Goal: Task Accomplishment & Management: Complete application form

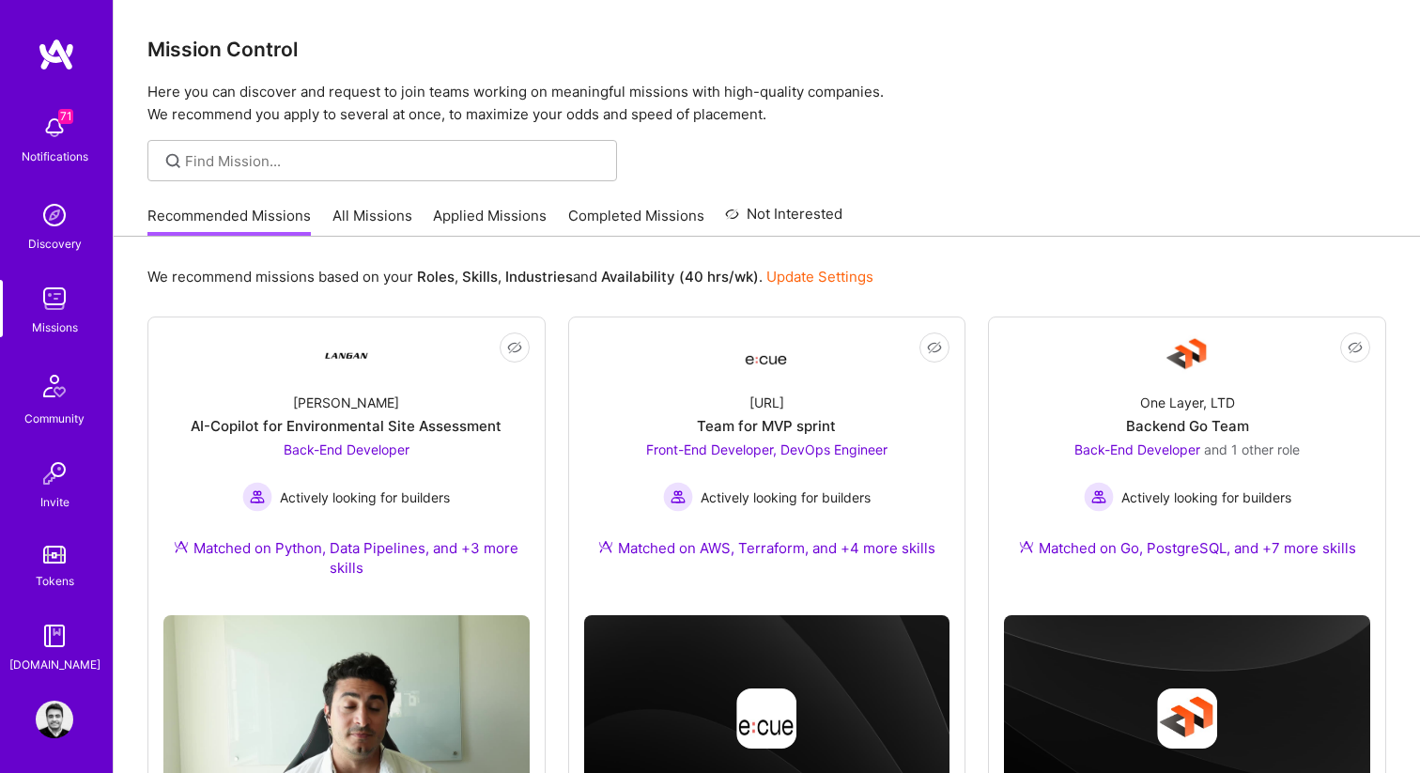
scroll to position [62, 0]
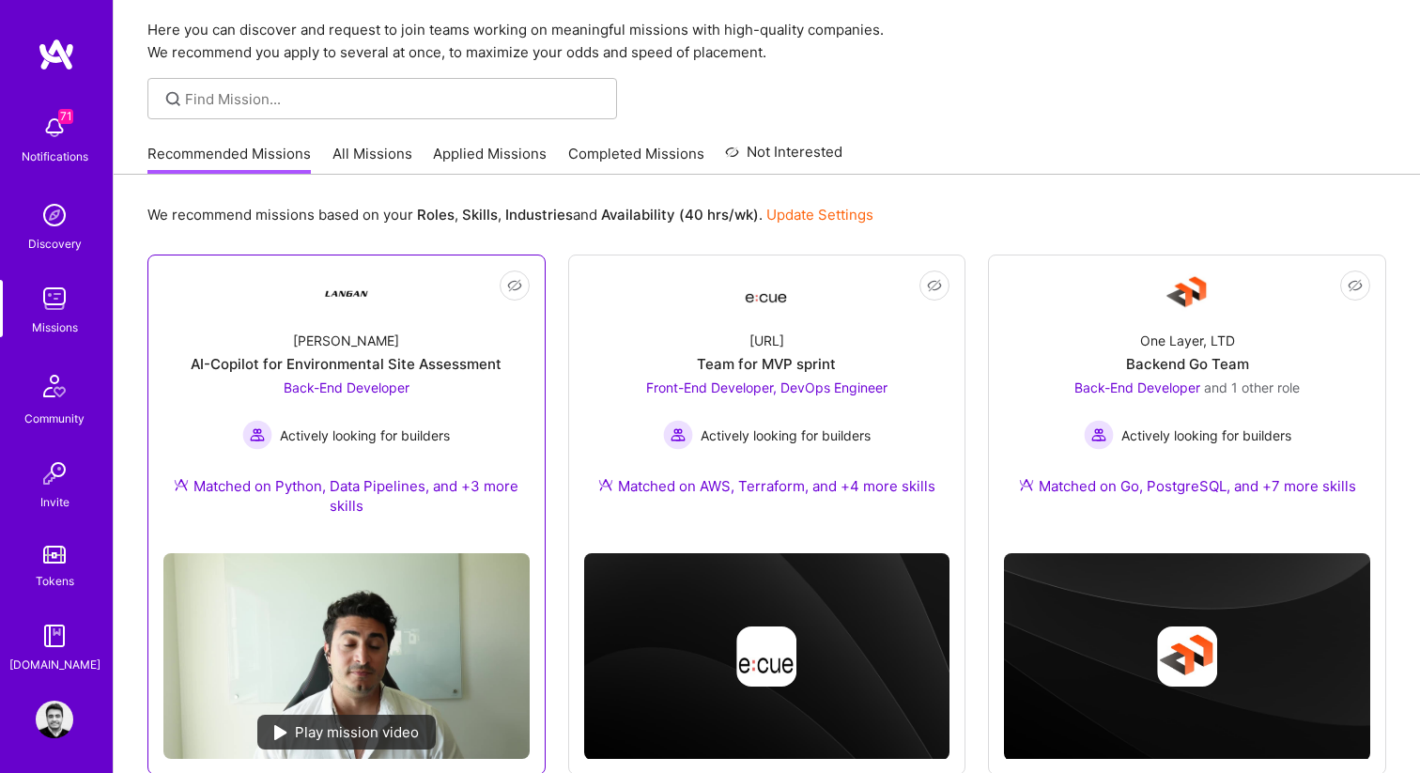
click at [308, 398] on div "Back-End Developer Actively looking for builders" at bounding box center [346, 414] width 208 height 72
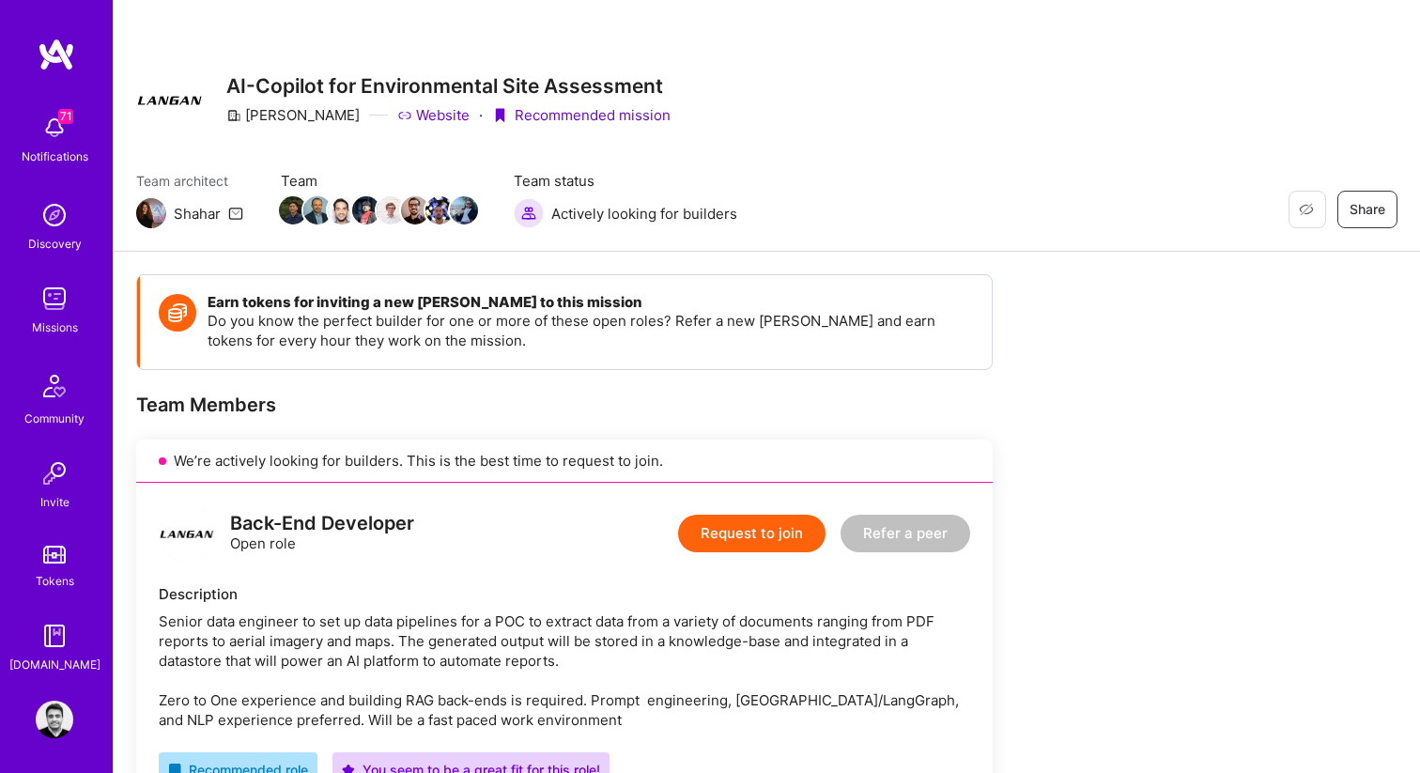
click at [753, 542] on button "Request to join" at bounding box center [751, 534] width 147 height 38
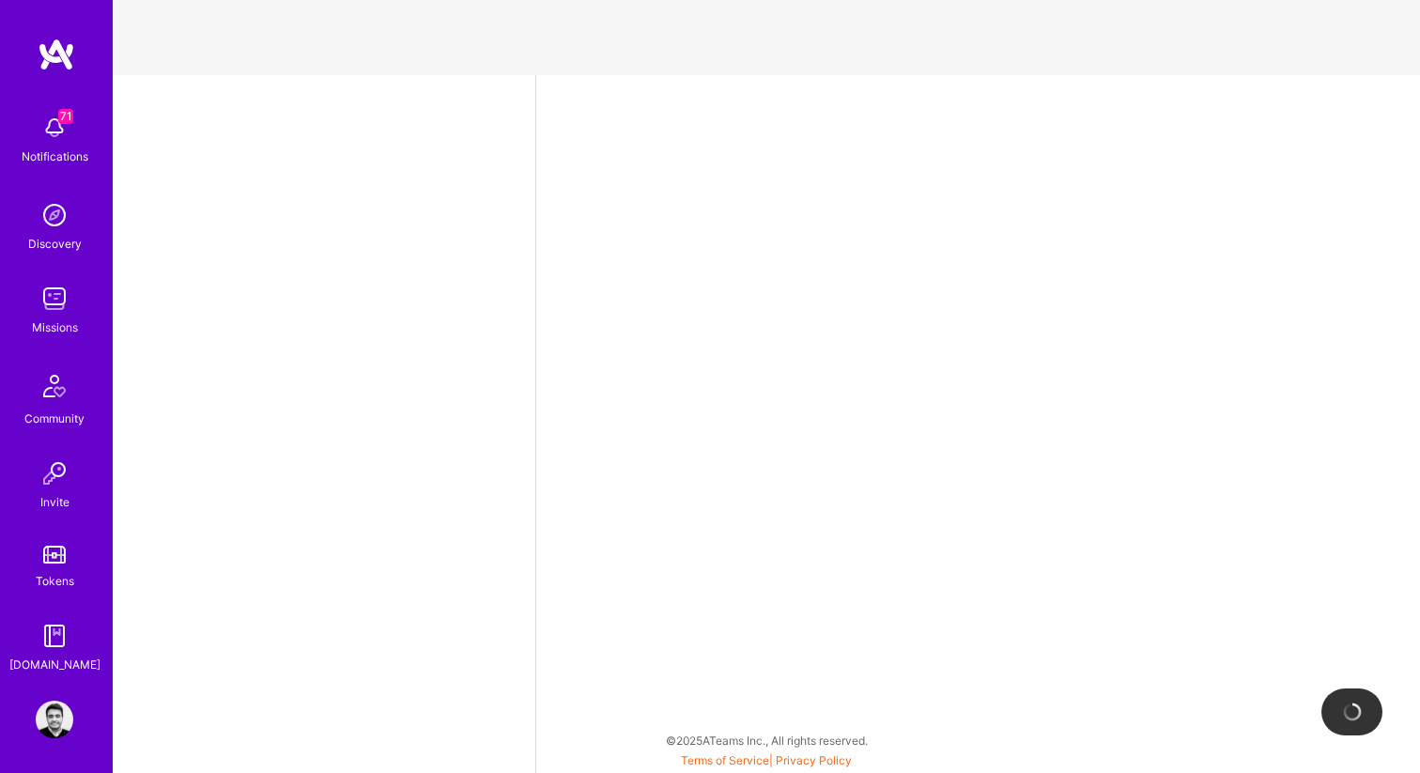
select select "CA"
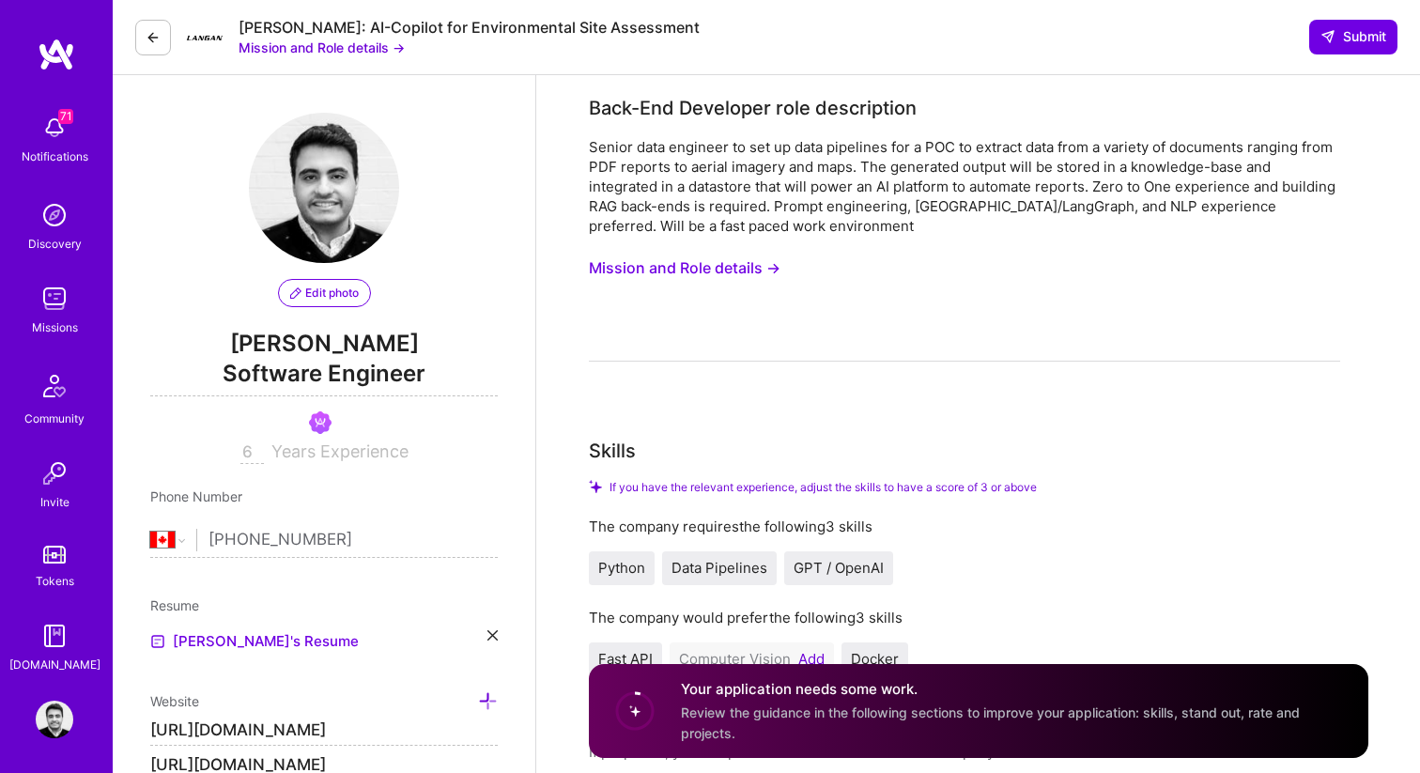
click at [708, 262] on button "Mission and Role details →" at bounding box center [685, 268] width 192 height 35
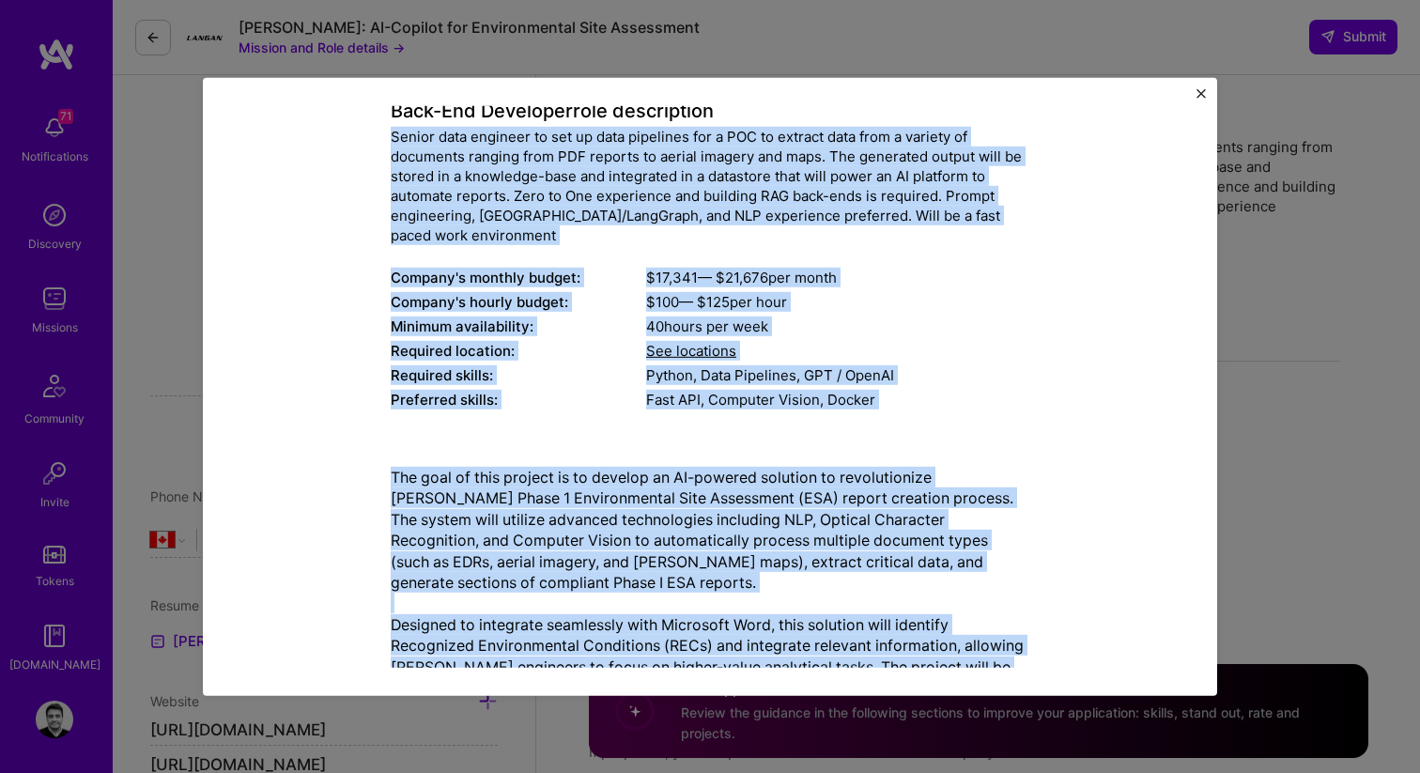
scroll to position [674, 0]
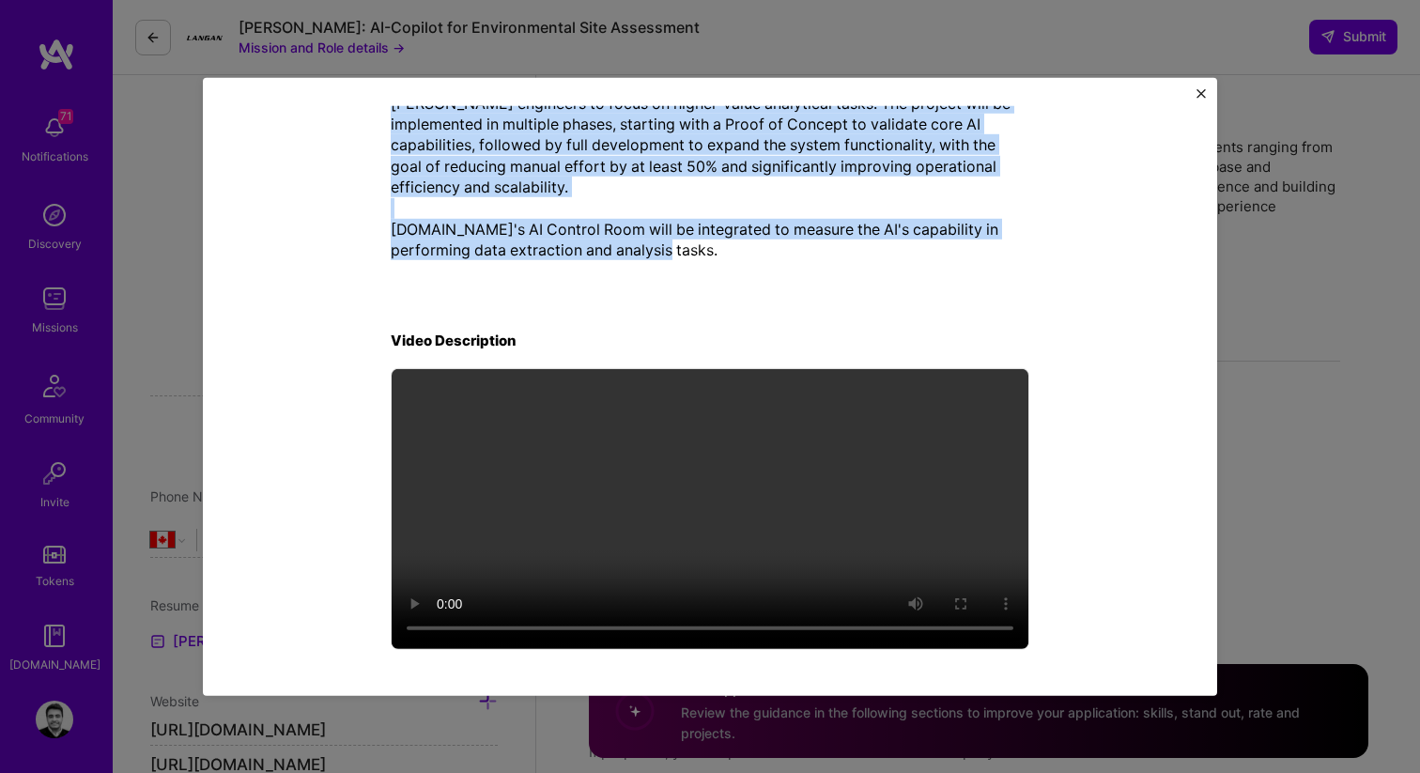
drag, startPoint x: 379, startPoint y: 237, endPoint x: 673, endPoint y: 270, distance: 295.9
click at [673, 270] on div "Mission Description and Role Details Back-End Developer role description Senior…" at bounding box center [710, 49] width 928 height 1207
copy div "Loremi dolo sitametc ad eli se doei temporinc utl e DOL ma aliquae admi veni q …"
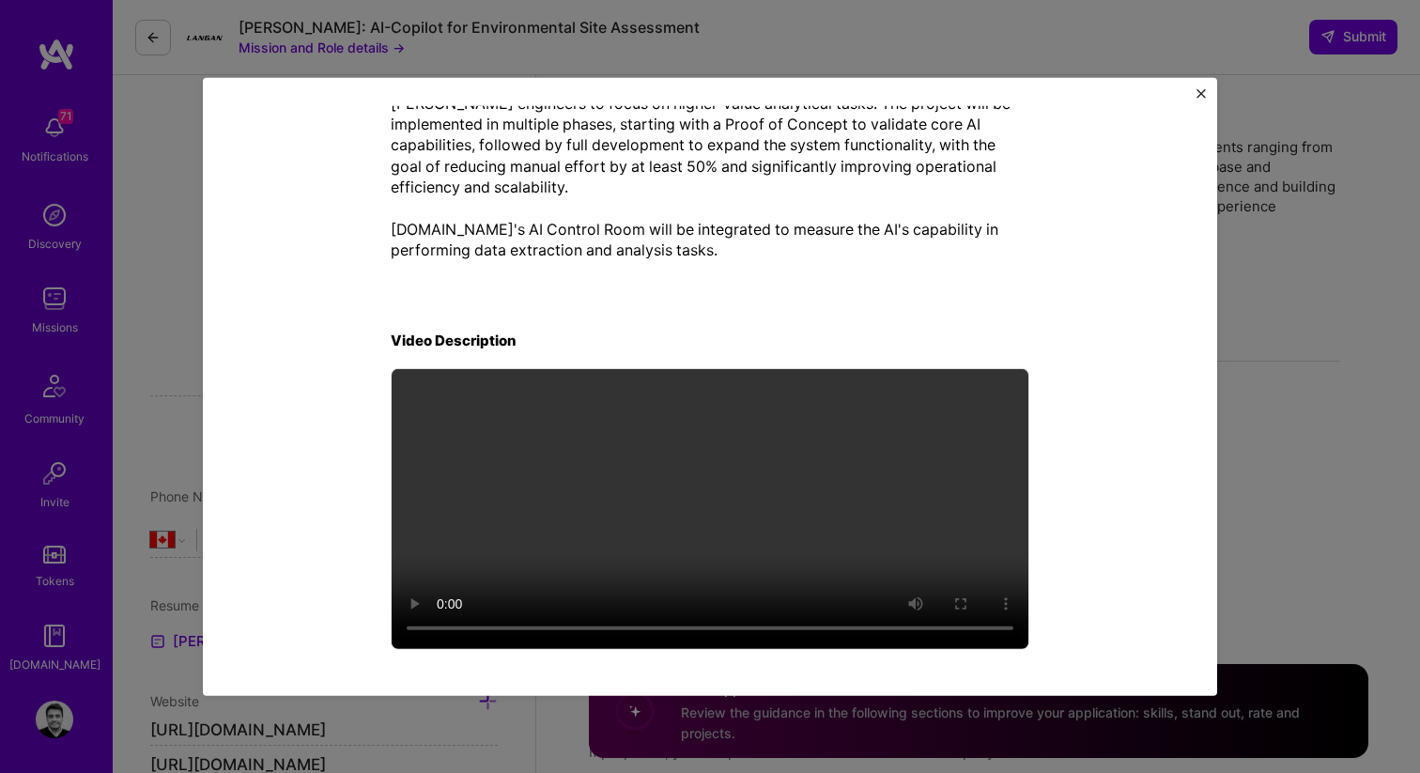
click at [1294, 126] on div "Mission Description and Role Details Back-End Developer role description Senior…" at bounding box center [710, 386] width 1420 height 773
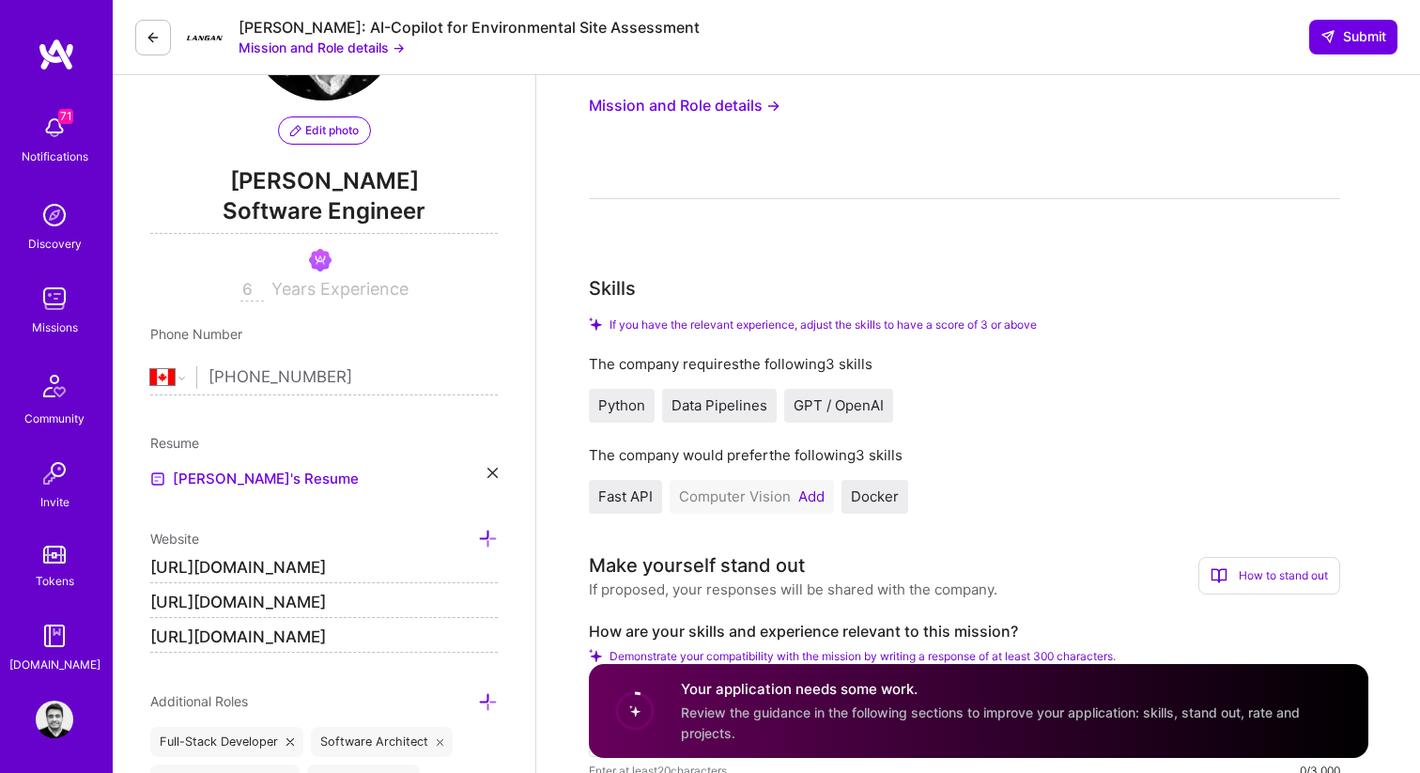
scroll to position [435, 0]
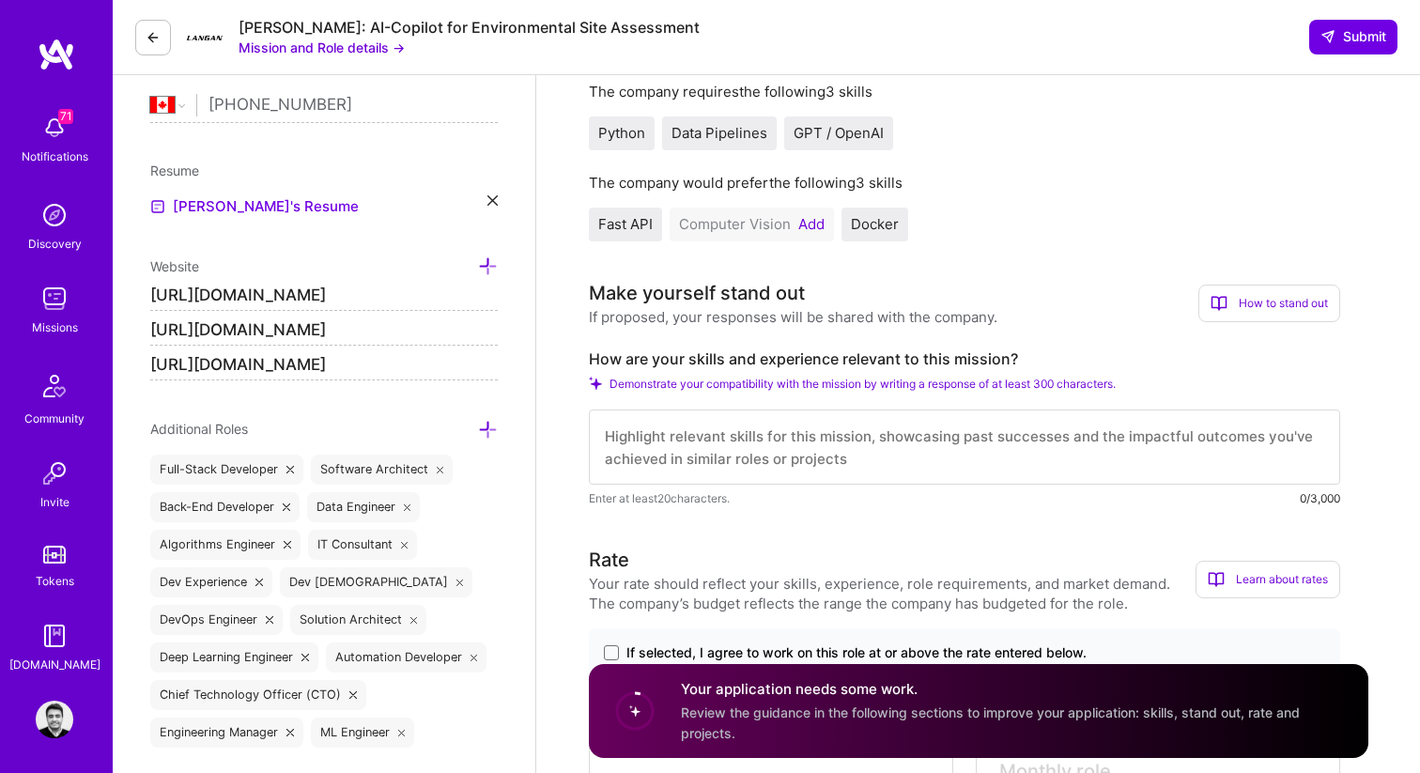
click at [649, 360] on label "How are your skills and experience relevant to this mission?" at bounding box center [965, 359] width 752 height 20
copy label "How are your skills and experience relevant to this mission?"
click at [883, 444] on textarea at bounding box center [965, 447] width 752 height 75
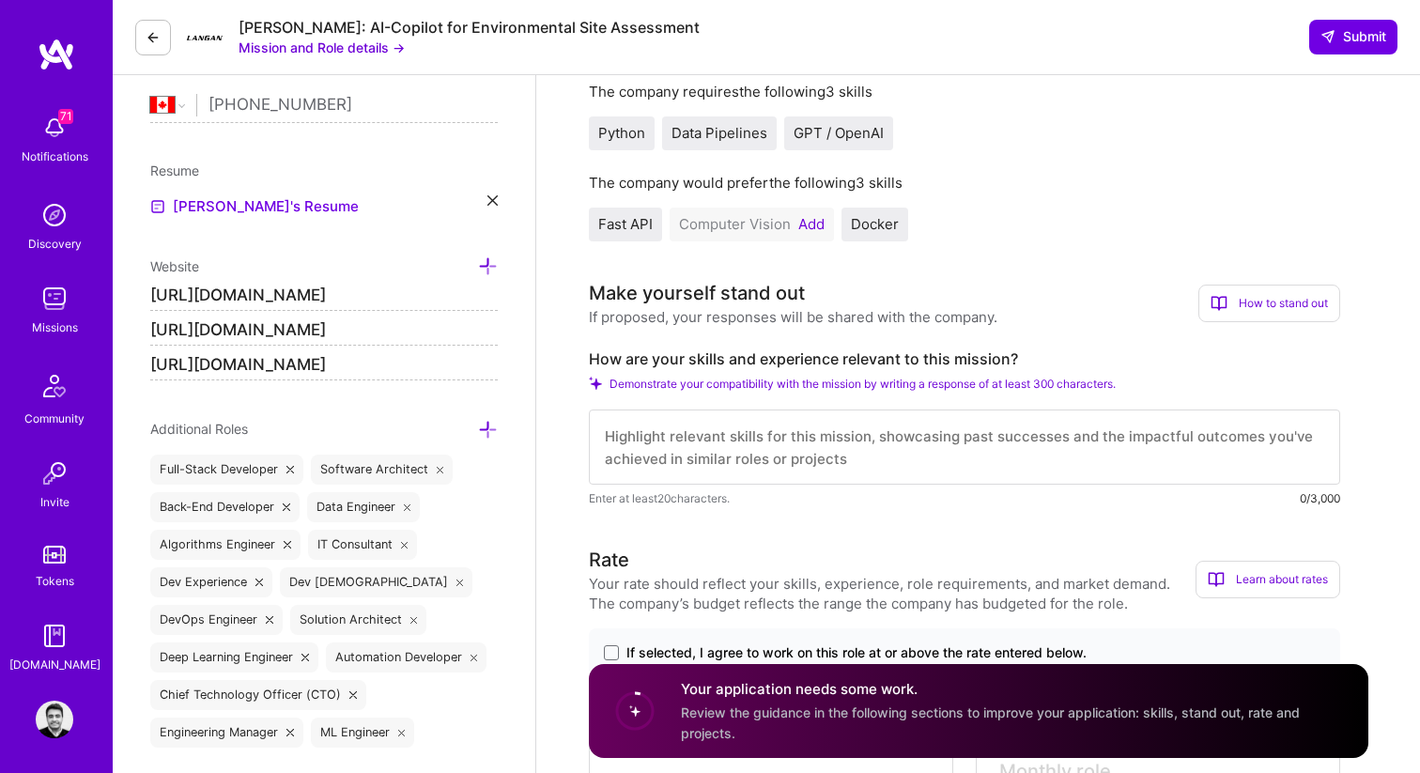
paste textarea "My background combines hands-on data engineering with AI/LLM integration, makin…"
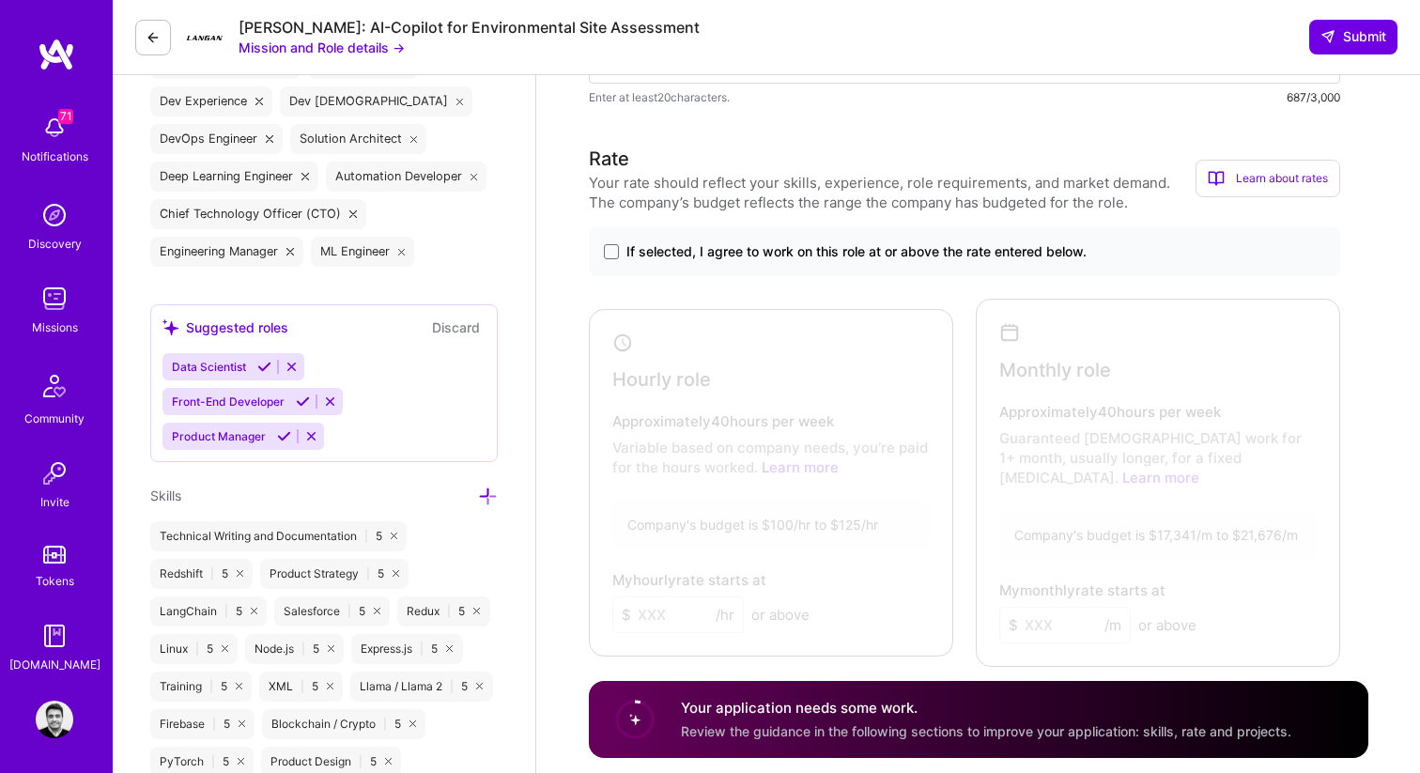
scroll to position [930, 0]
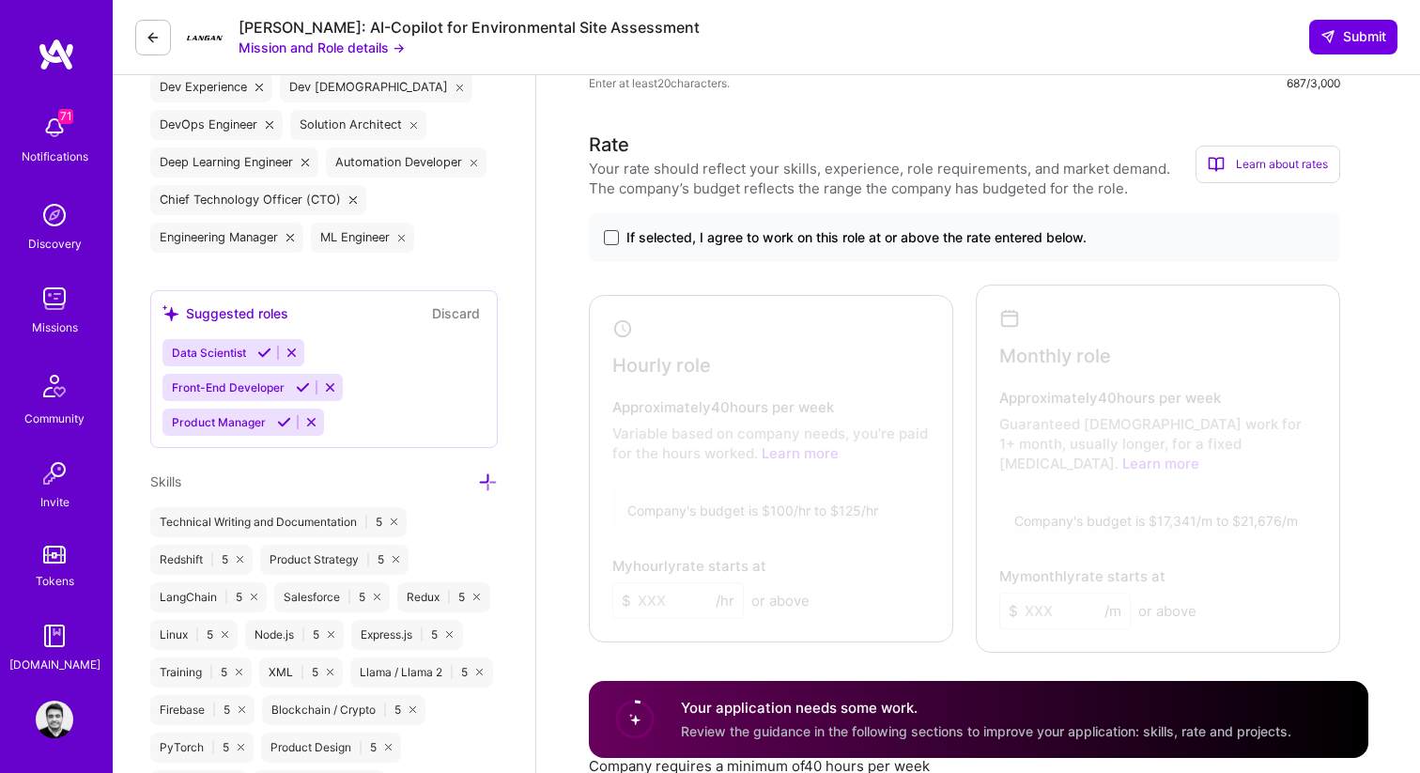
type textarea "My background combines hands-on data engineering with AI/LLM integration, makin…"
click at [612, 240] on span at bounding box center [611, 237] width 15 height 15
click at [0, 0] on input "If selected, I agree to work on this role at or above the rate entered below." at bounding box center [0, 0] width 0 height 0
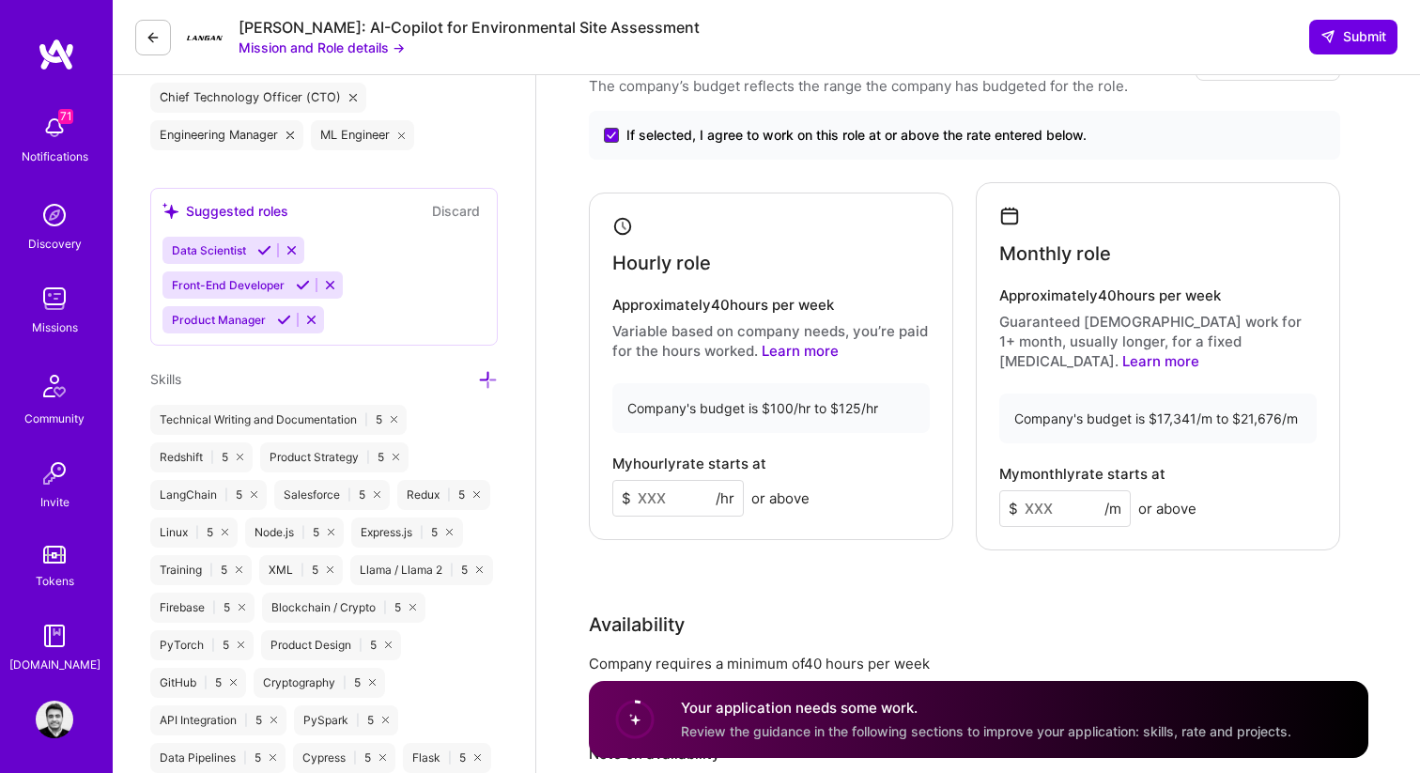
scroll to position [1034, 0]
click at [676, 484] on input at bounding box center [678, 496] width 132 height 37
type input "110"
click at [1067, 491] on input at bounding box center [1066, 506] width 132 height 37
type input "20"
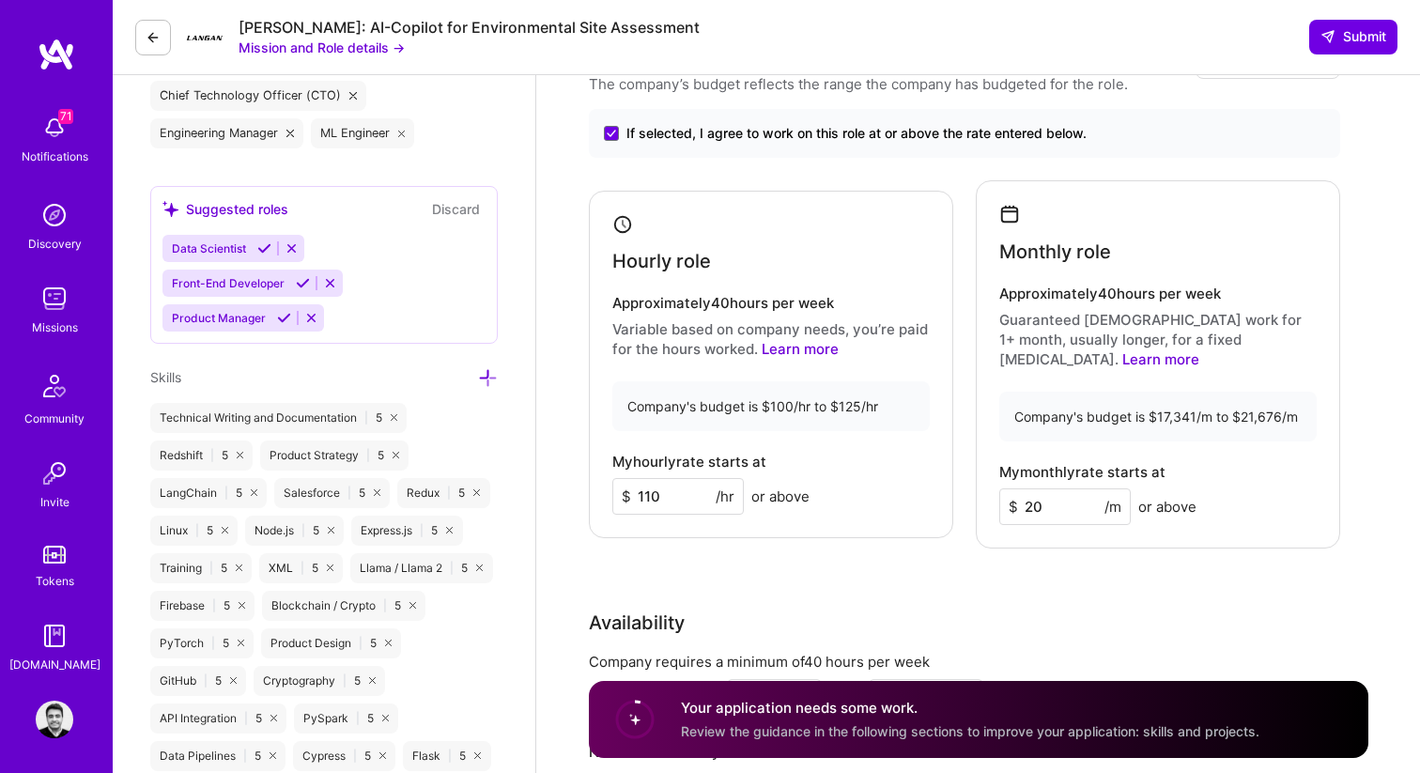
click at [664, 478] on input "110" at bounding box center [678, 496] width 132 height 37
click at [664, 481] on input "110" at bounding box center [678, 496] width 132 height 37
type input "120"
click at [1044, 488] on input "20" at bounding box center [1066, 506] width 132 height 37
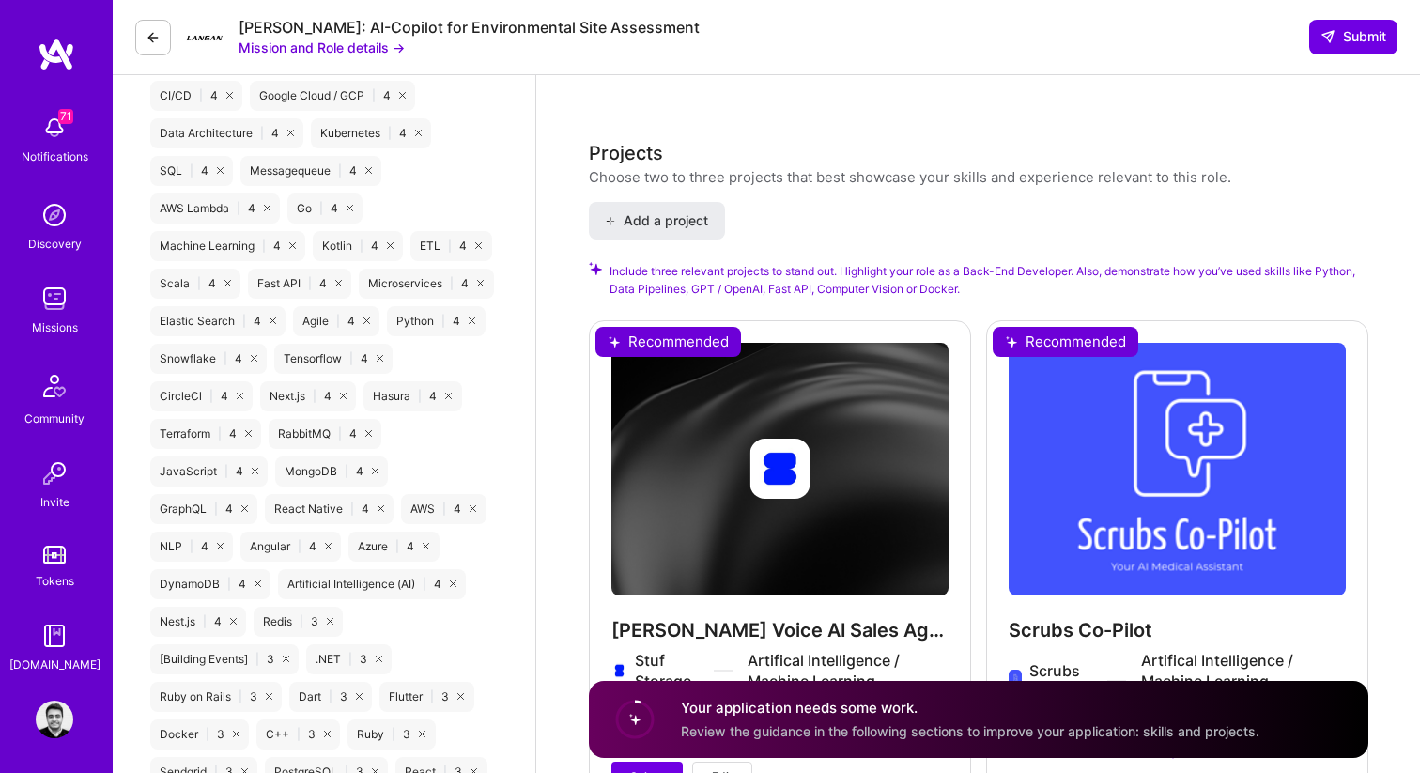
scroll to position [2344, 0]
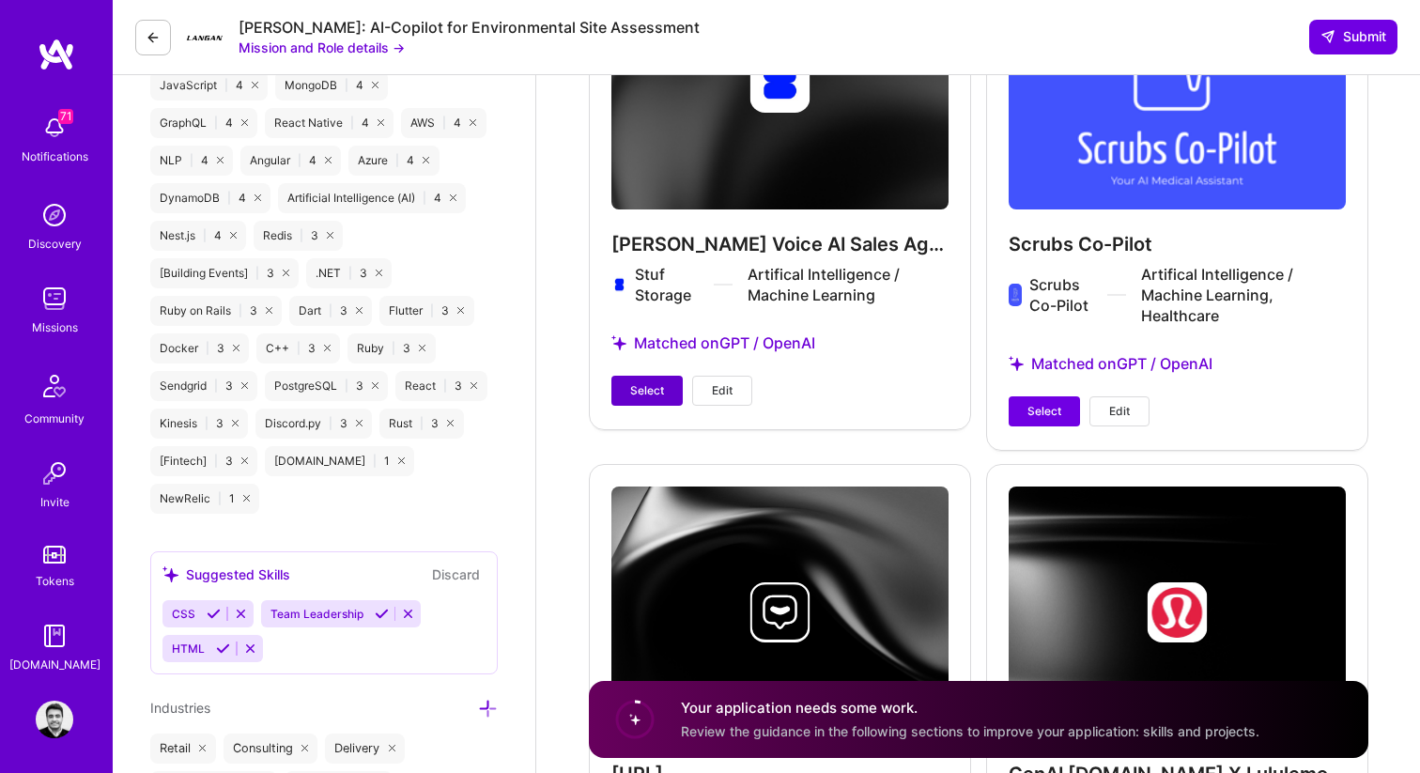
type input "20000"
click at [651, 376] on button "Select" at bounding box center [647, 391] width 71 height 30
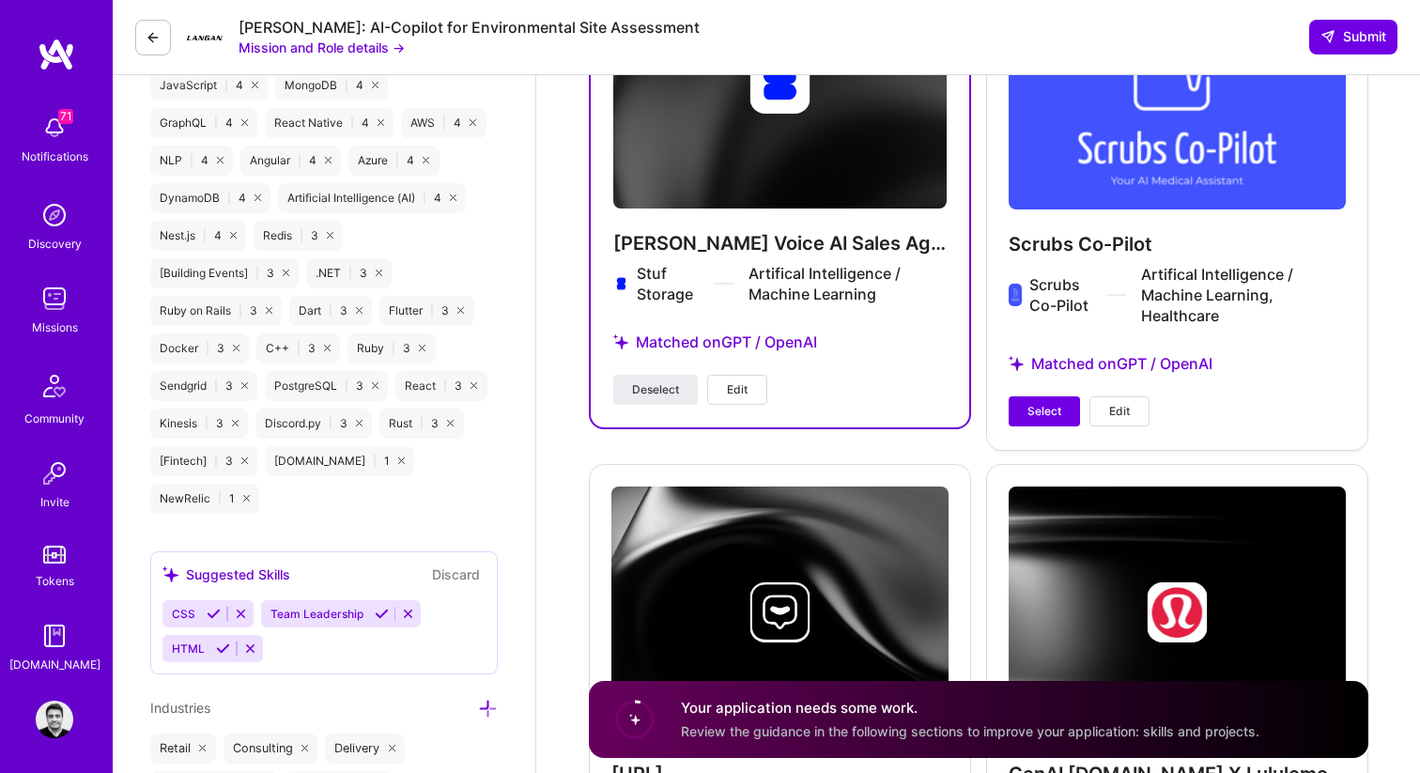
click at [1036, 375] on div "Scrubs Co-Pilot Scrubs Co-Pilot Artifical Intelligence / Machine Learning, Heal…" at bounding box center [1177, 191] width 382 height 515
click at [1038, 403] on span "Select" at bounding box center [1045, 411] width 34 height 17
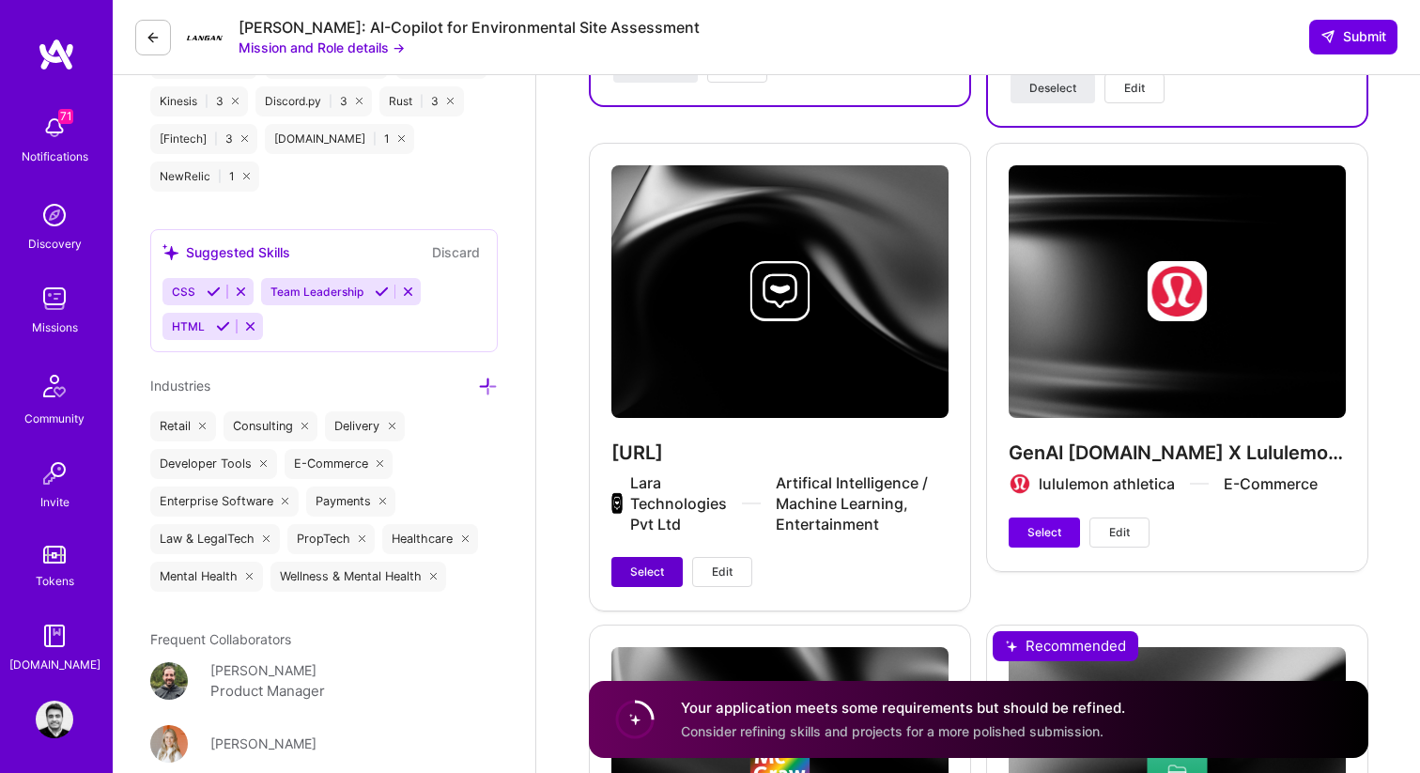
click at [648, 564] on span "Select" at bounding box center [647, 572] width 34 height 17
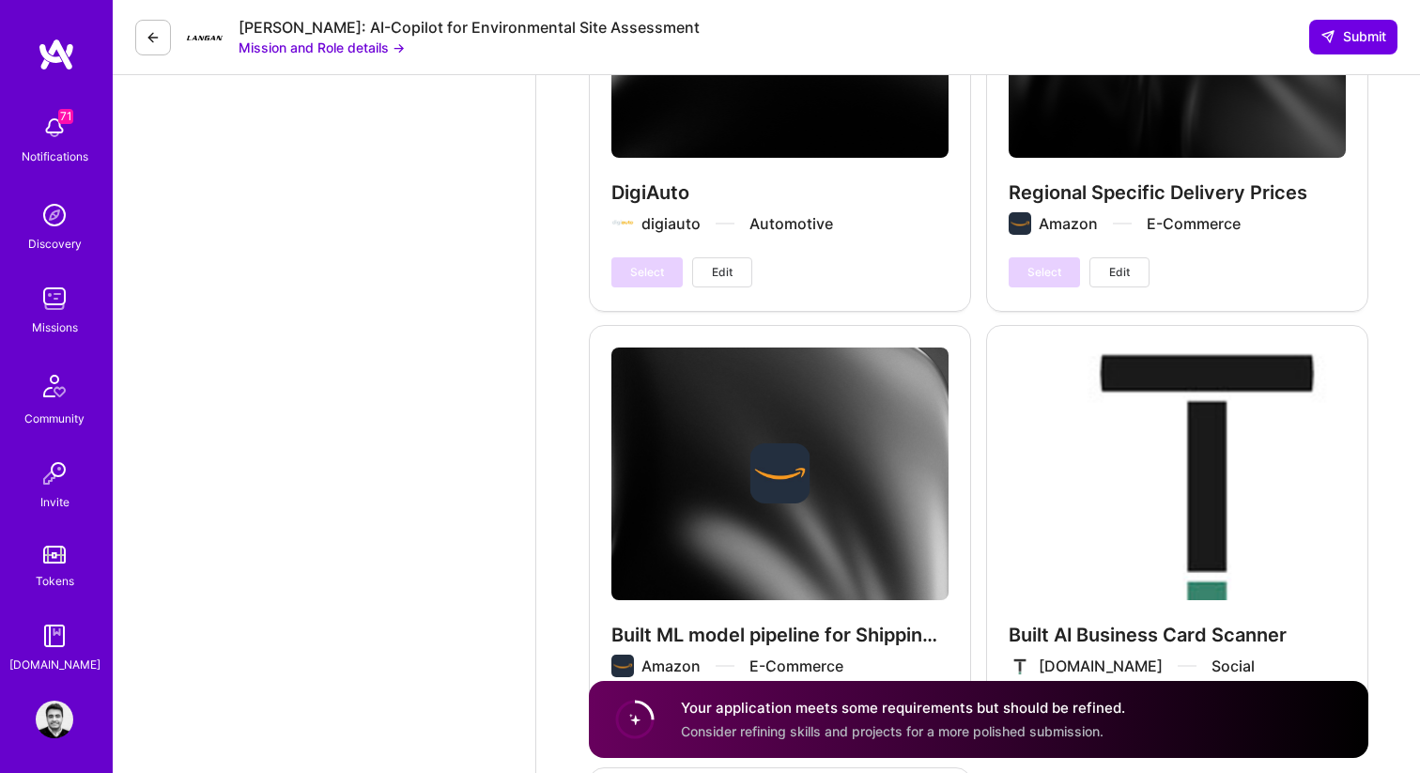
scroll to position [4064, 0]
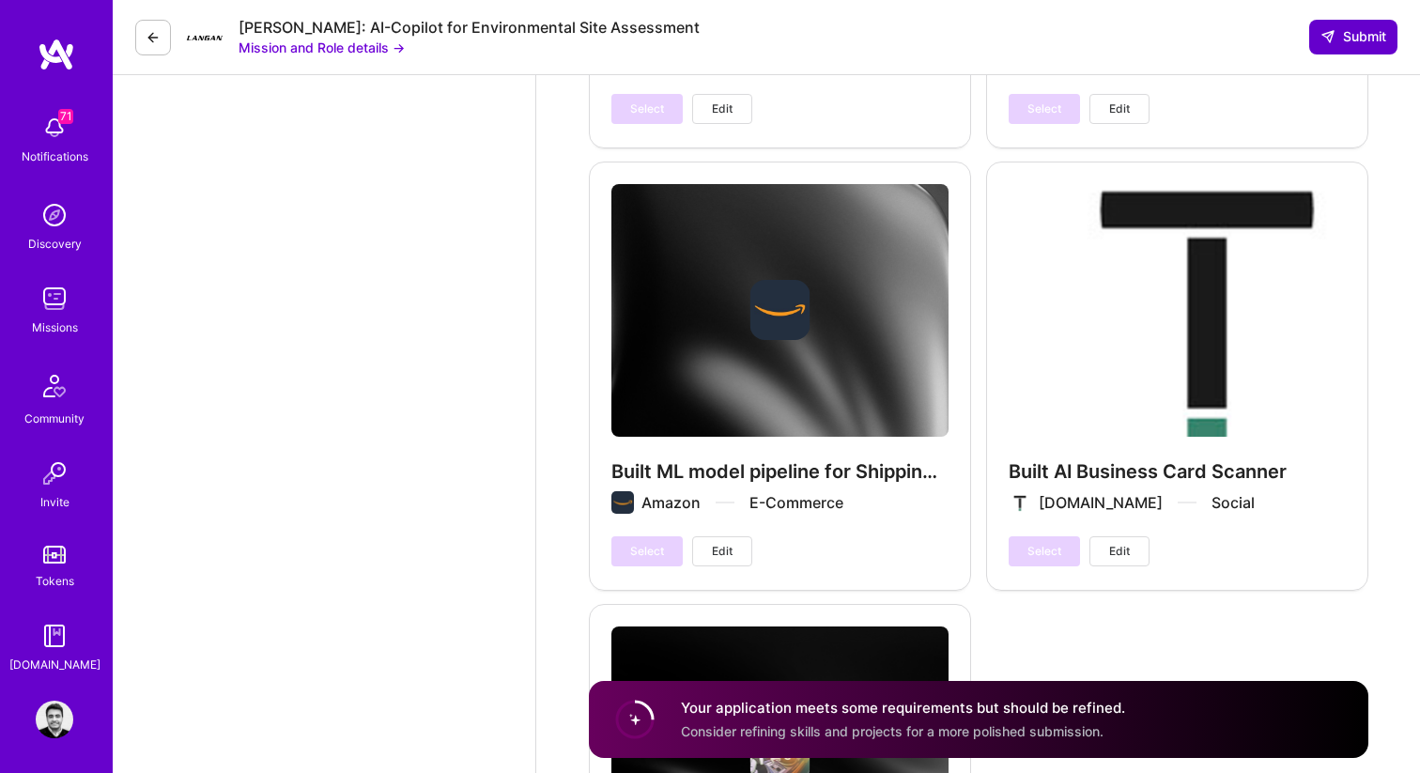
click at [1347, 35] on span "Submit" at bounding box center [1354, 36] width 66 height 19
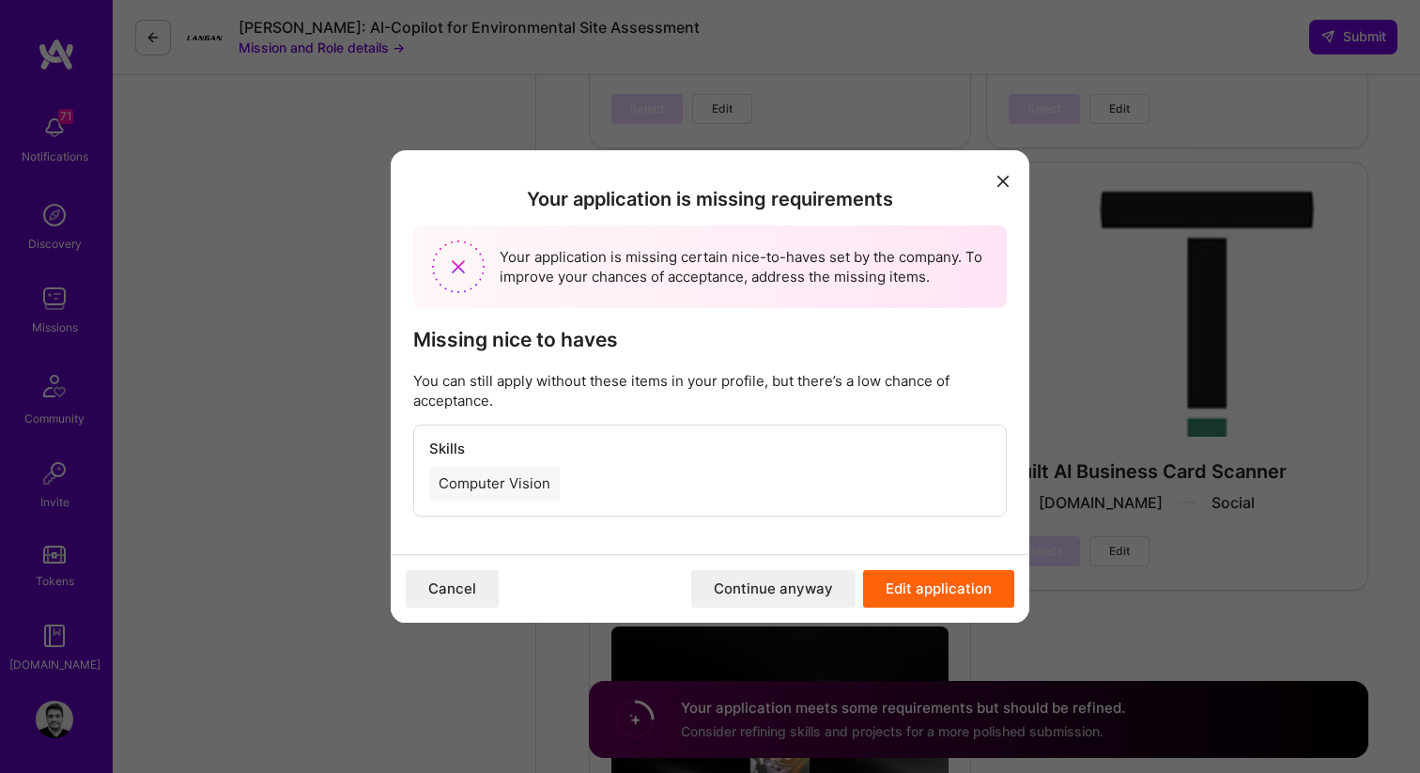
click at [892, 586] on button "Edit application" at bounding box center [938, 589] width 151 height 38
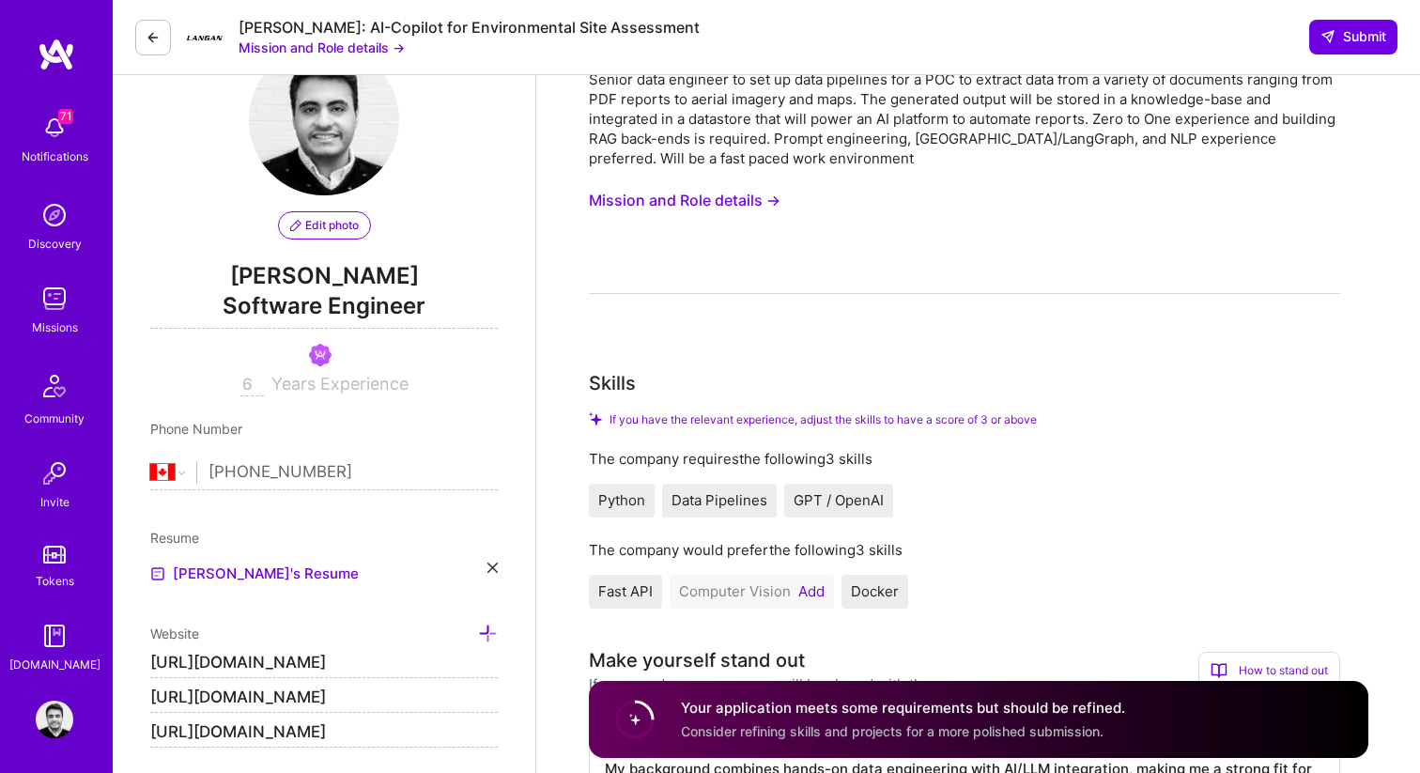
scroll to position [94, 0]
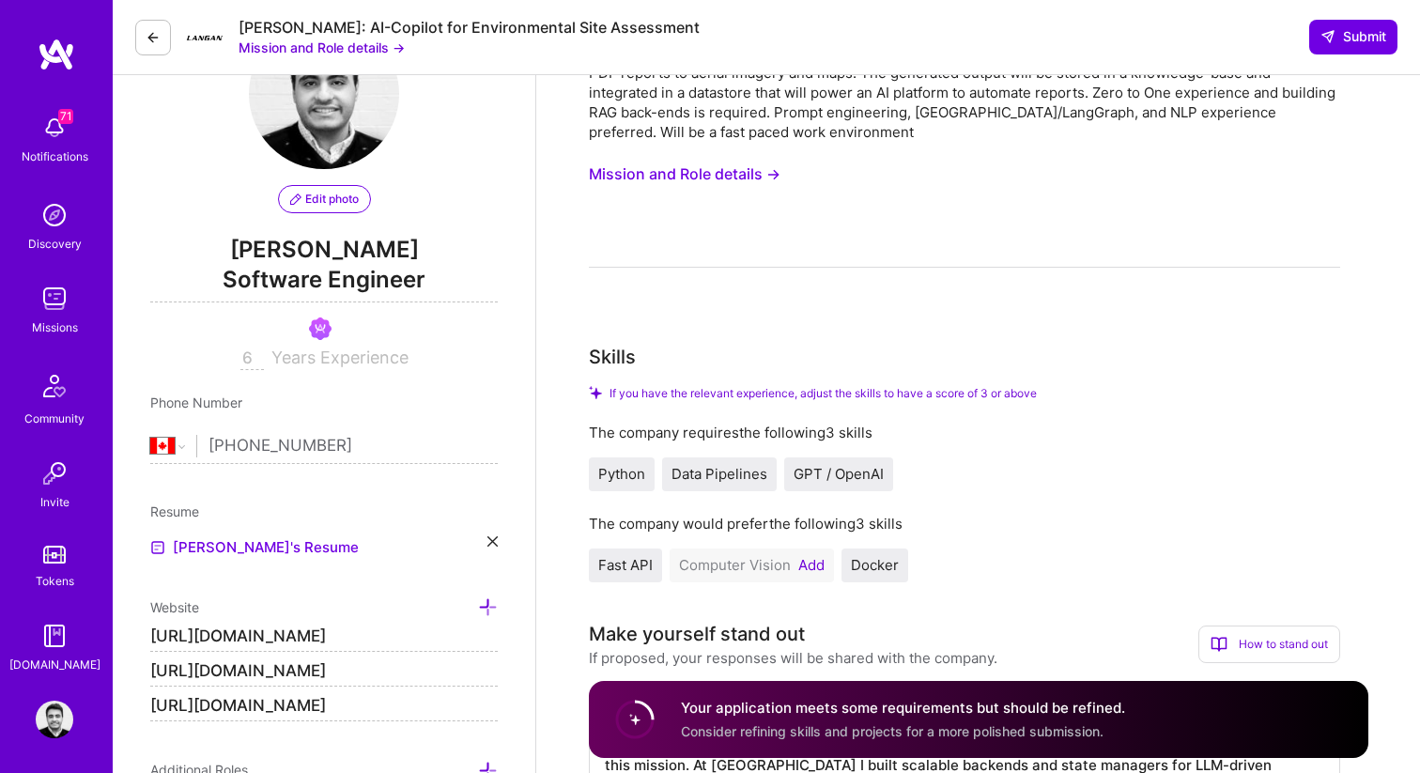
click at [806, 577] on div "Computer Vision Add" at bounding box center [752, 566] width 164 height 34
click at [808, 567] on button "Add" at bounding box center [811, 565] width 26 height 15
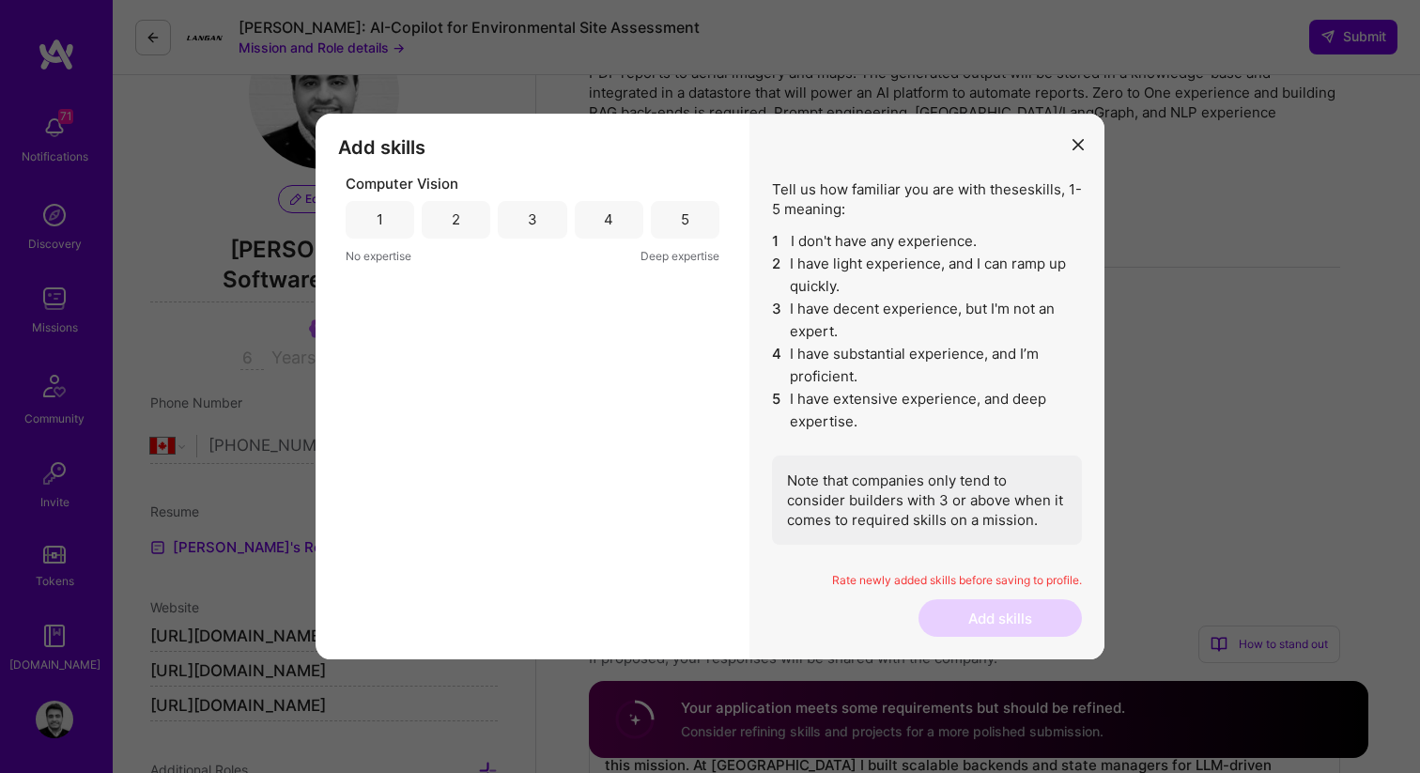
click at [682, 231] on div "5" at bounding box center [685, 220] width 69 height 38
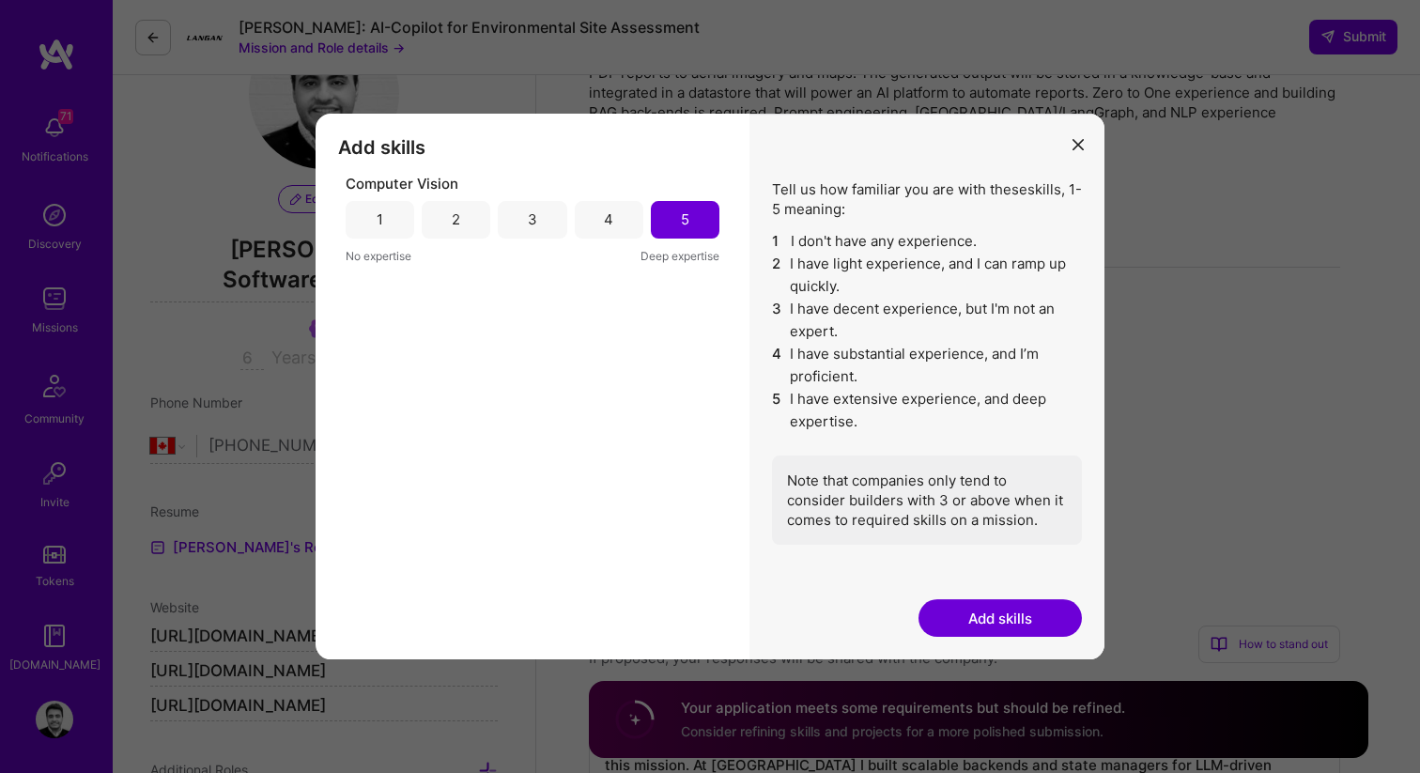
click at [1016, 630] on button "Add skills" at bounding box center [1000, 618] width 163 height 38
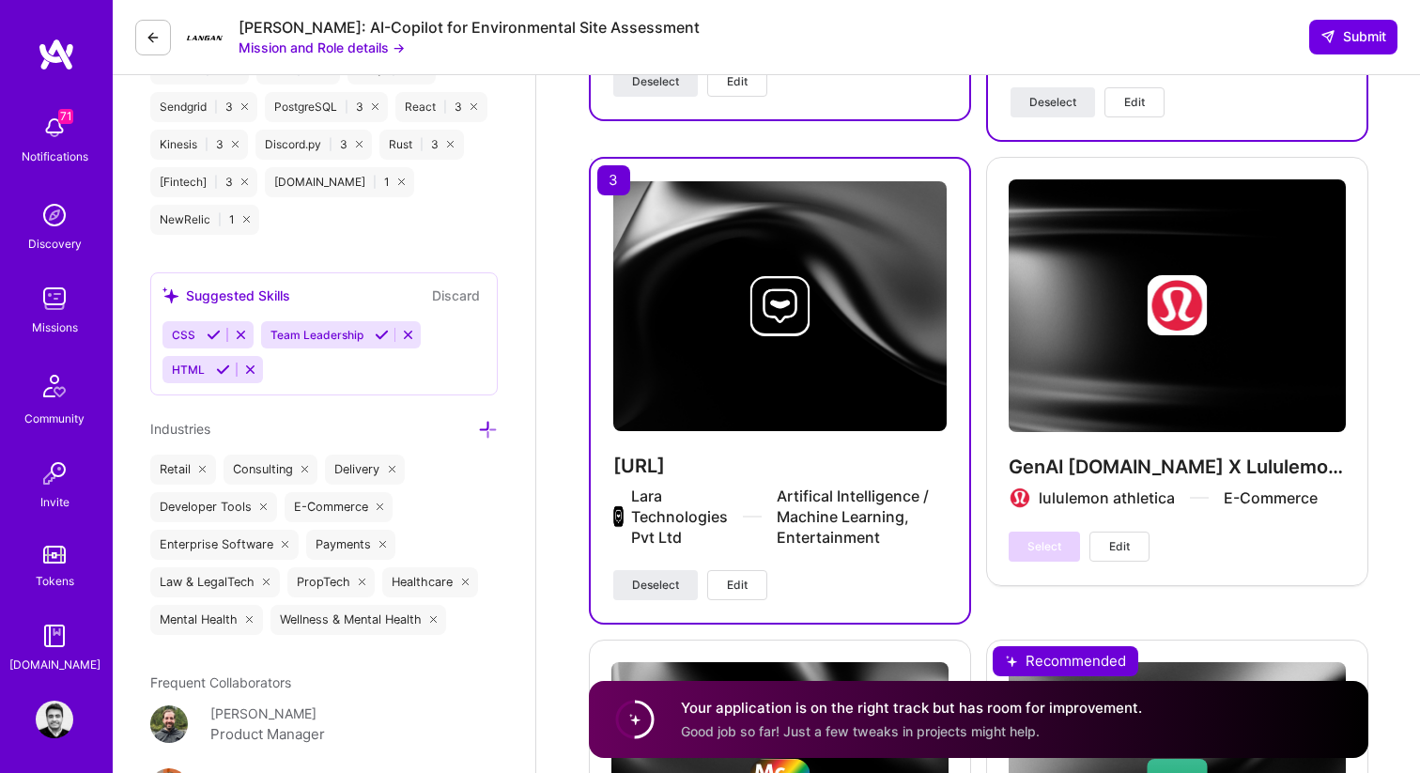
scroll to position [2667, 0]
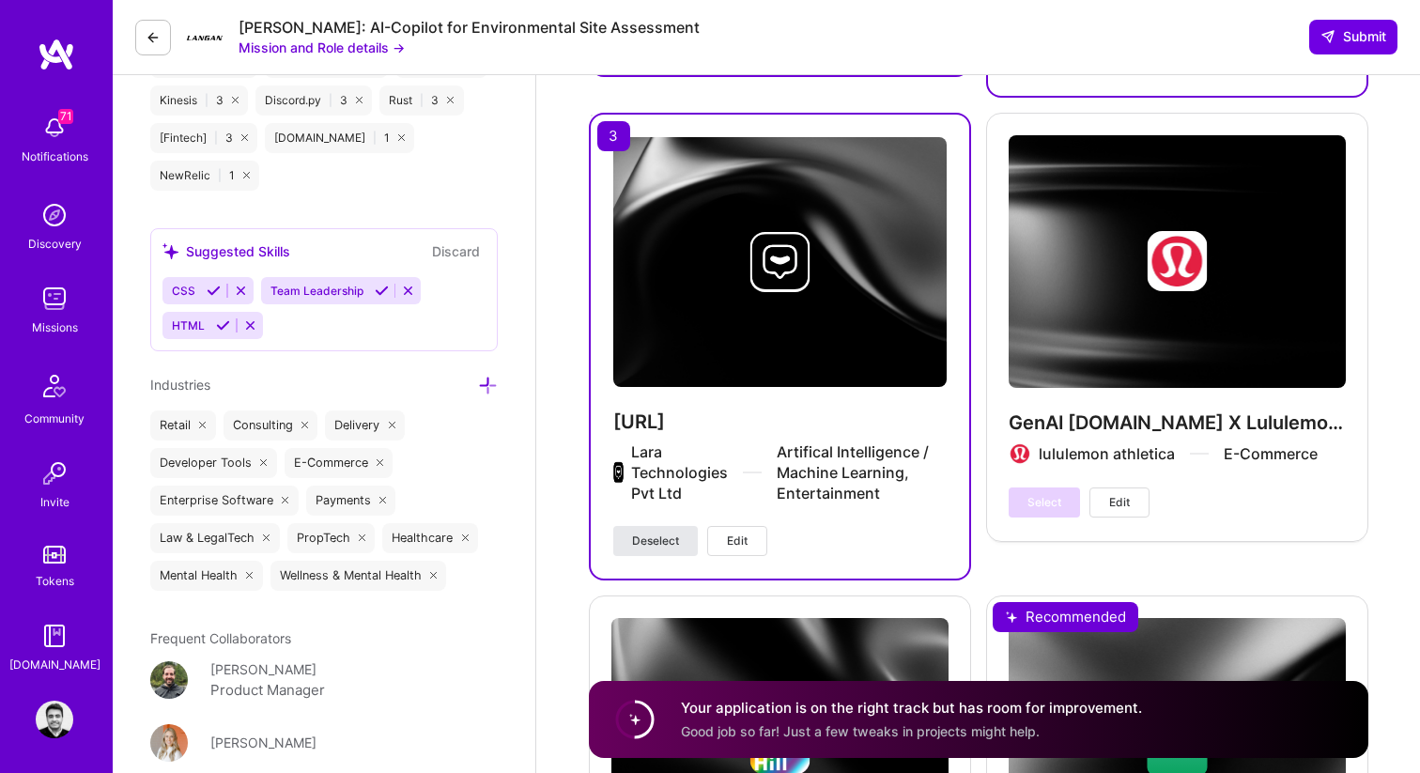
click at [664, 533] on span "Deselect" at bounding box center [655, 541] width 47 height 17
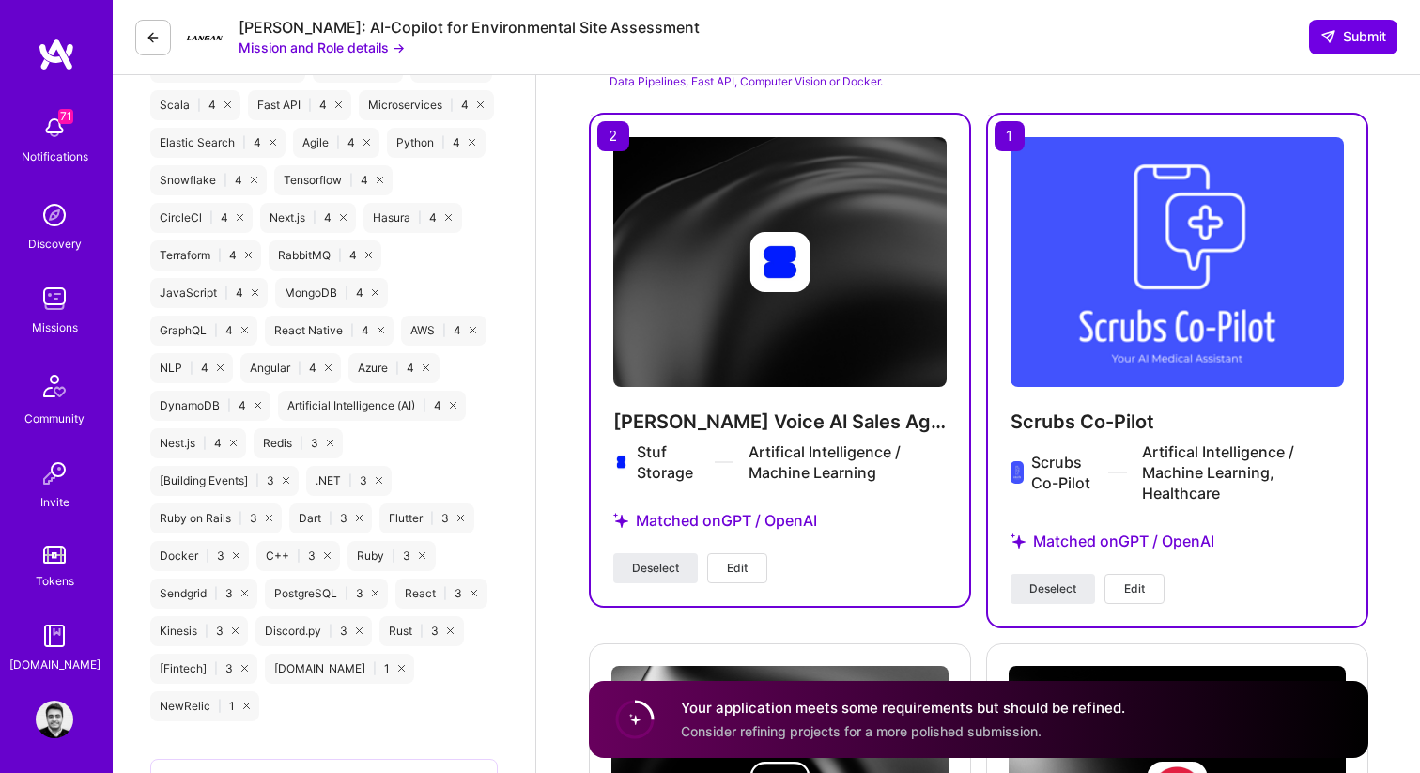
scroll to position [2134, 0]
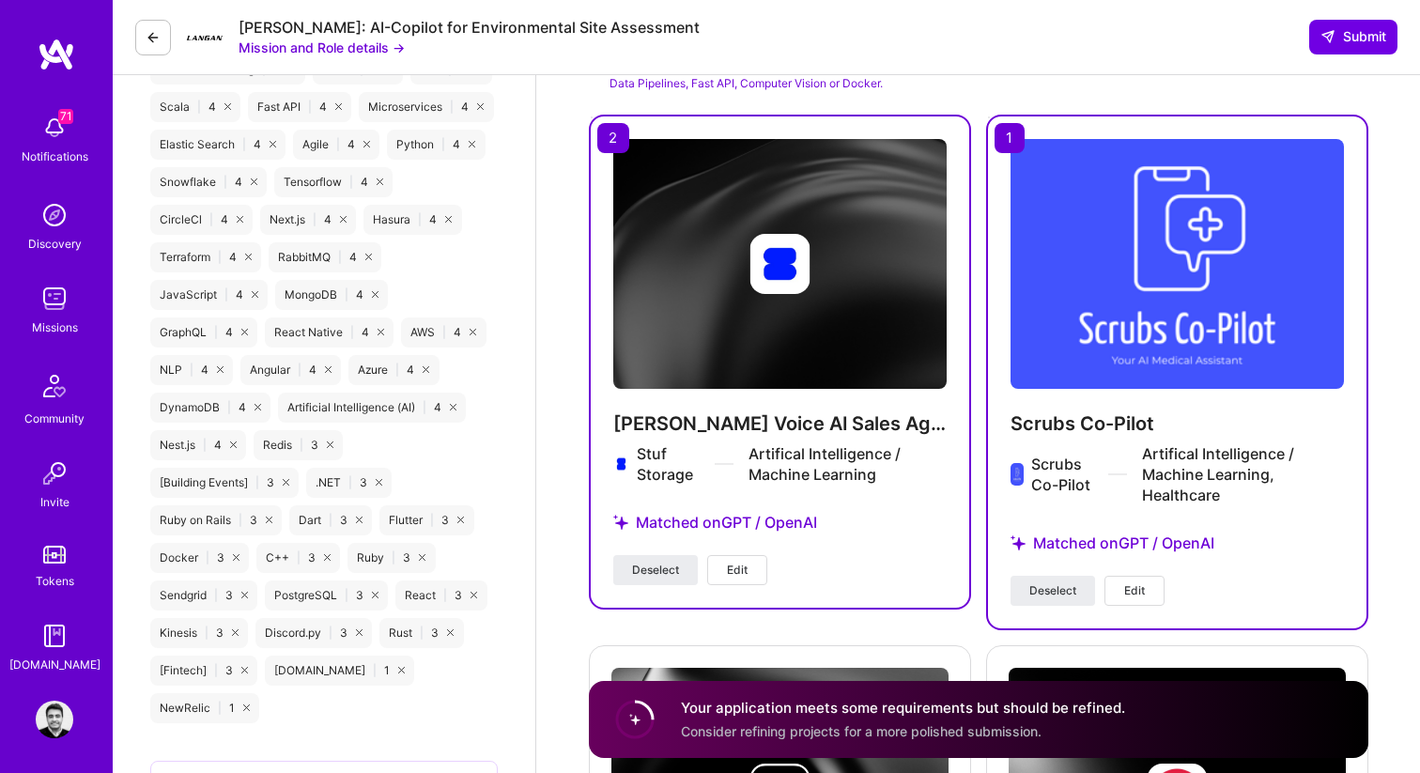
click at [656, 562] on span "Deselect" at bounding box center [655, 570] width 47 height 17
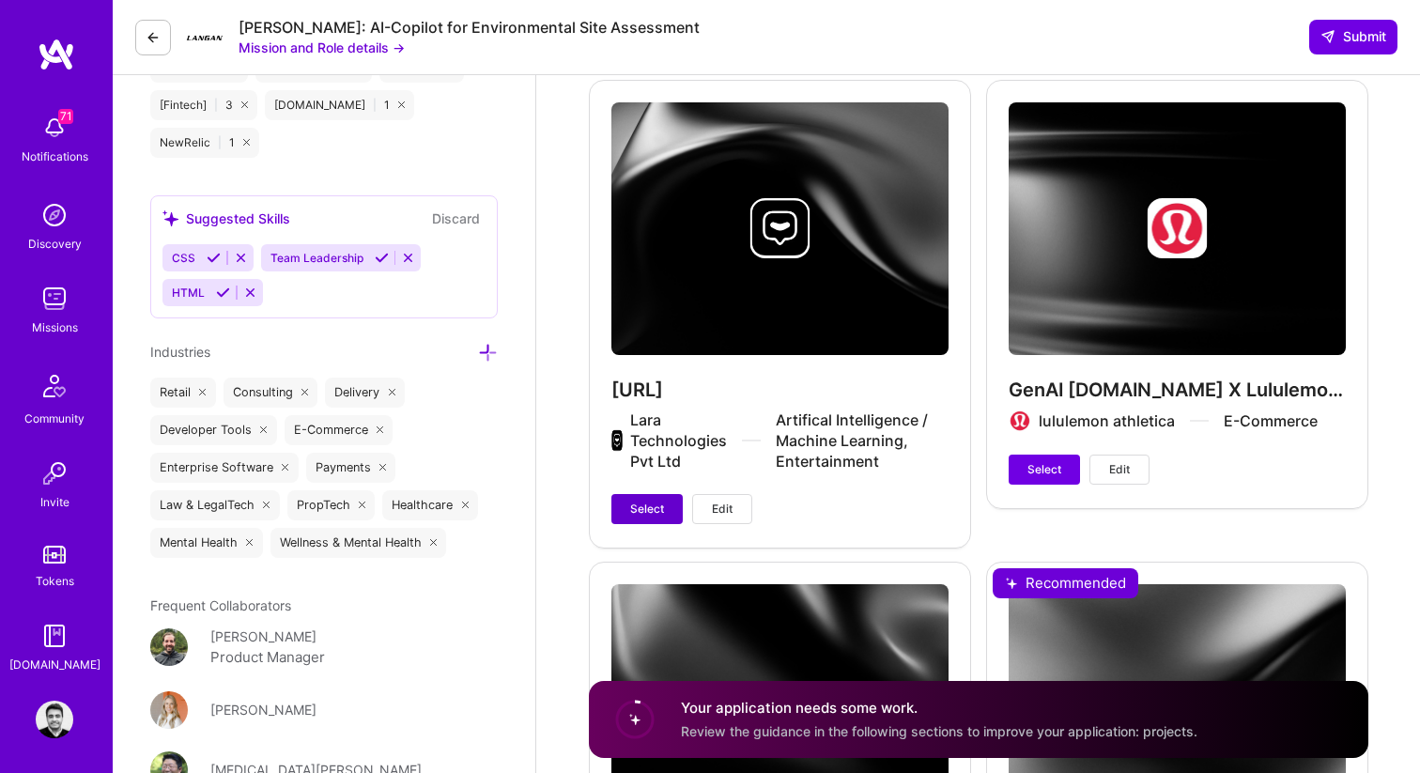
click at [638, 501] on span "Select" at bounding box center [647, 509] width 34 height 17
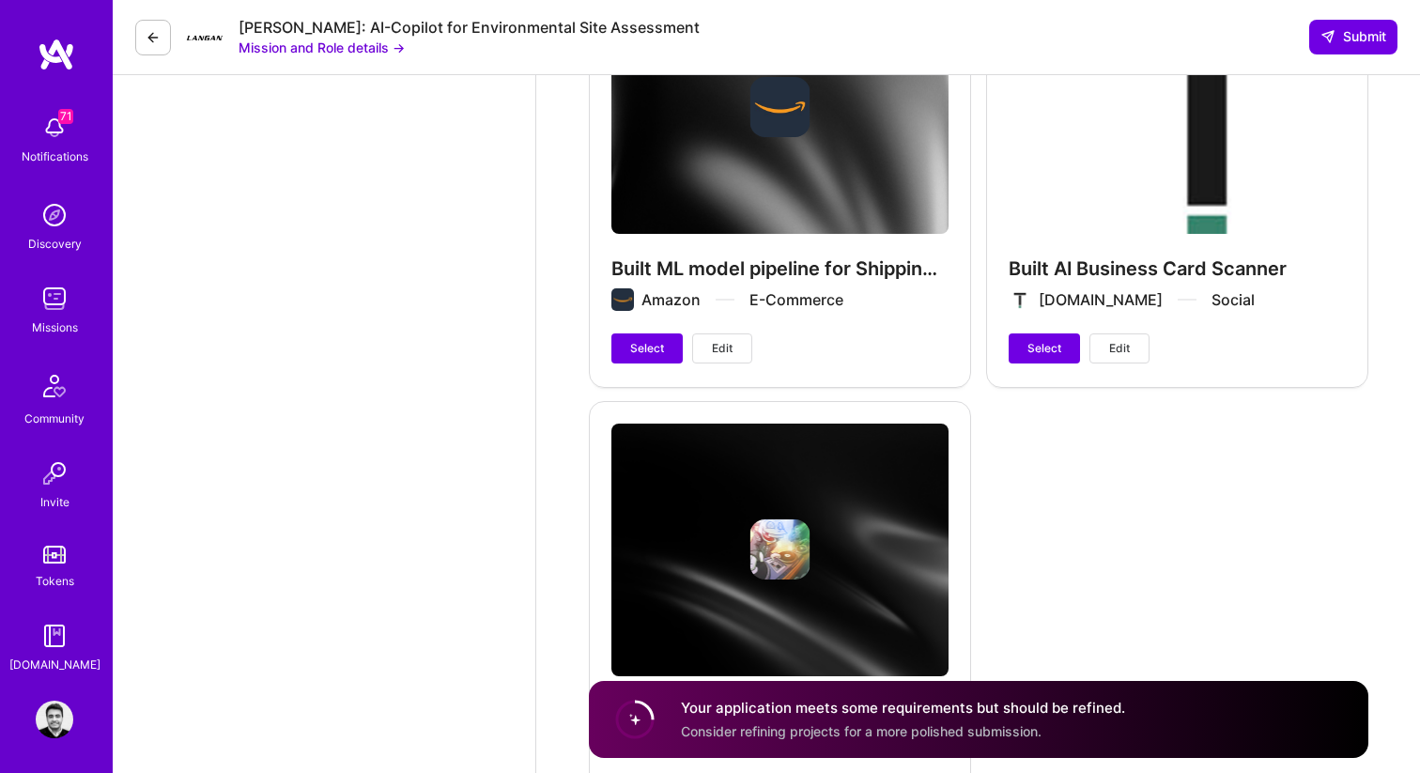
scroll to position [4199, 0]
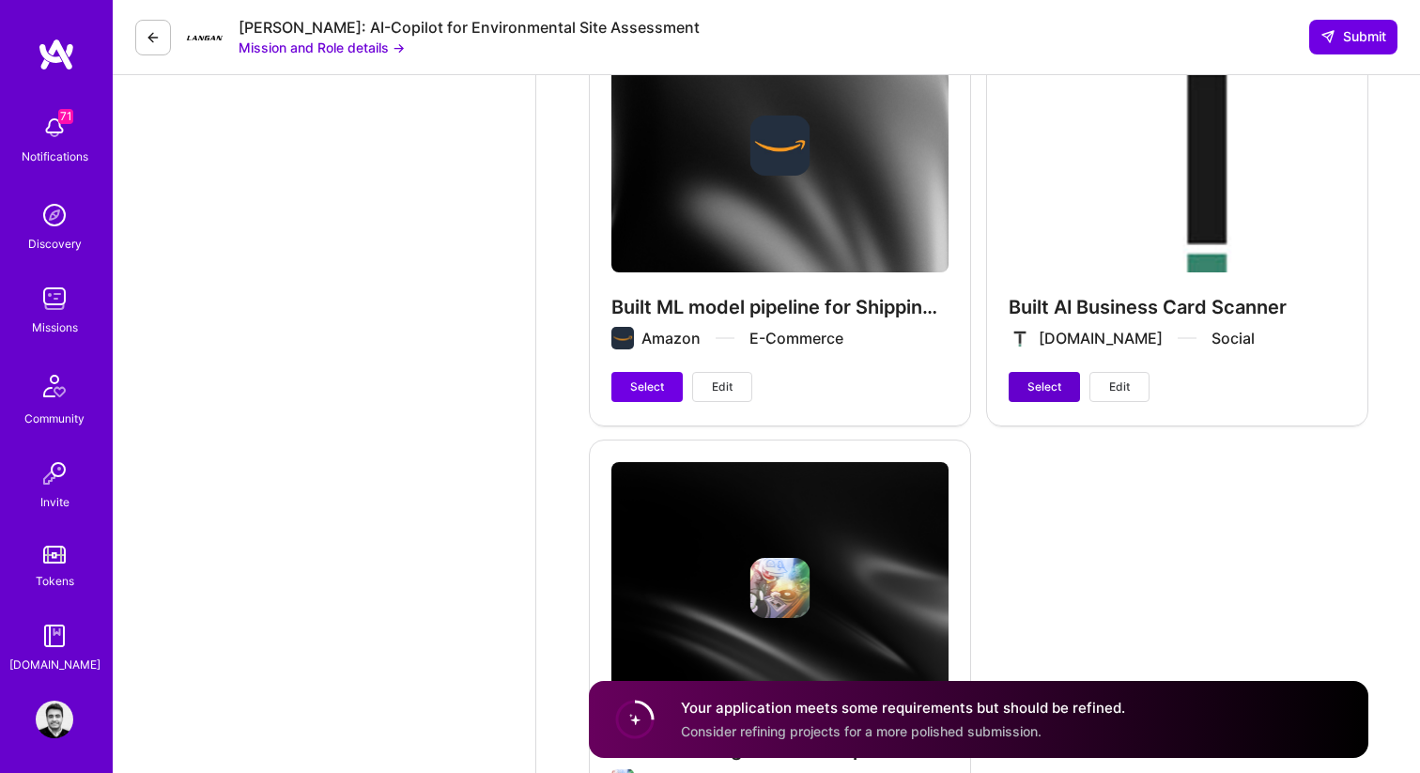
click at [1052, 379] on span "Select" at bounding box center [1045, 387] width 34 height 17
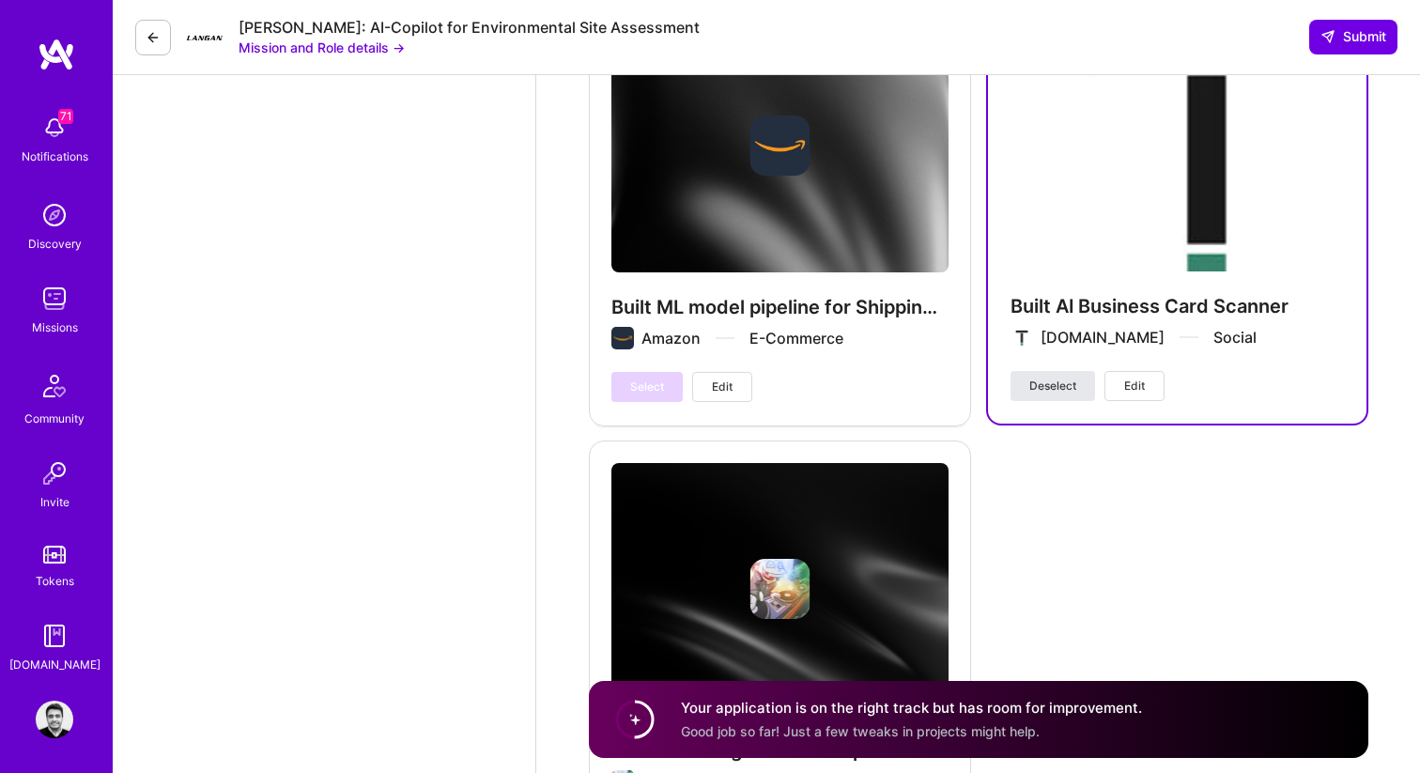
scroll to position [4408, 0]
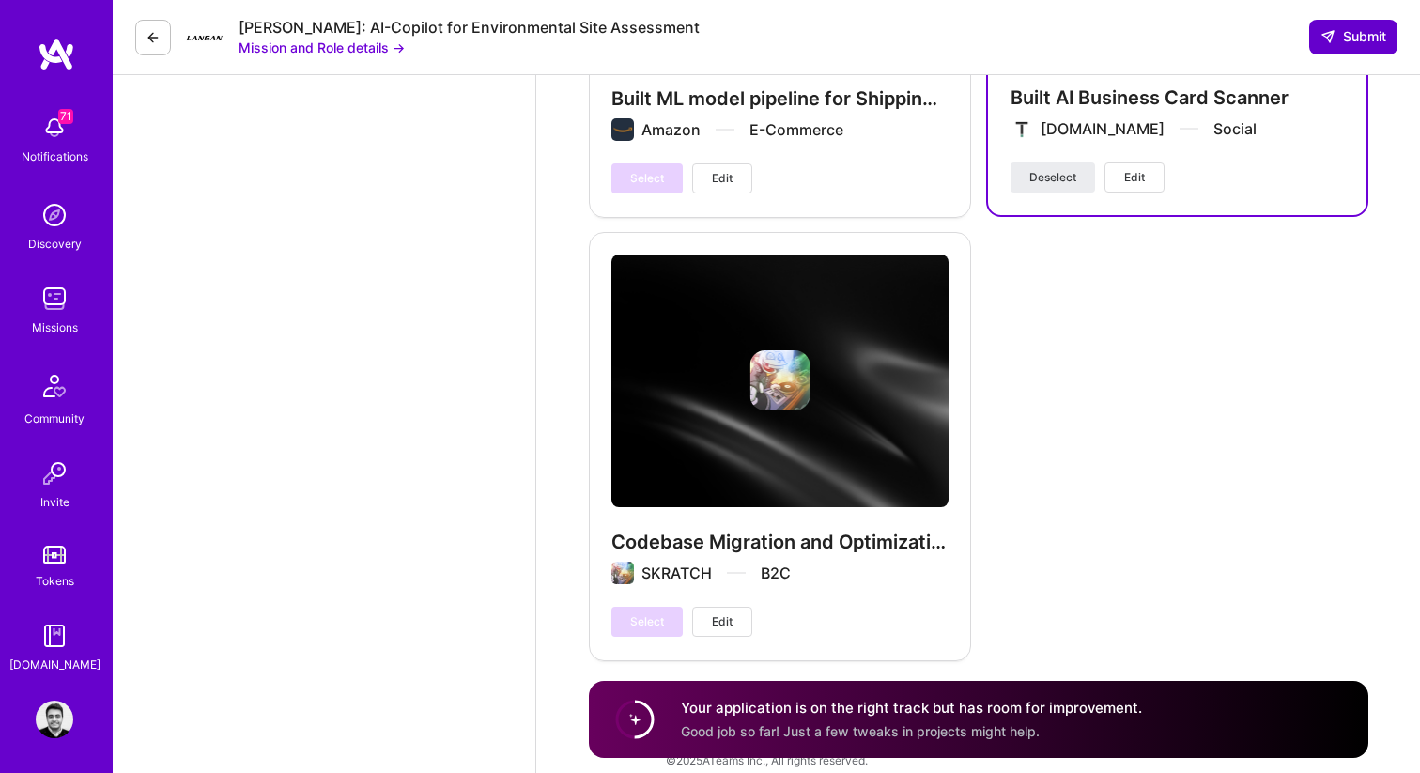
click at [1341, 26] on button "Submit" at bounding box center [1354, 37] width 88 height 34
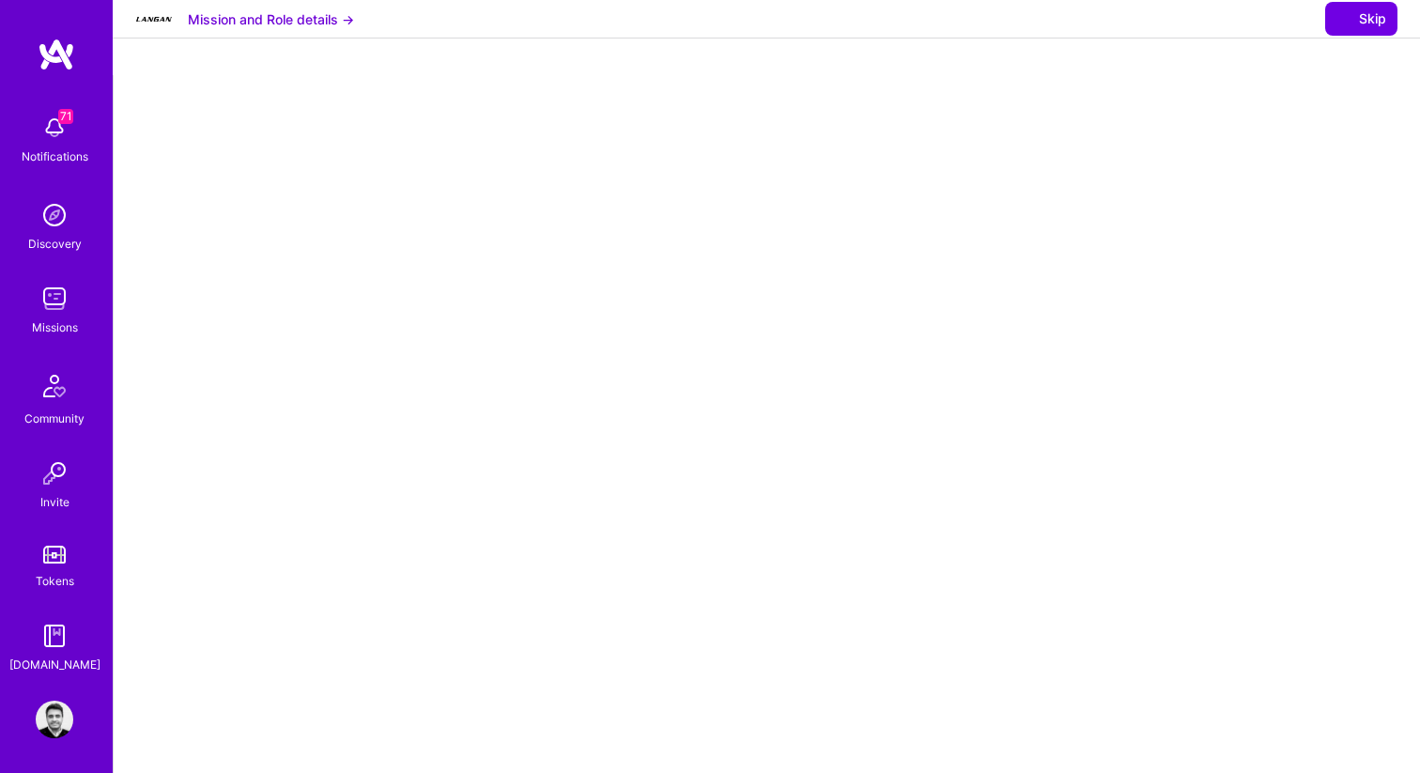
select select "CA"
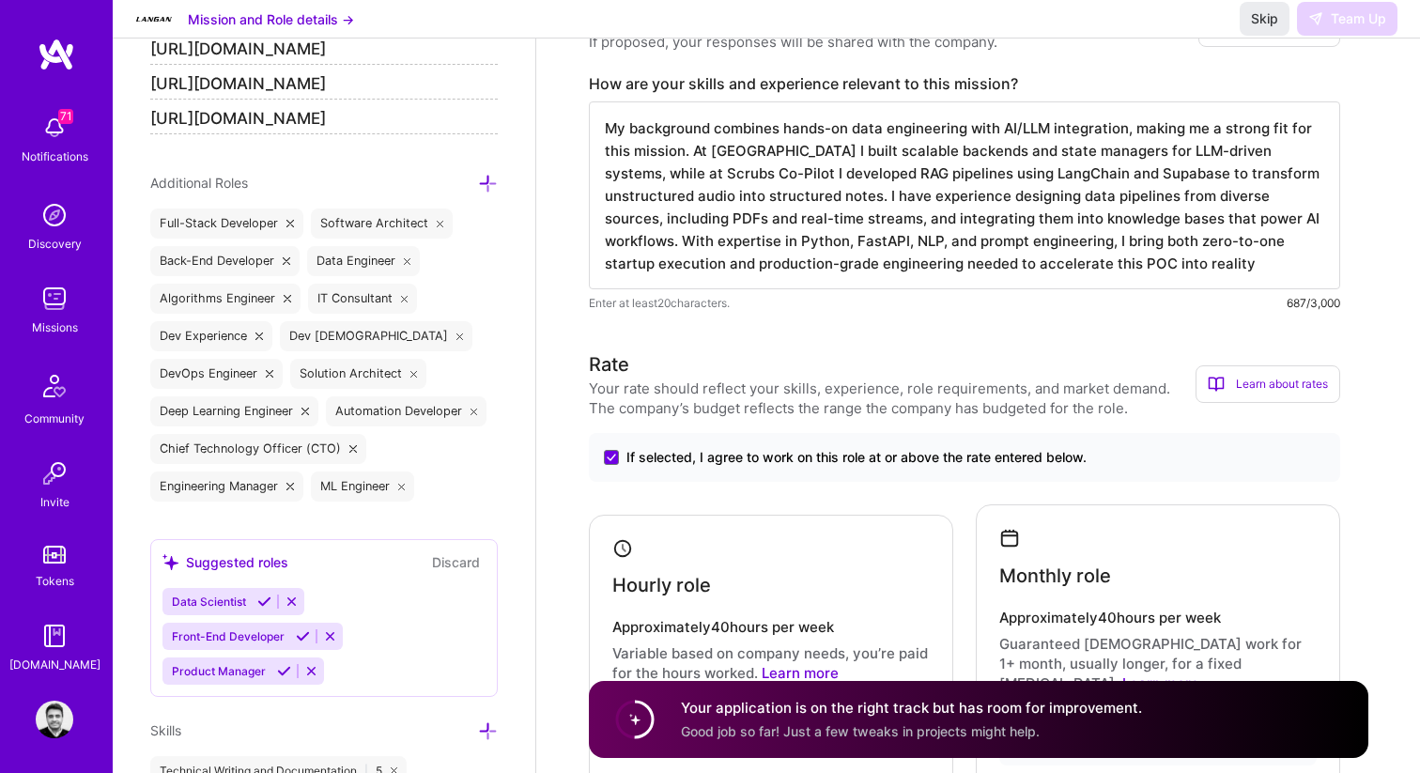
scroll to position [2, 0]
click at [1278, 28] on span "Skip" at bounding box center [1264, 18] width 27 height 19
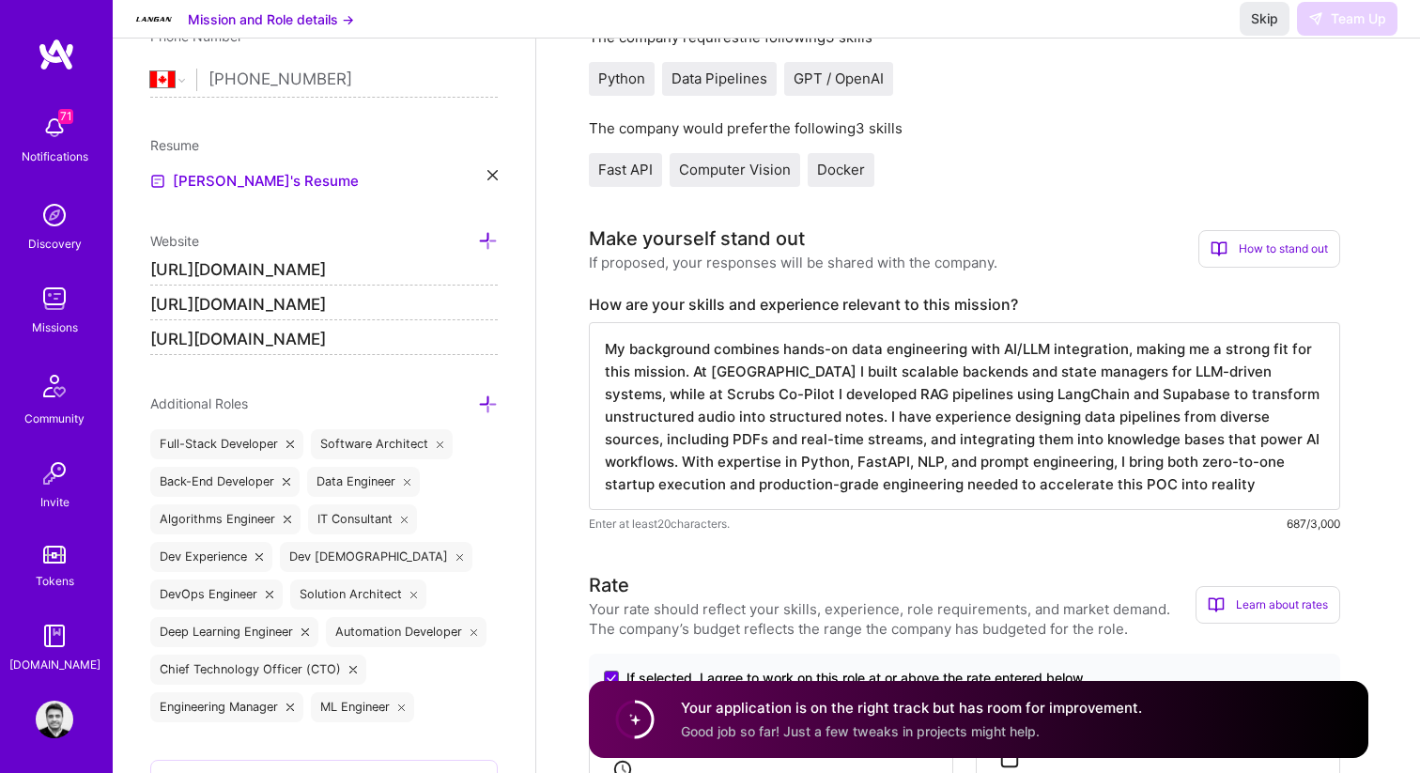
scroll to position [0, 0]
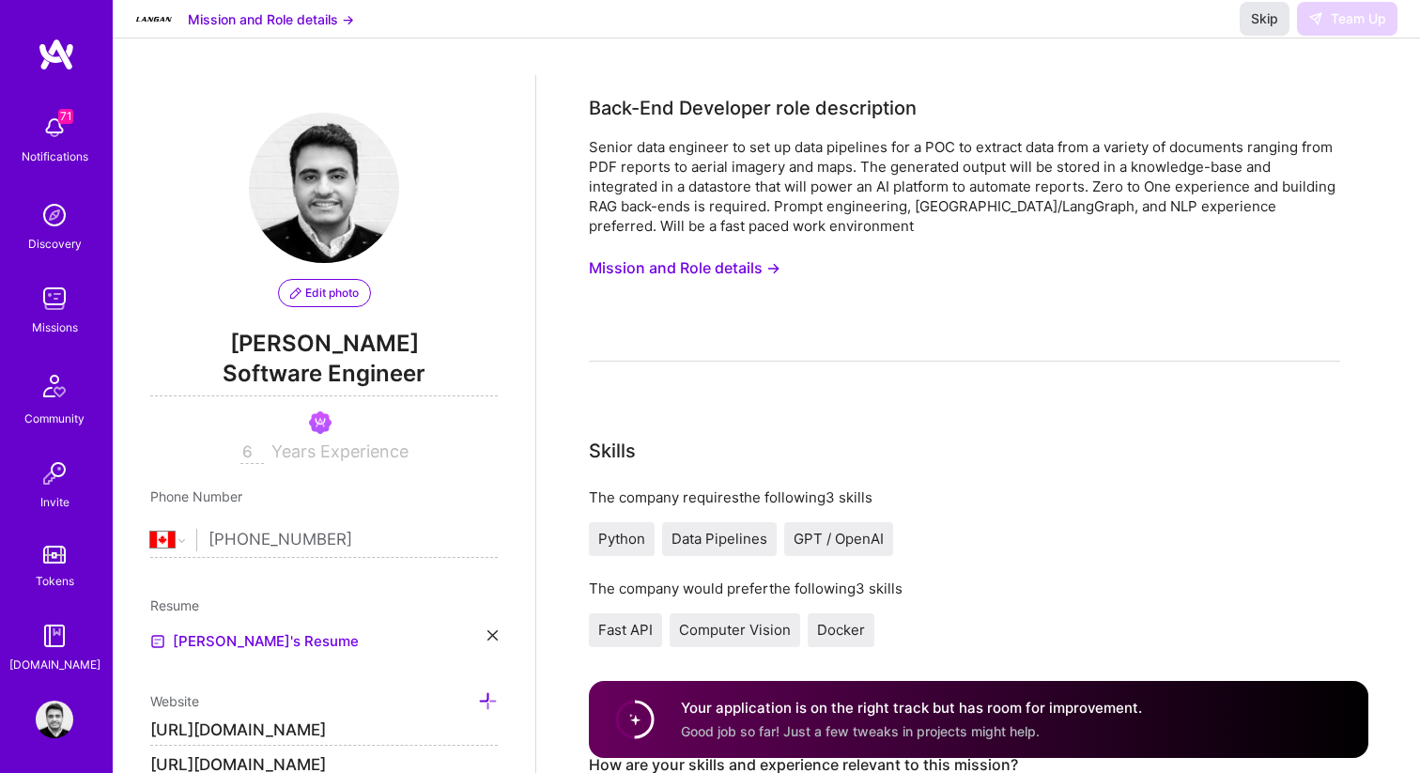
click at [1269, 28] on span "Skip" at bounding box center [1264, 18] width 27 height 19
click at [43, 220] on img at bounding box center [55, 215] width 38 height 38
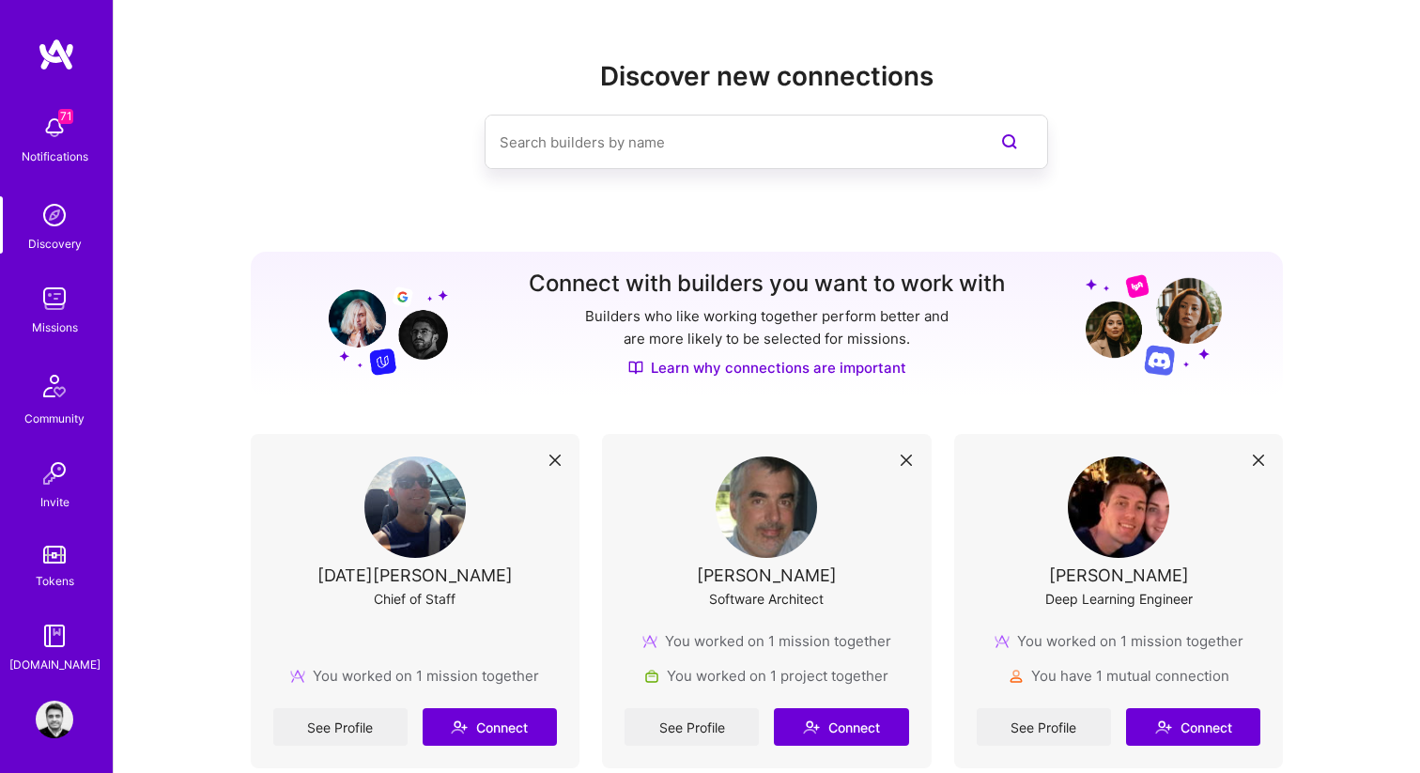
click at [57, 290] on img at bounding box center [55, 299] width 38 height 38
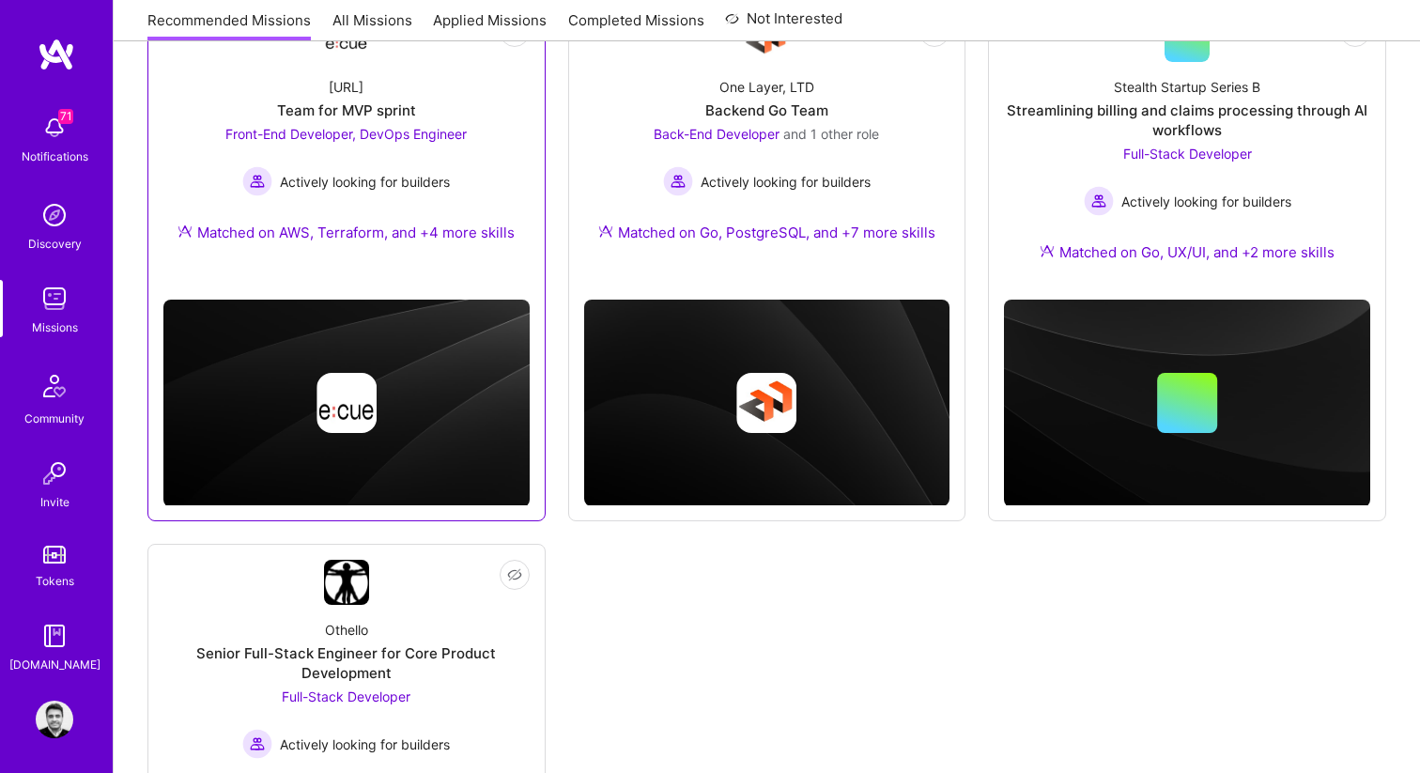
scroll to position [652, 0]
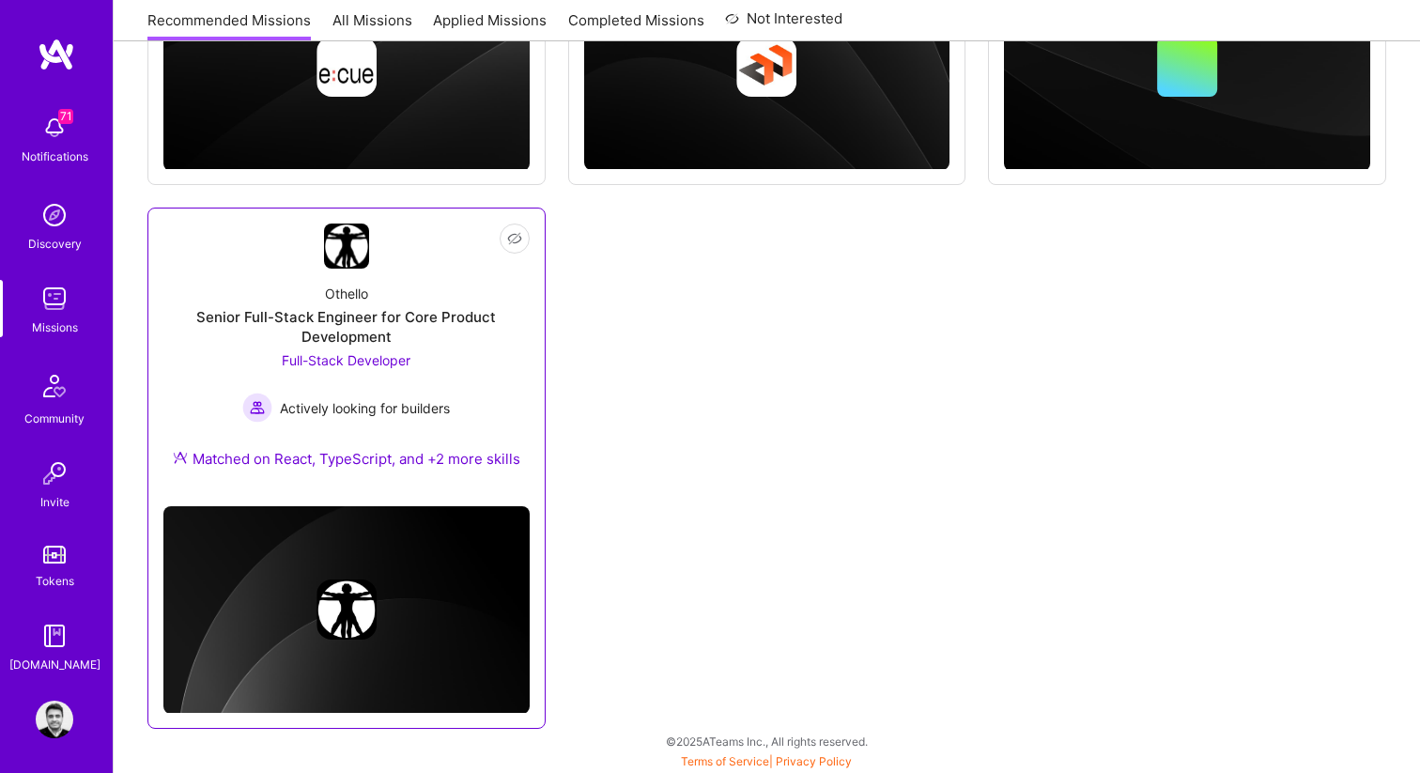
click at [300, 275] on div "Othello Senior Full-Stack Engineer for Core Product Development Full-Stack Deve…" at bounding box center [346, 380] width 366 height 223
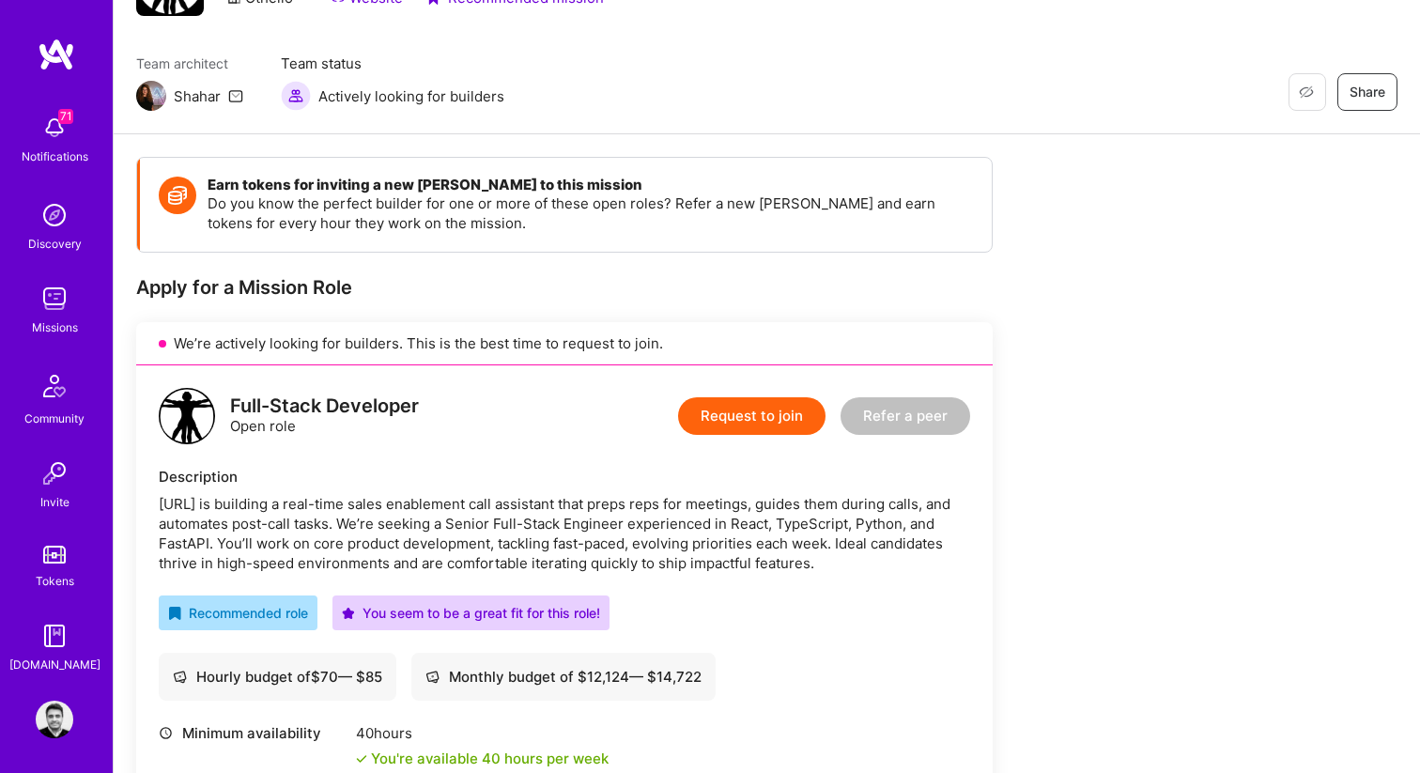
scroll to position [53, 0]
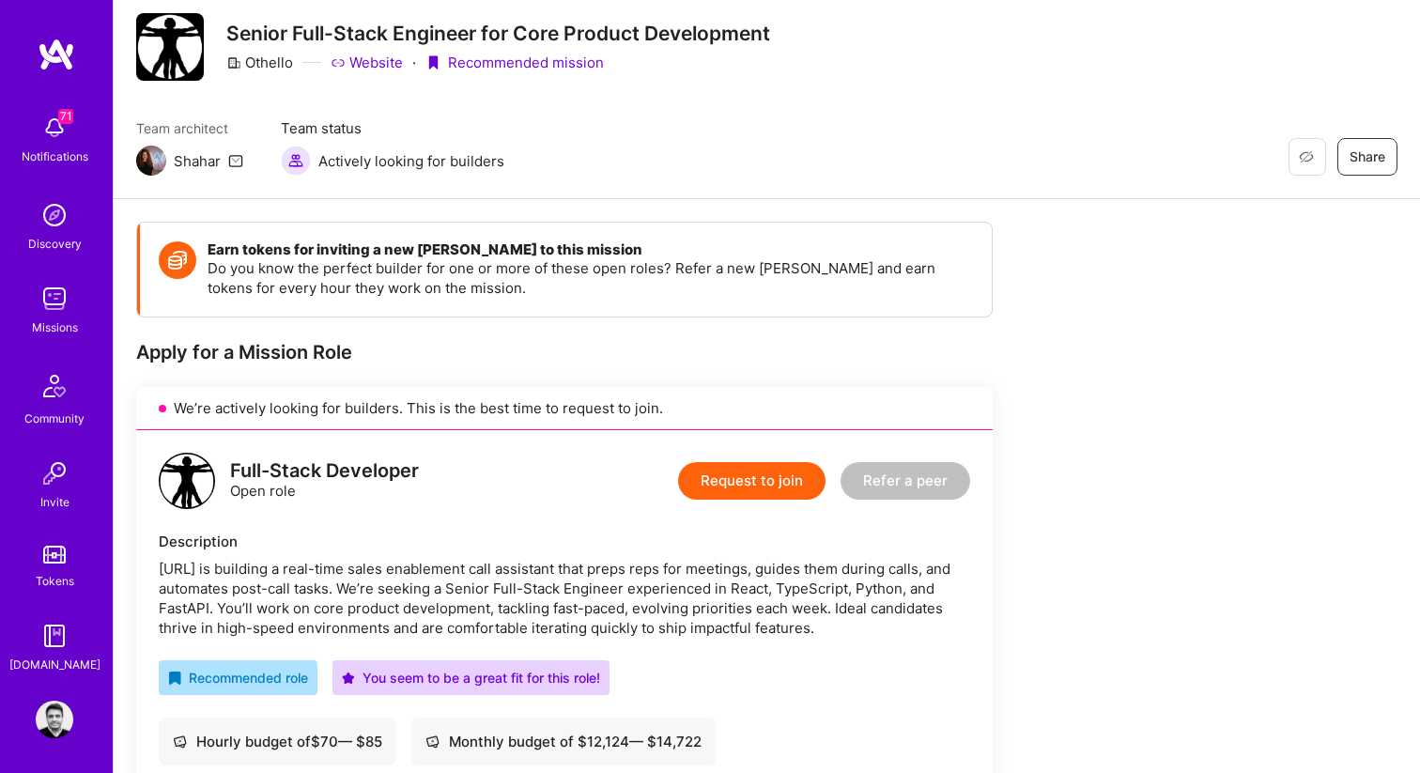
click at [723, 486] on button "Request to join" at bounding box center [751, 481] width 147 height 38
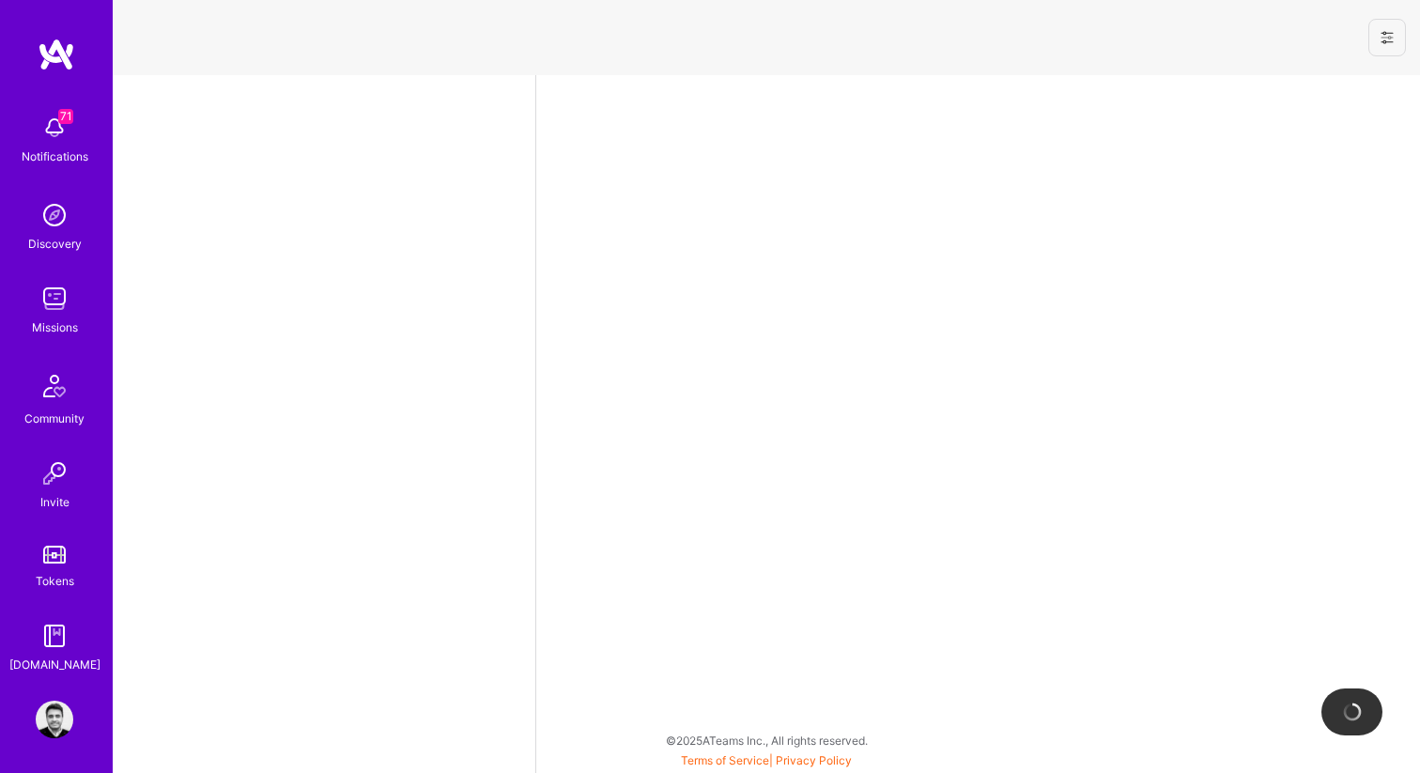
select select "CA"
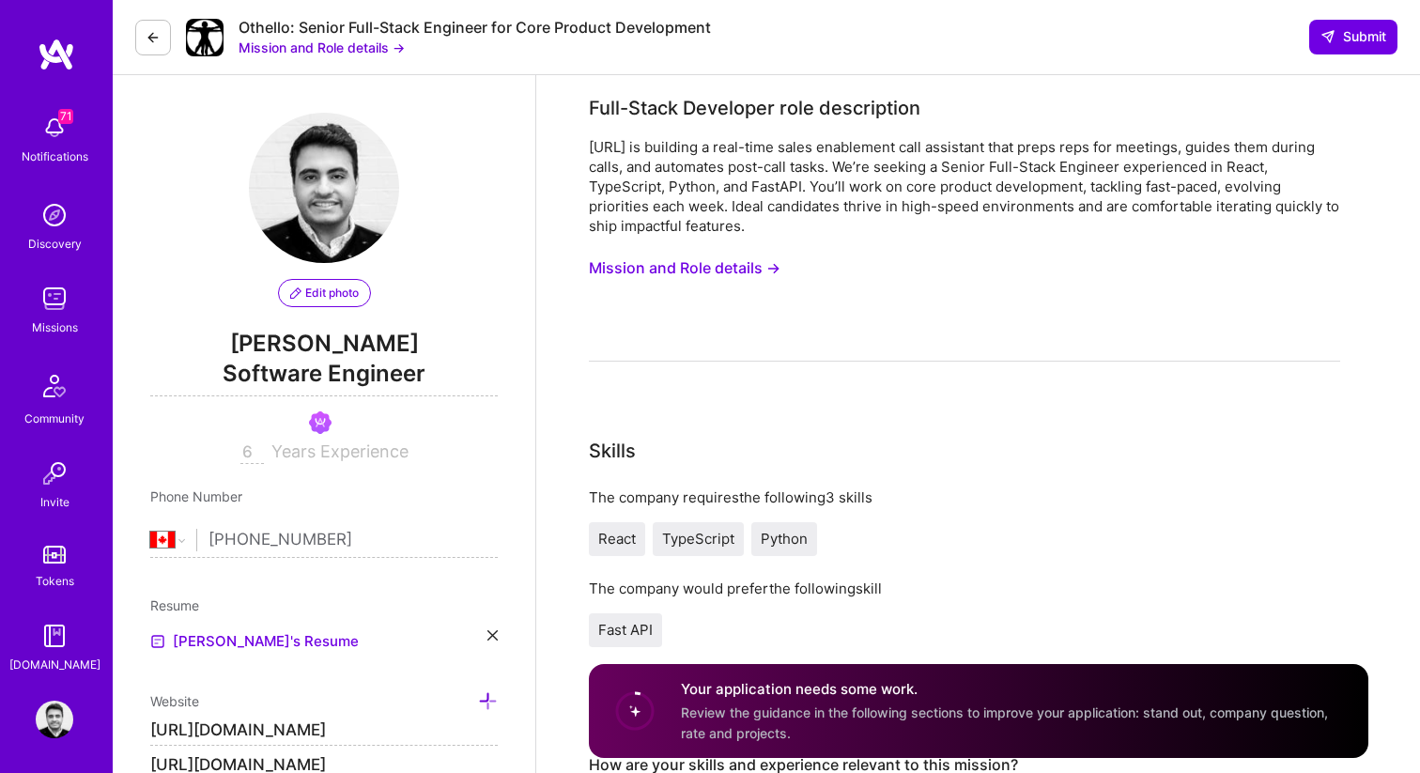
scroll to position [5, 0]
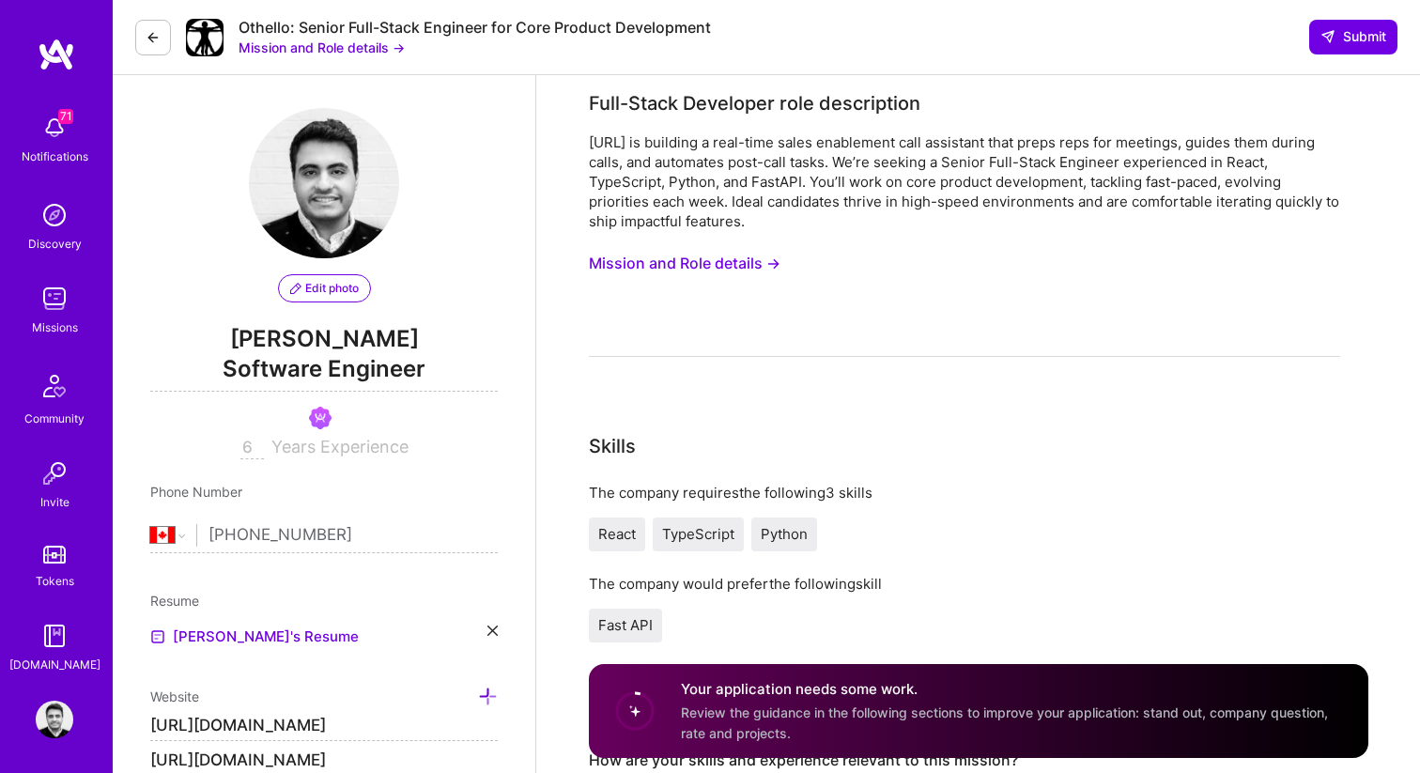
click at [715, 270] on button "Mission and Role details →" at bounding box center [685, 263] width 192 height 35
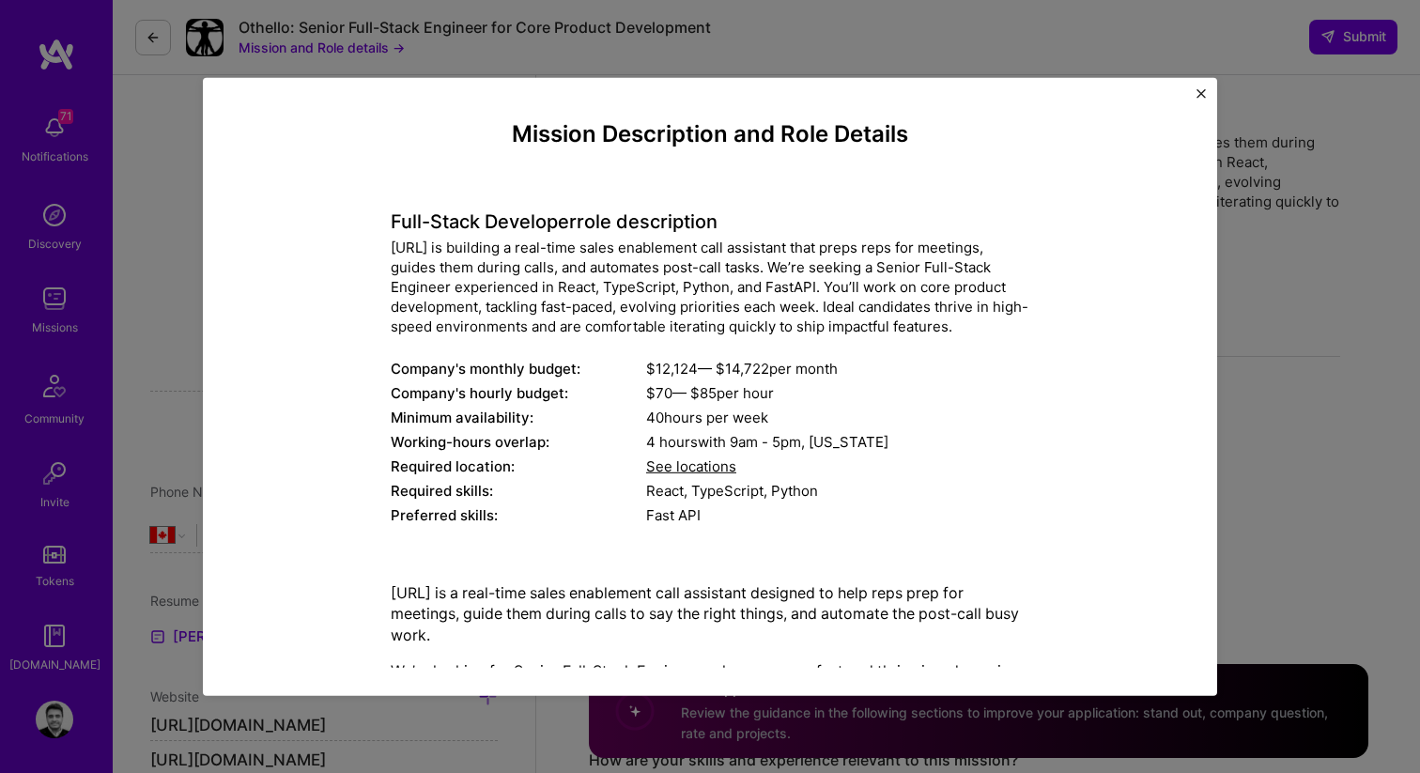
drag, startPoint x: 367, startPoint y: 246, endPoint x: 966, endPoint y: 641, distance: 716.8
click at [966, 641] on div "Mission Description and Role Details Full-Stack Developer role description [URL…" at bounding box center [710, 439] width 928 height 639
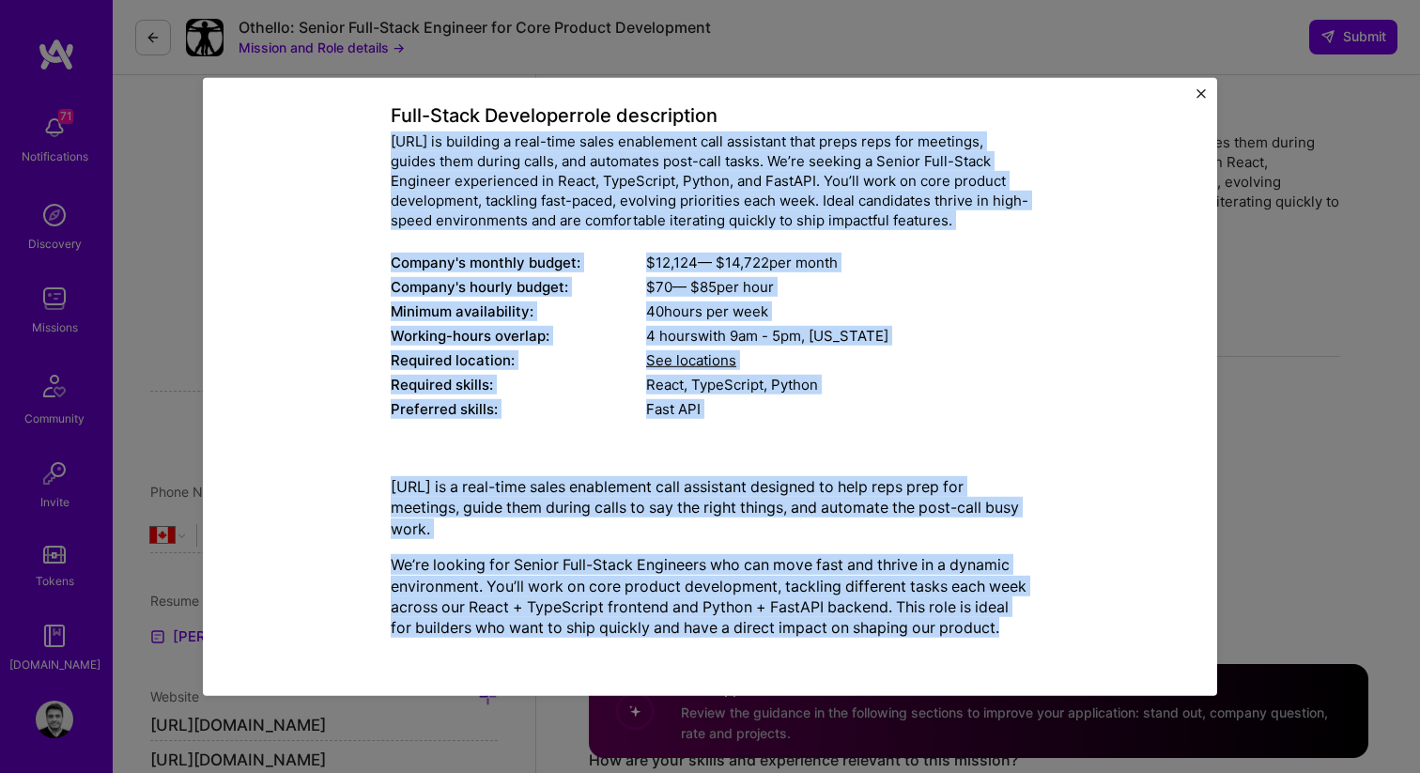
copy div "Loremip.do si ametcons a elit-sedd eiusm temporinci utla etdolorem aliq enima m…"
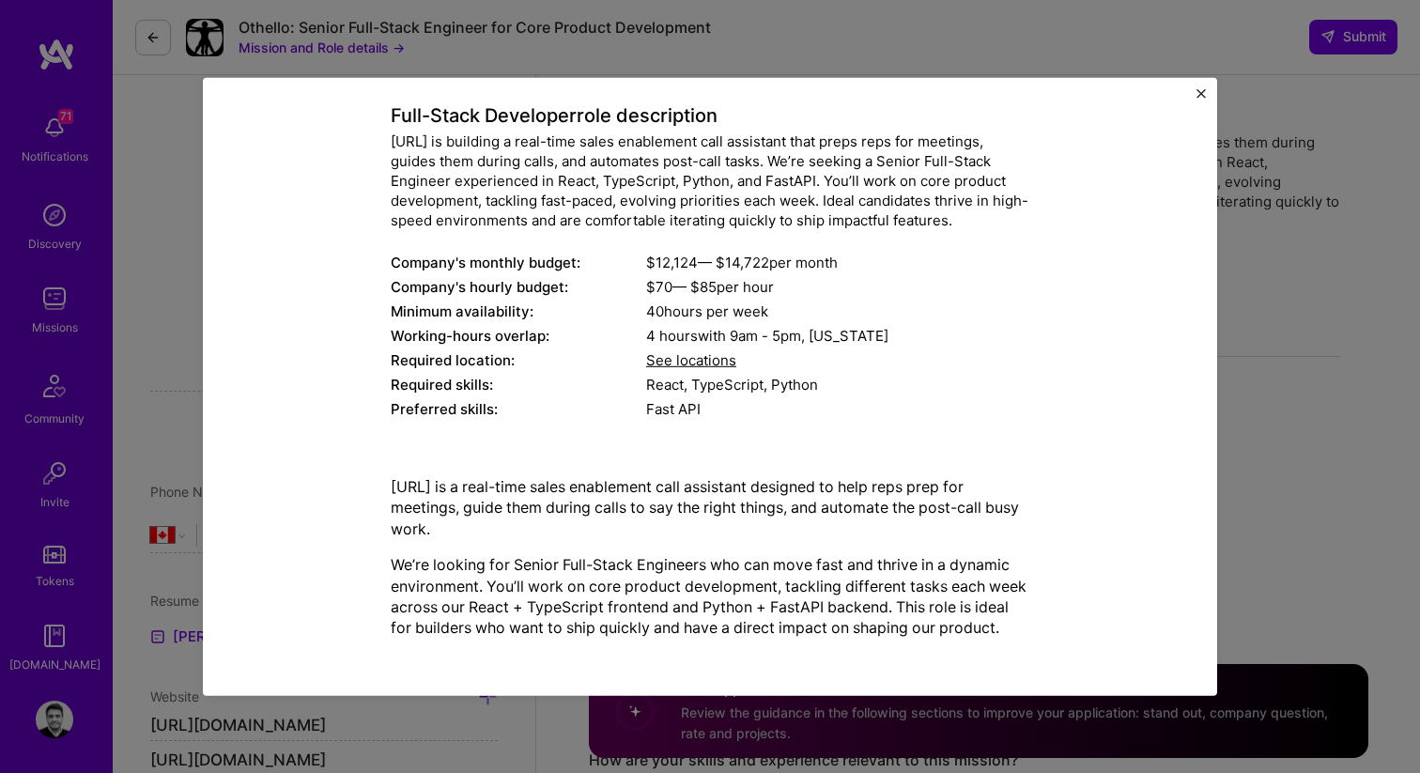
click at [1304, 361] on div "Mission Description and Role Details Full-Stack Developer role description [URL…" at bounding box center [710, 386] width 1420 height 773
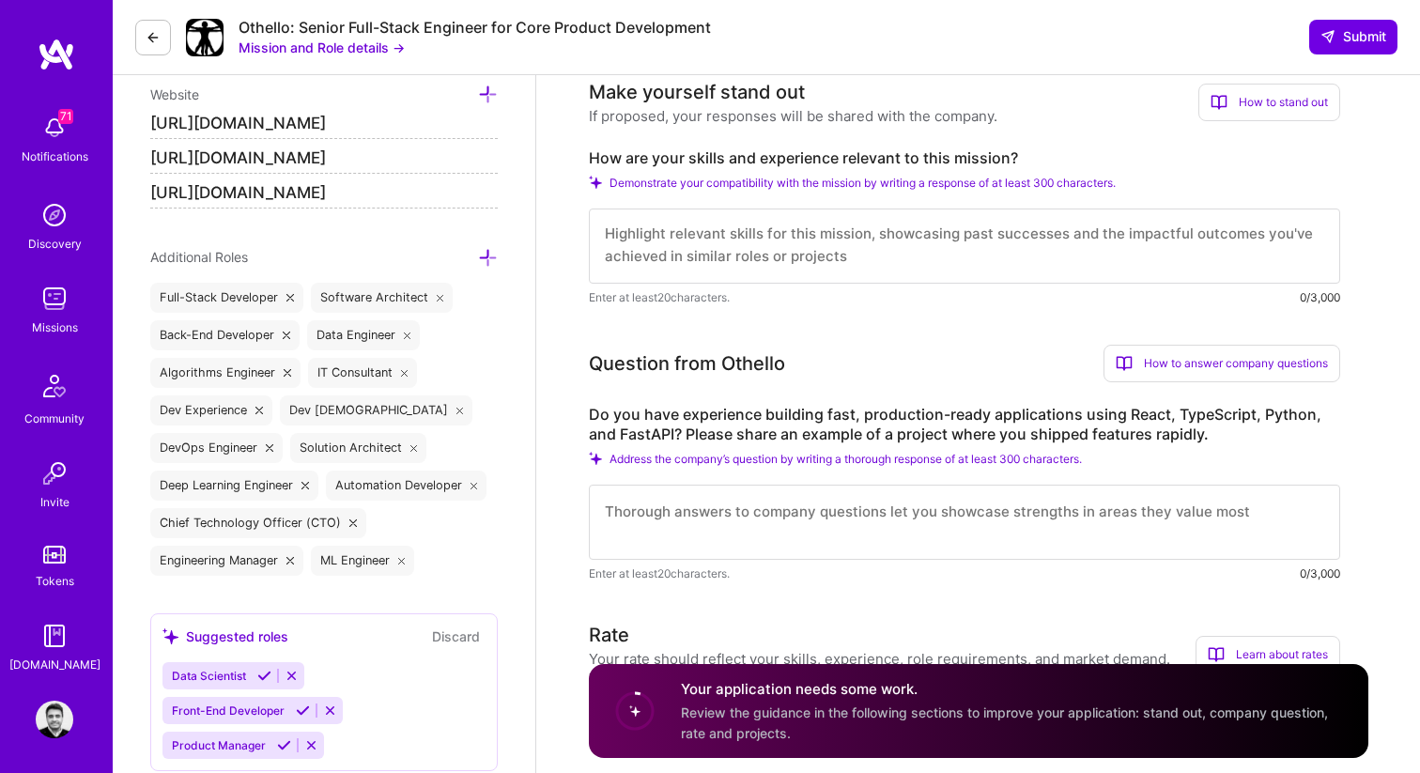
scroll to position [0, 0]
click at [769, 265] on textarea at bounding box center [965, 246] width 752 height 75
paste textarea "My experience aligns directly with [URL]’s mission to build real-time sales ena…"
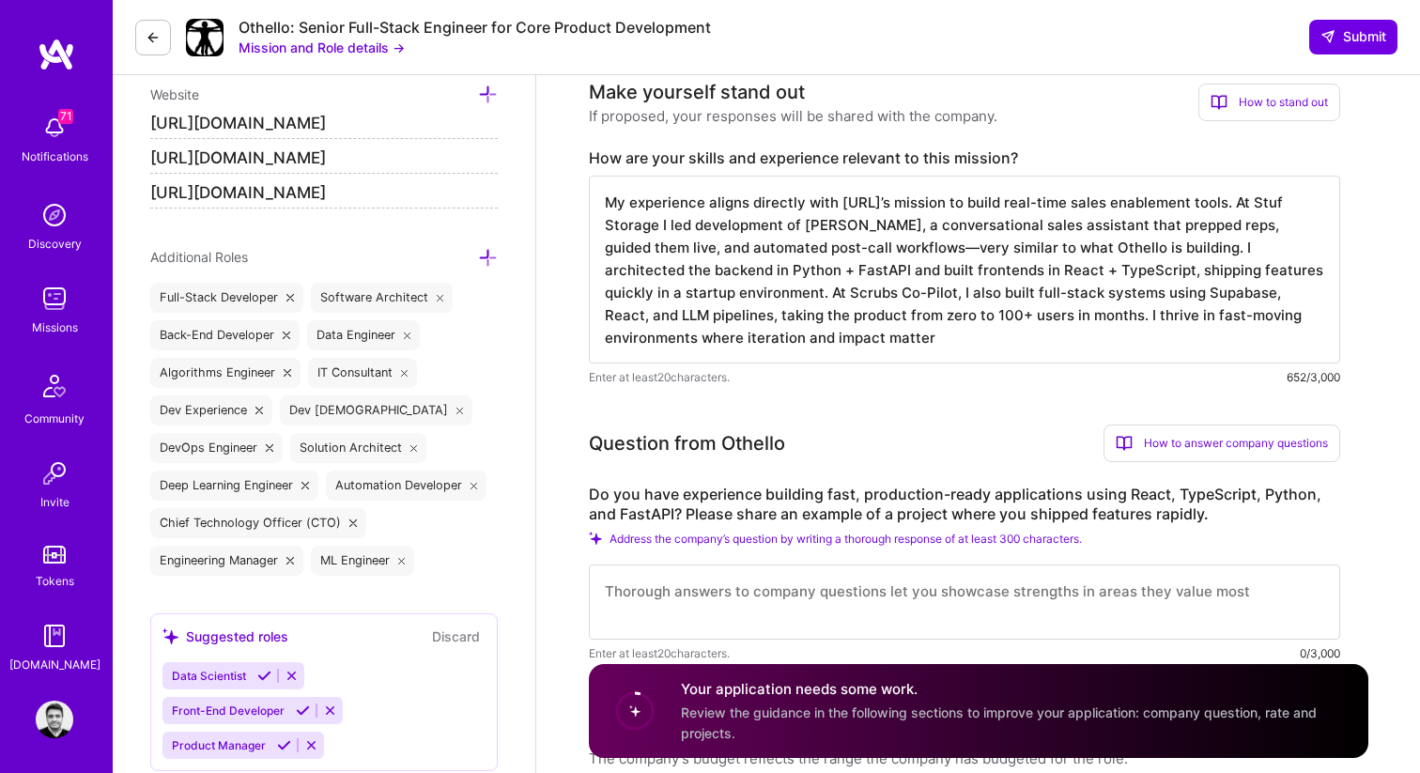
click at [893, 248] on textarea "My experience aligns directly with [URL]’s mission to build real-time sales ena…" at bounding box center [965, 270] width 752 height 188
click at [891, 247] on textarea "My experience aligns directly with [URL]’s mission to build real-time sales ena…" at bounding box center [965, 270] width 752 height 188
click at [890, 247] on textarea "My experience aligns directly with [URL]’s mission to build real-time sales ena…" at bounding box center [965, 270] width 752 height 188
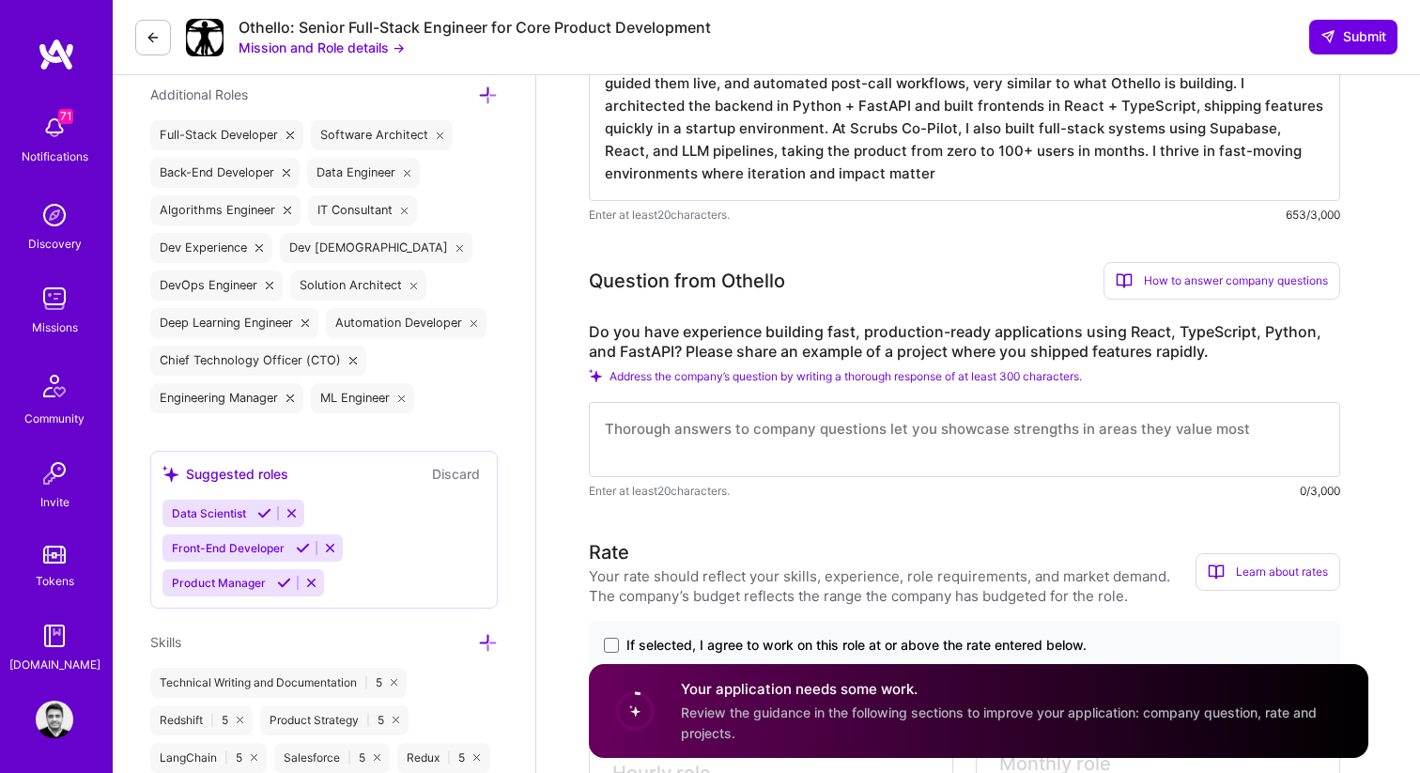
scroll to position [805, 0]
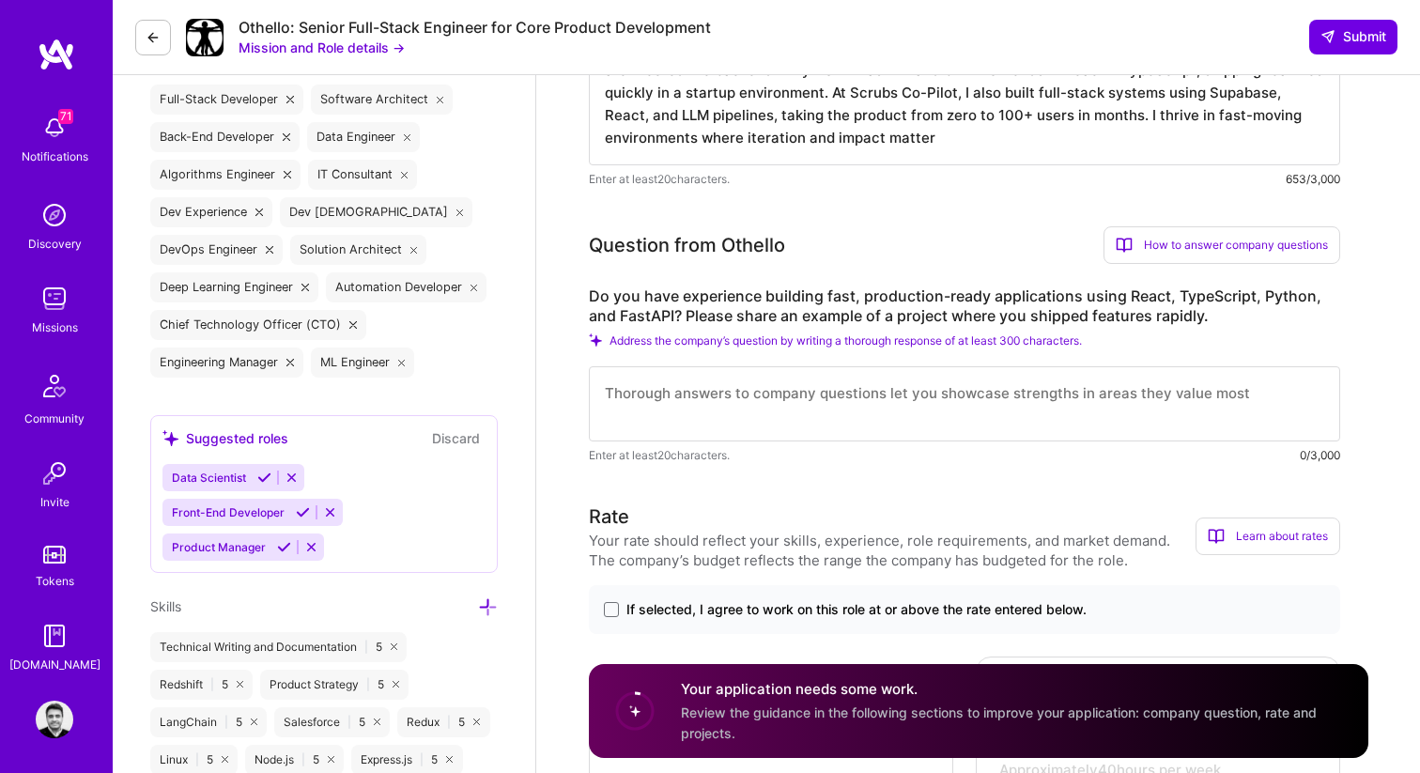
type textarea "My experience aligns directly with [URL]’s mission to build real-time sales ena…"
click at [901, 293] on label "Do you have experience building fast, production-ready applications using React…" at bounding box center [965, 306] width 752 height 39
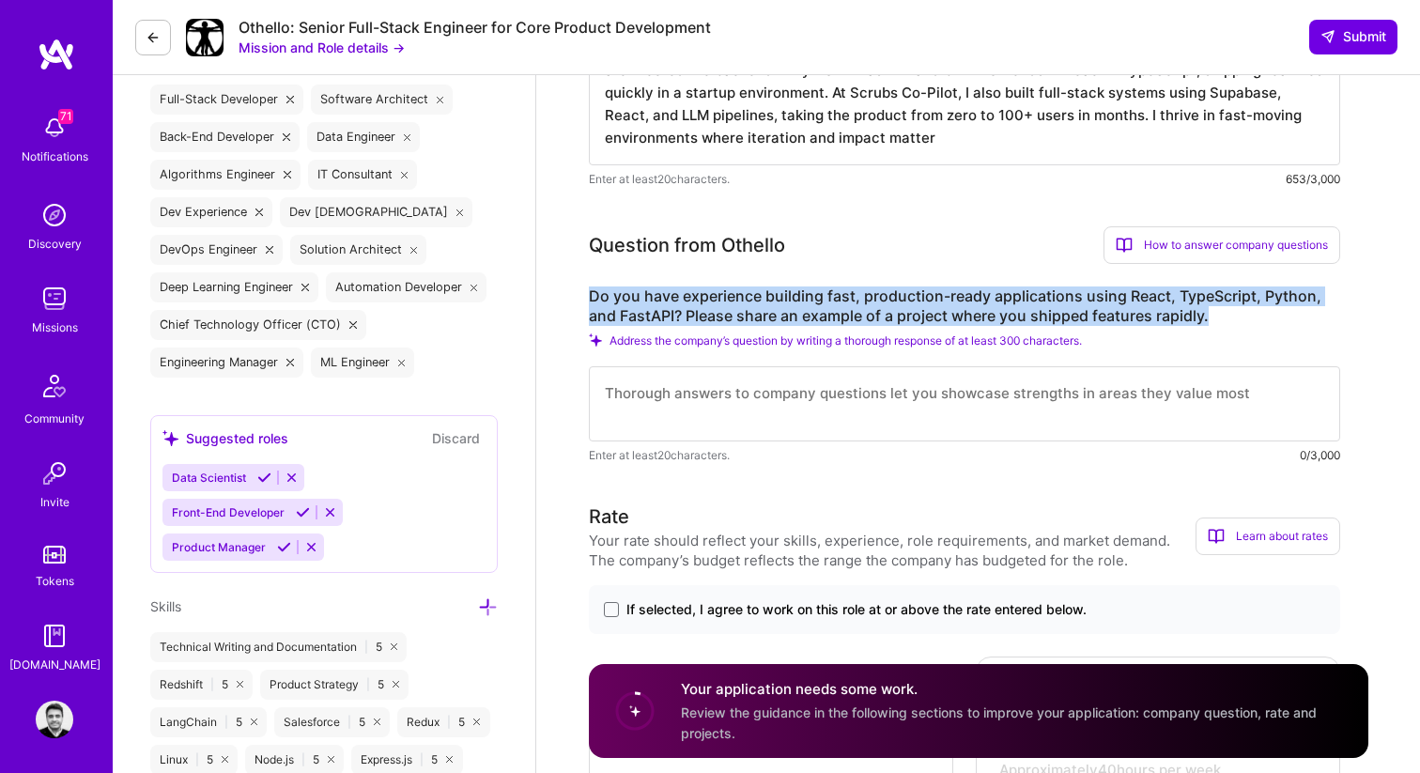
click at [901, 293] on label "Do you have experience building fast, production-ready applications using React…" at bounding box center [965, 306] width 752 height 39
copy label "Do you have experience building fast, production-ready applications using React…"
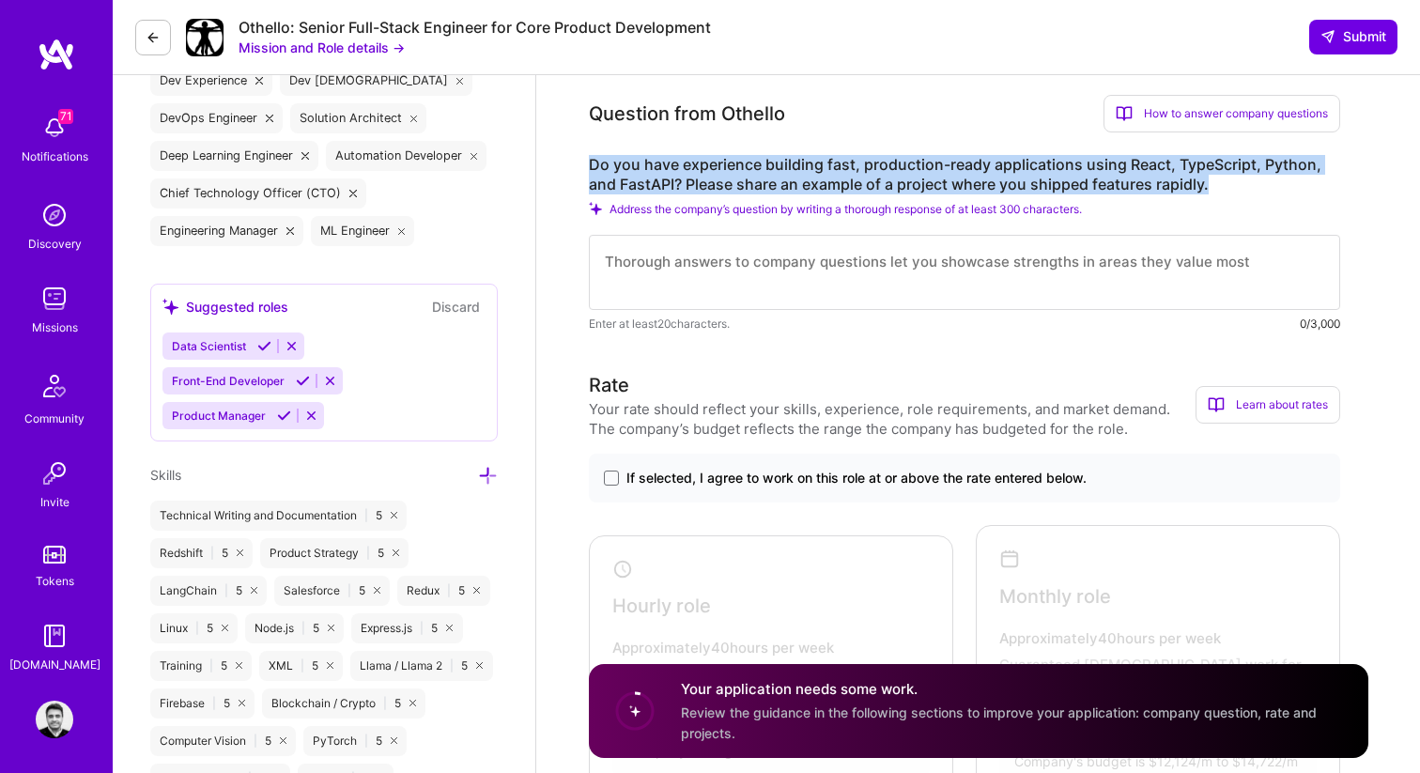
scroll to position [929, 0]
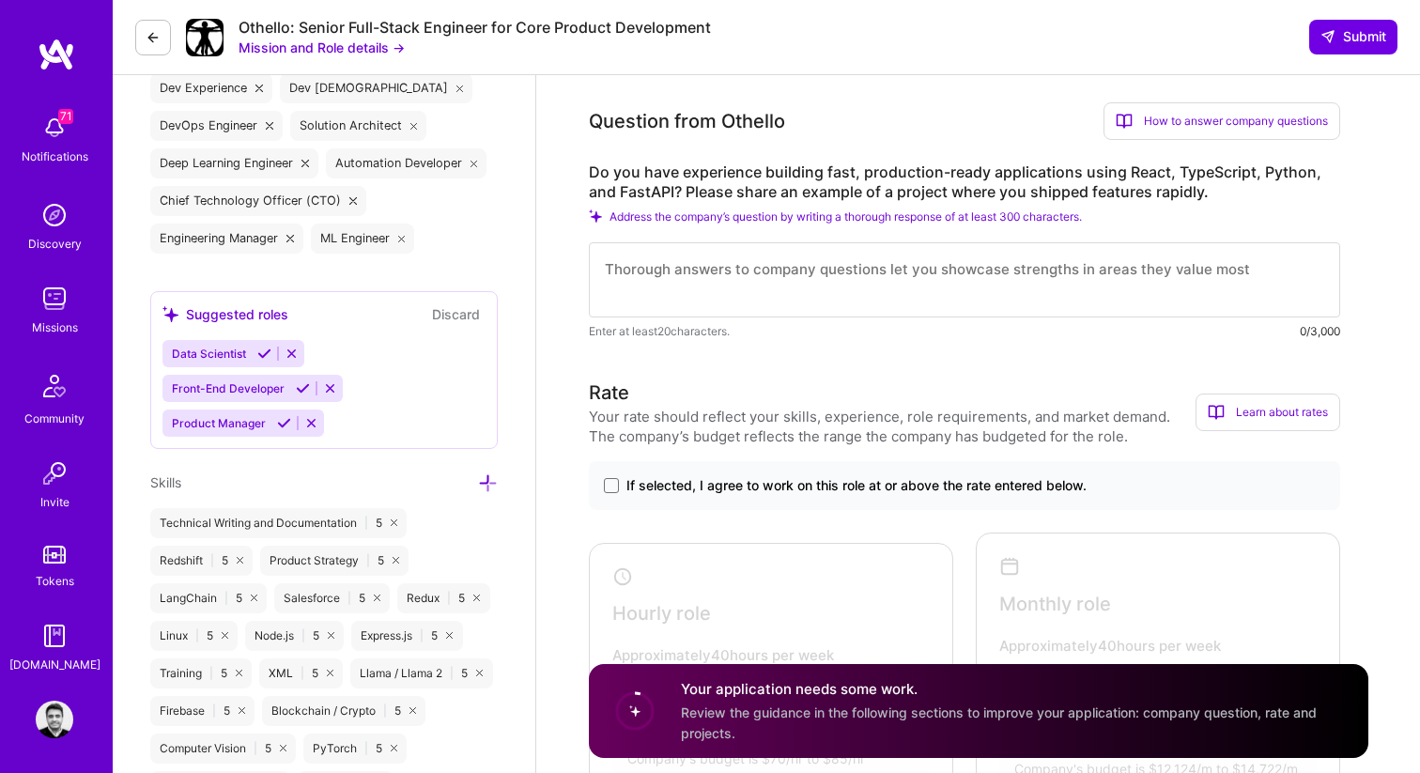
click at [922, 242] on textarea at bounding box center [965, 279] width 752 height 75
paste textarea "Yes, I have experience building production-ready applications with React, TypeS…"
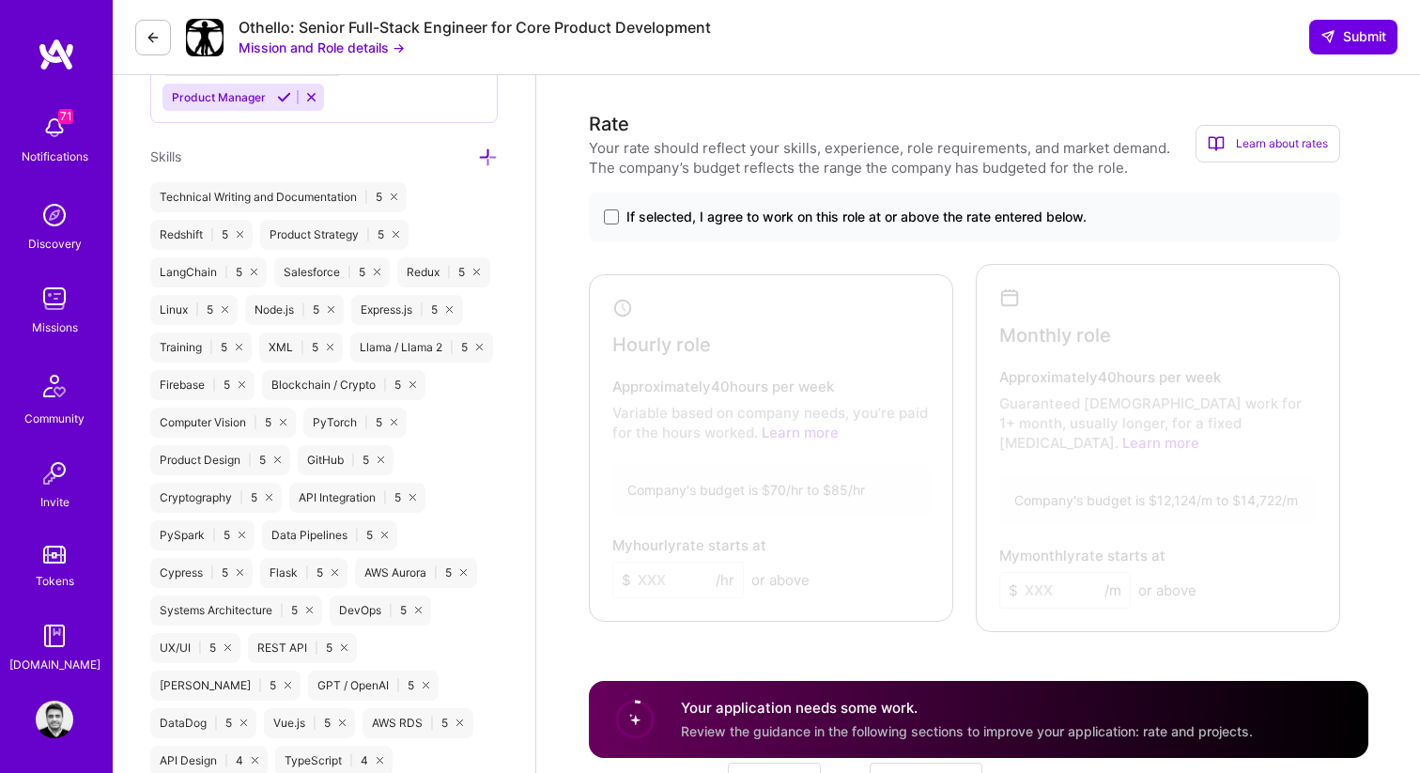
scroll to position [1259, 0]
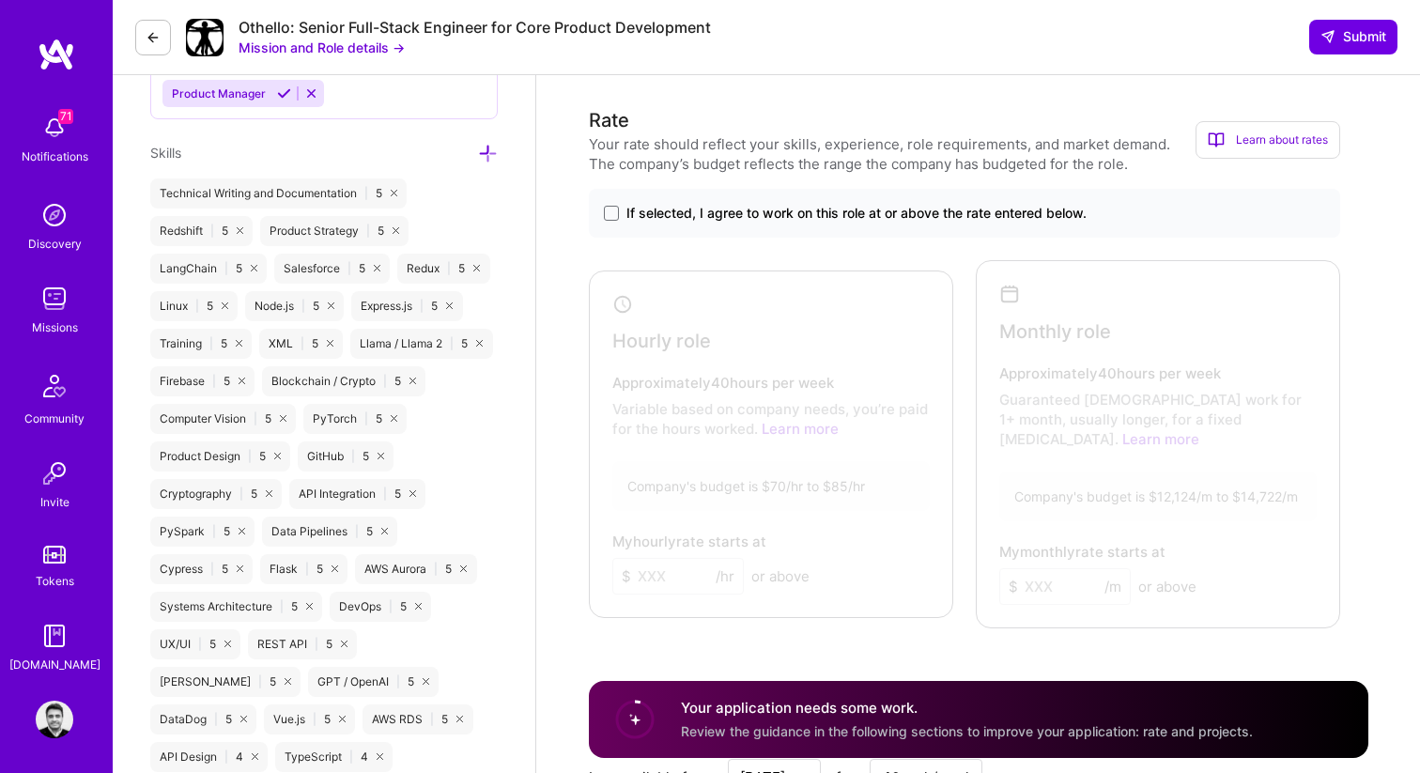
type textarea "Yes, I have experience building production-ready applications with React, TypeS…"
click at [742, 224] on div "If selected, I agree to work on this role at or above the rate entered below." at bounding box center [965, 213] width 752 height 49
click at [609, 214] on span at bounding box center [611, 213] width 15 height 15
click at [0, 0] on input "If selected, I agree to work on this role at or above the rate entered below." at bounding box center [0, 0] width 0 height 0
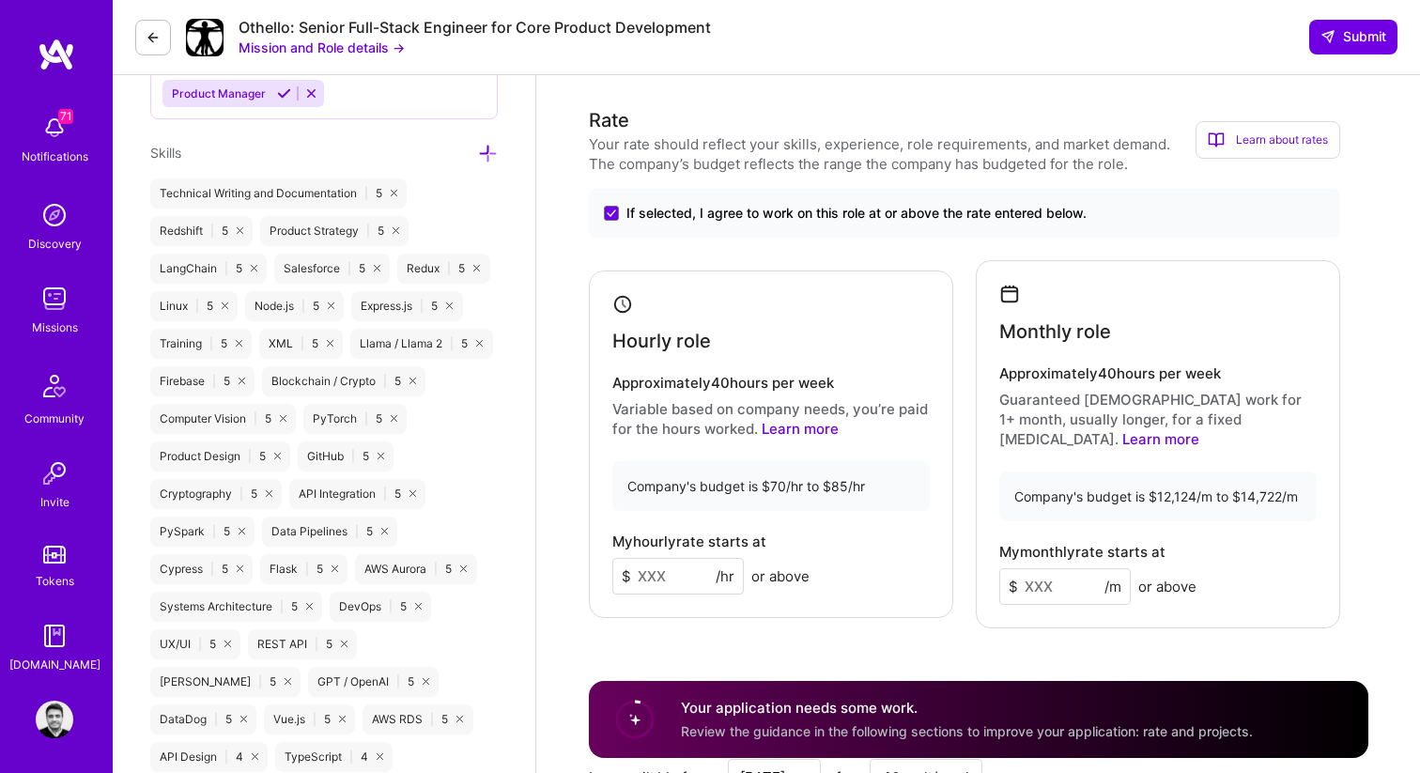
click at [647, 558] on input at bounding box center [678, 576] width 132 height 37
type input "85"
click at [1067, 568] on input at bounding box center [1066, 586] width 132 height 37
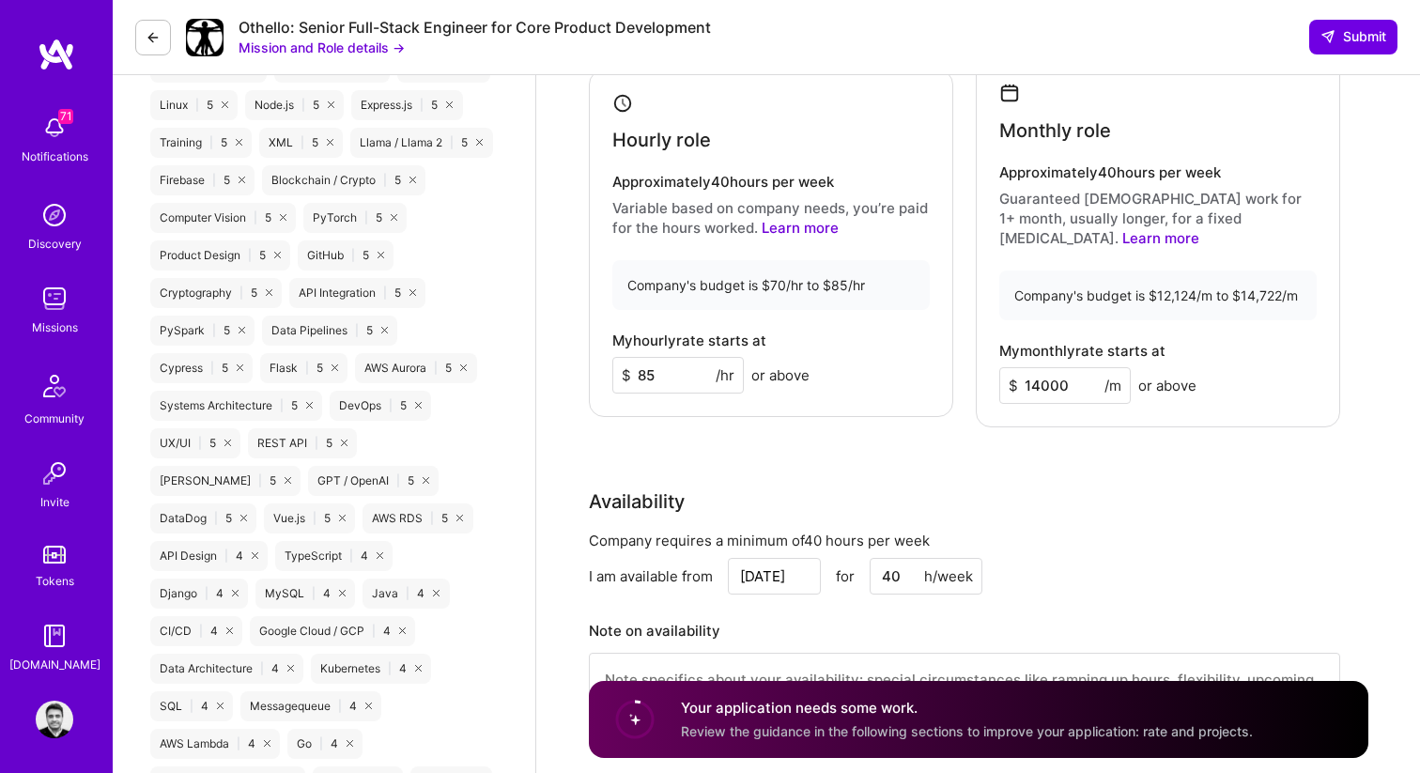
type input "14000"
click at [1125, 488] on div "Availability" at bounding box center [965, 502] width 752 height 28
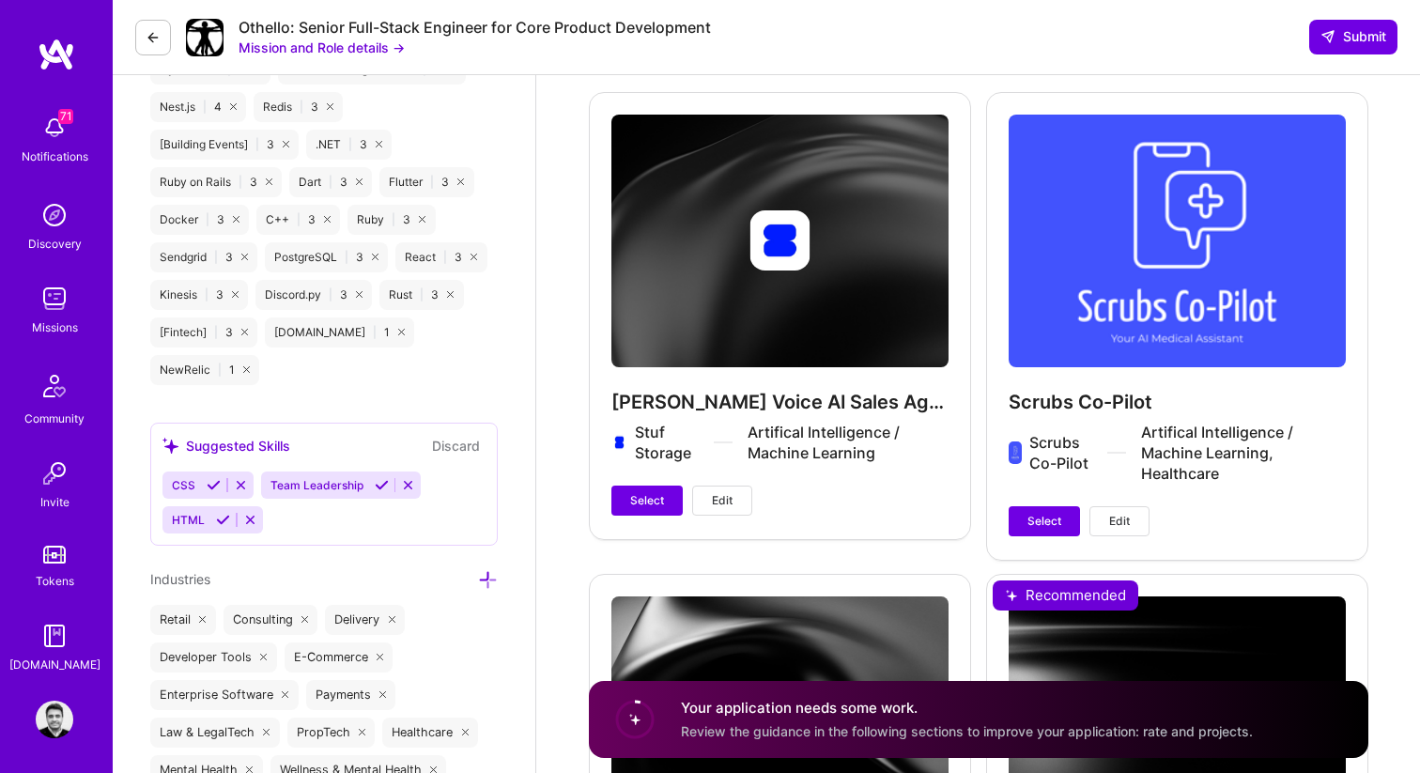
scroll to position [2549, 0]
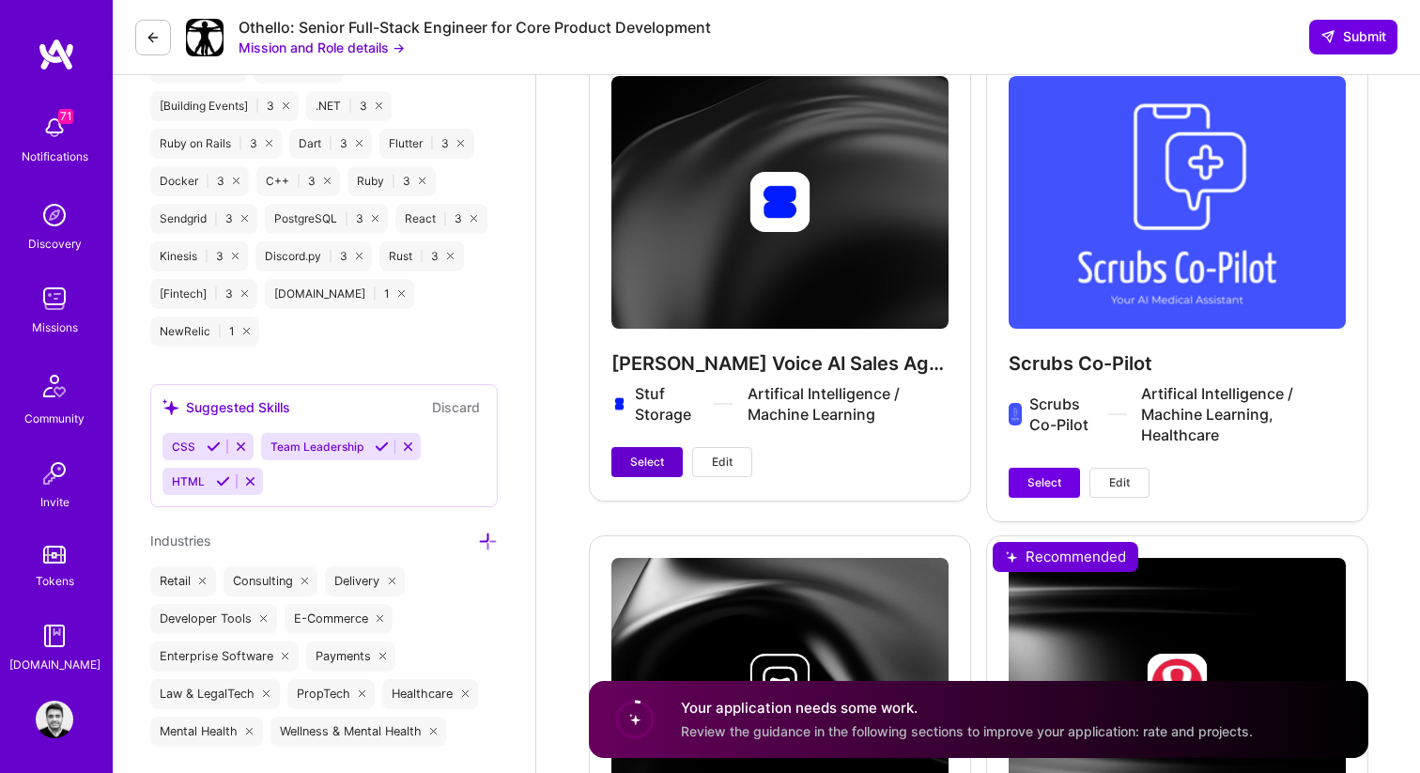
click at [655, 454] on span "Select" at bounding box center [647, 462] width 34 height 17
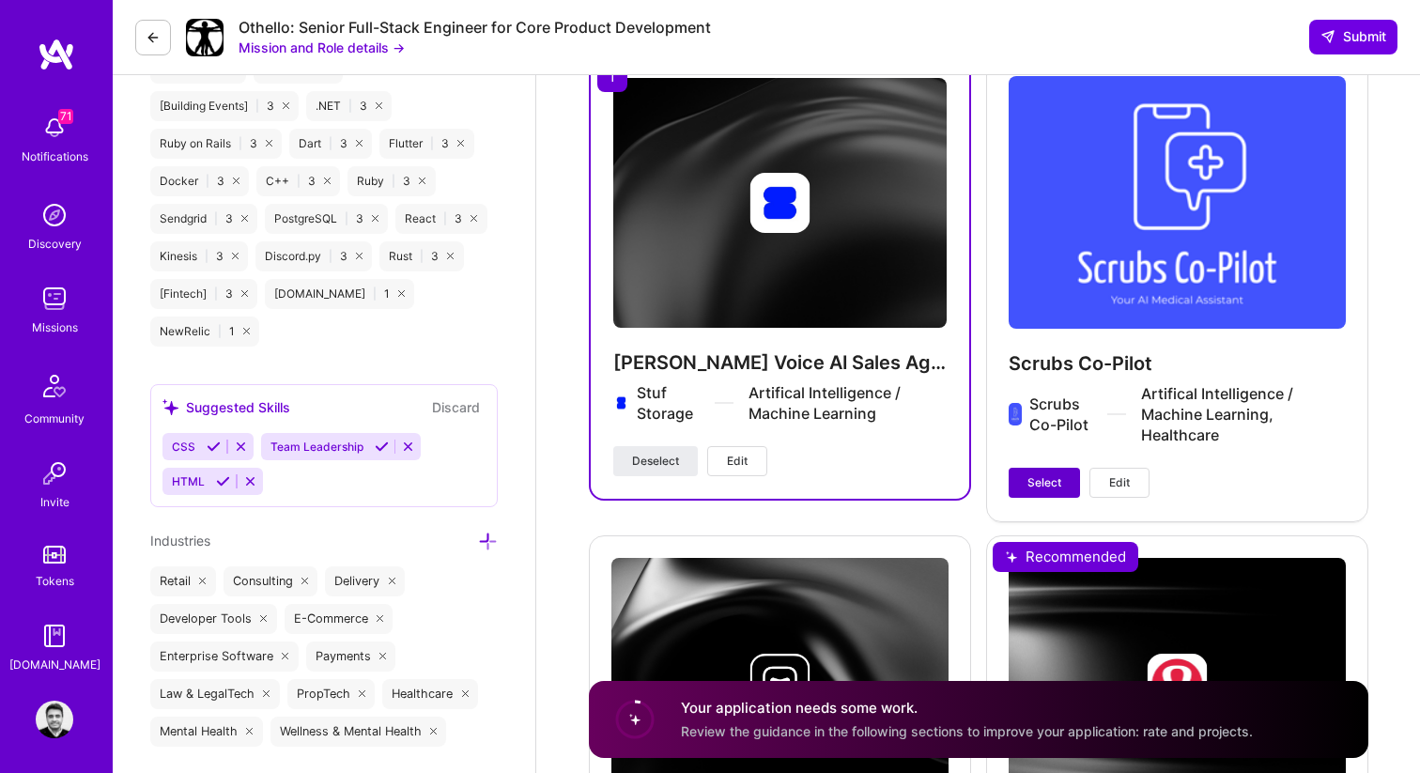
click at [1036, 474] on span "Select" at bounding box center [1045, 482] width 34 height 17
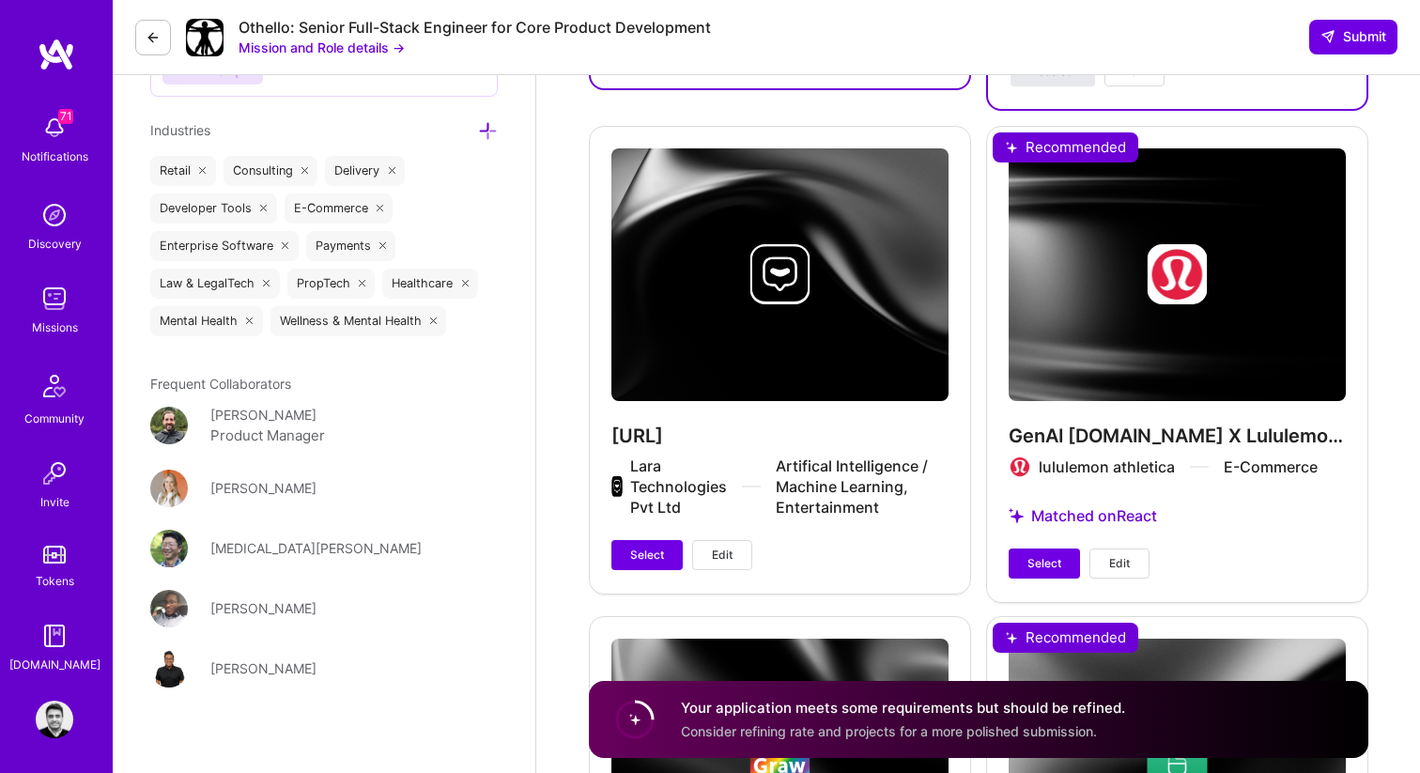
scroll to position [2970, 0]
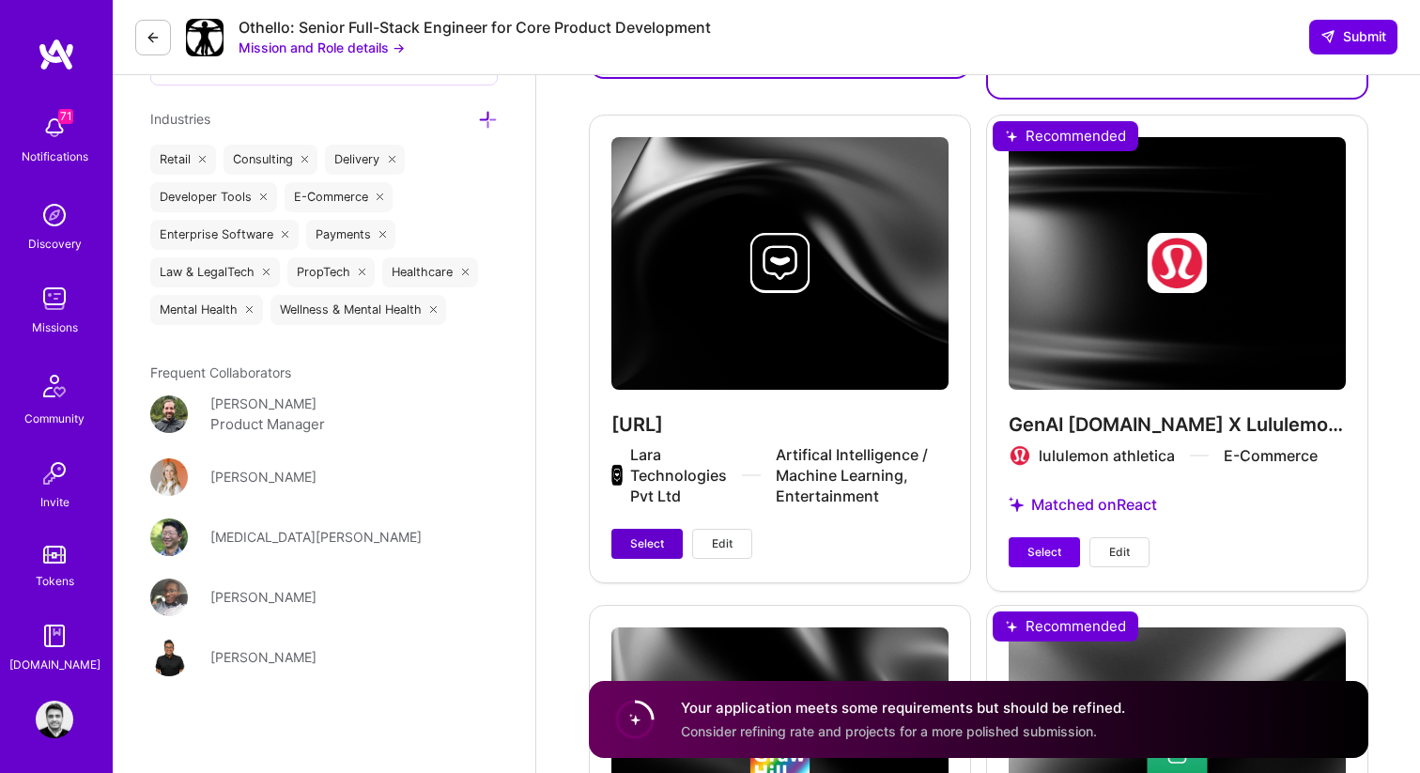
click at [655, 535] on span "Select" at bounding box center [647, 543] width 34 height 17
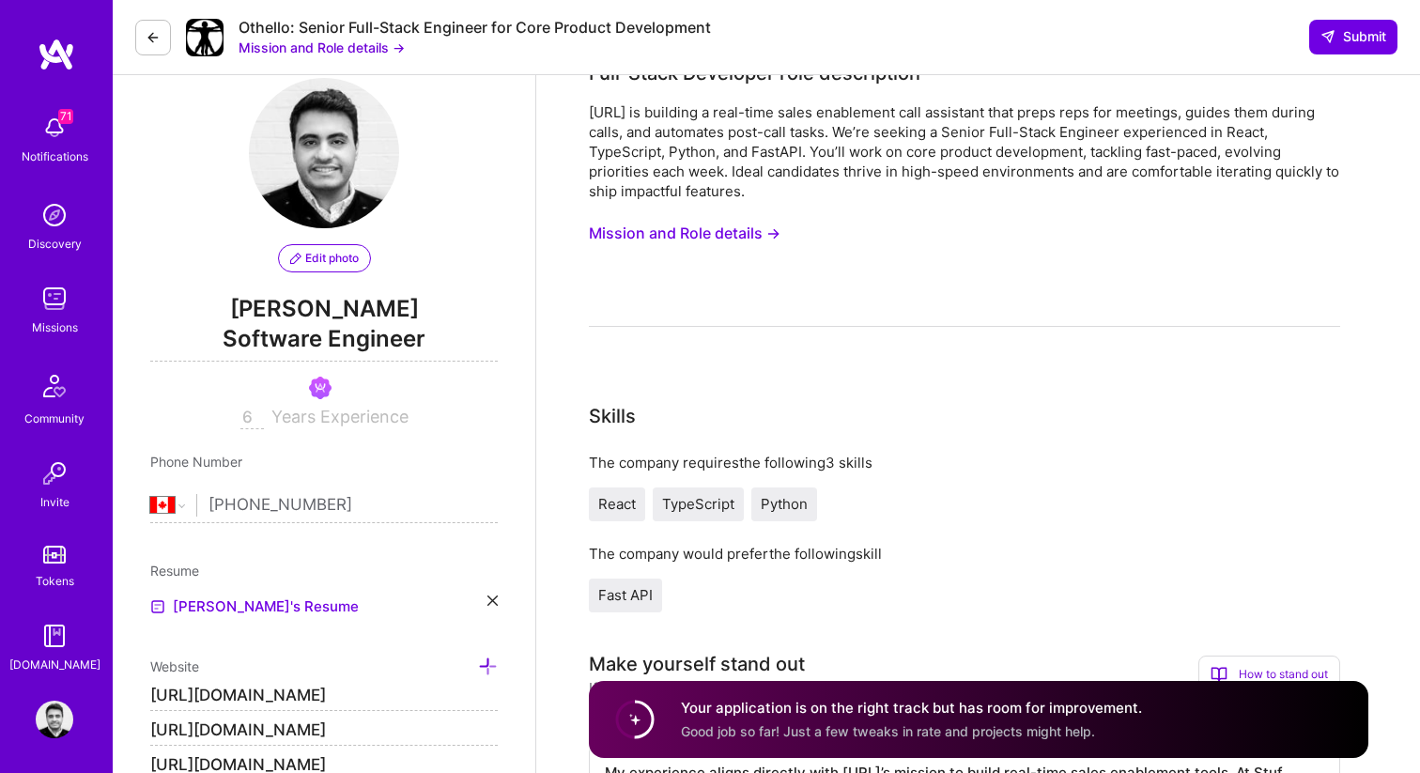
scroll to position [0, 0]
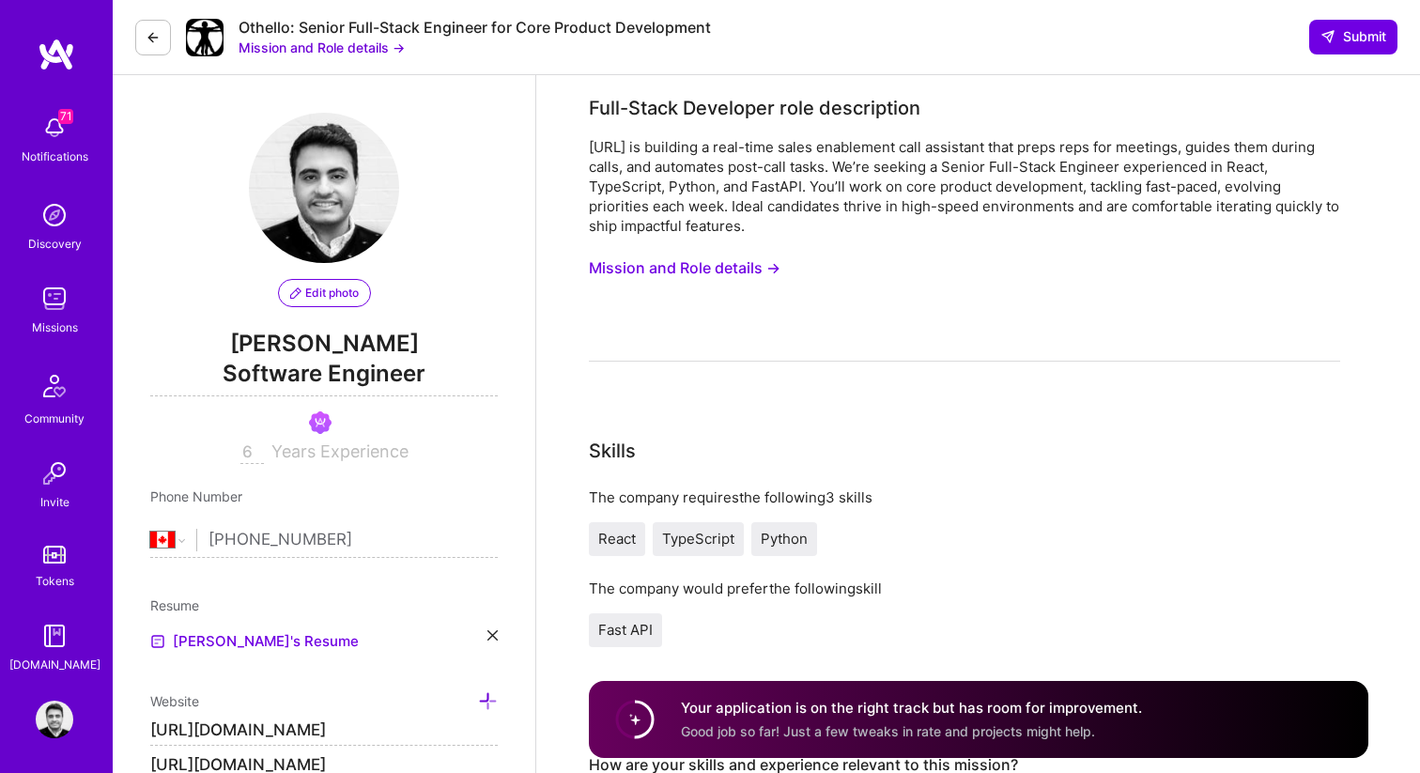
click at [1368, 17] on div "Othello: Senior Full-Stack Engineer for Core Product Development Mission and Ro…" at bounding box center [767, 37] width 1308 height 75
click at [1366, 29] on span "Submit" at bounding box center [1354, 36] width 66 height 19
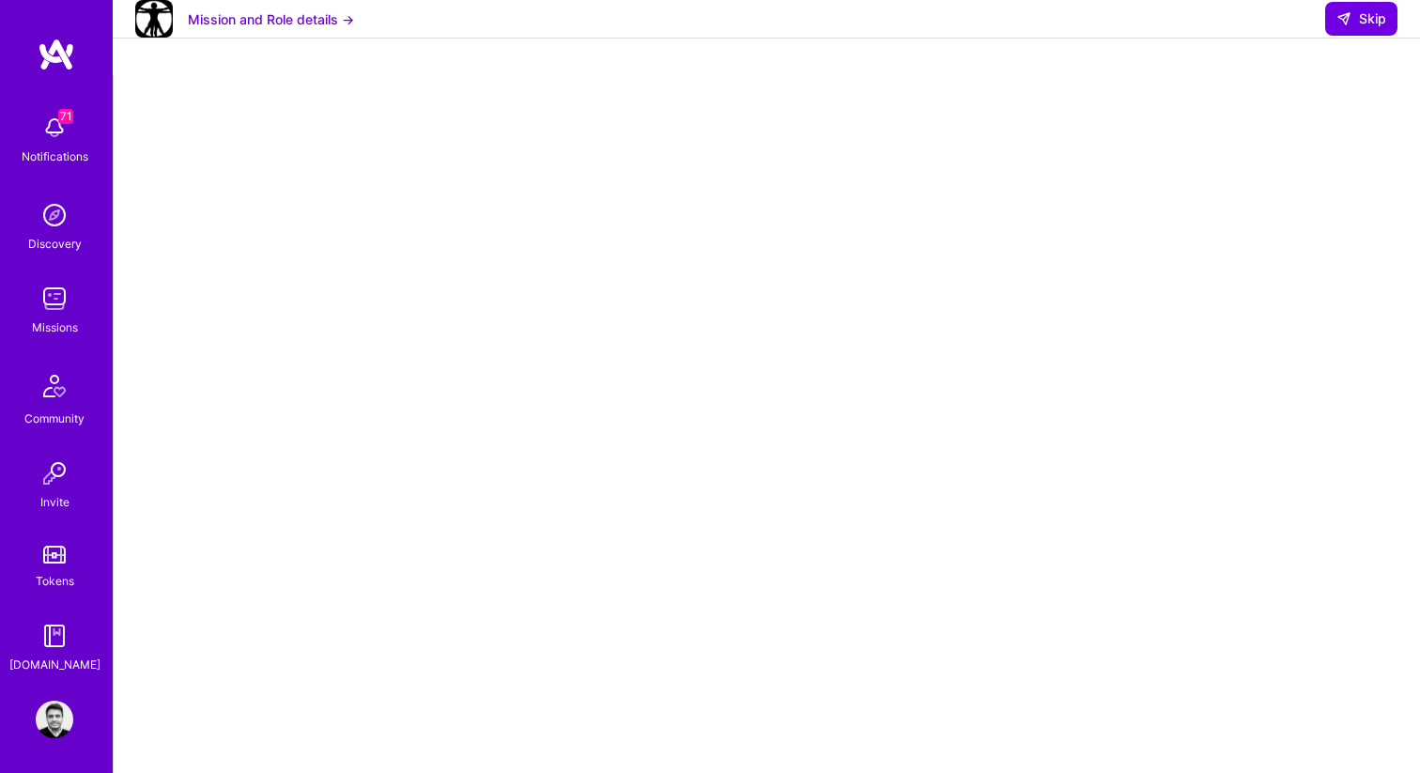
click at [1366, 28] on span "Skip" at bounding box center [1362, 18] width 50 height 19
select select "CA"
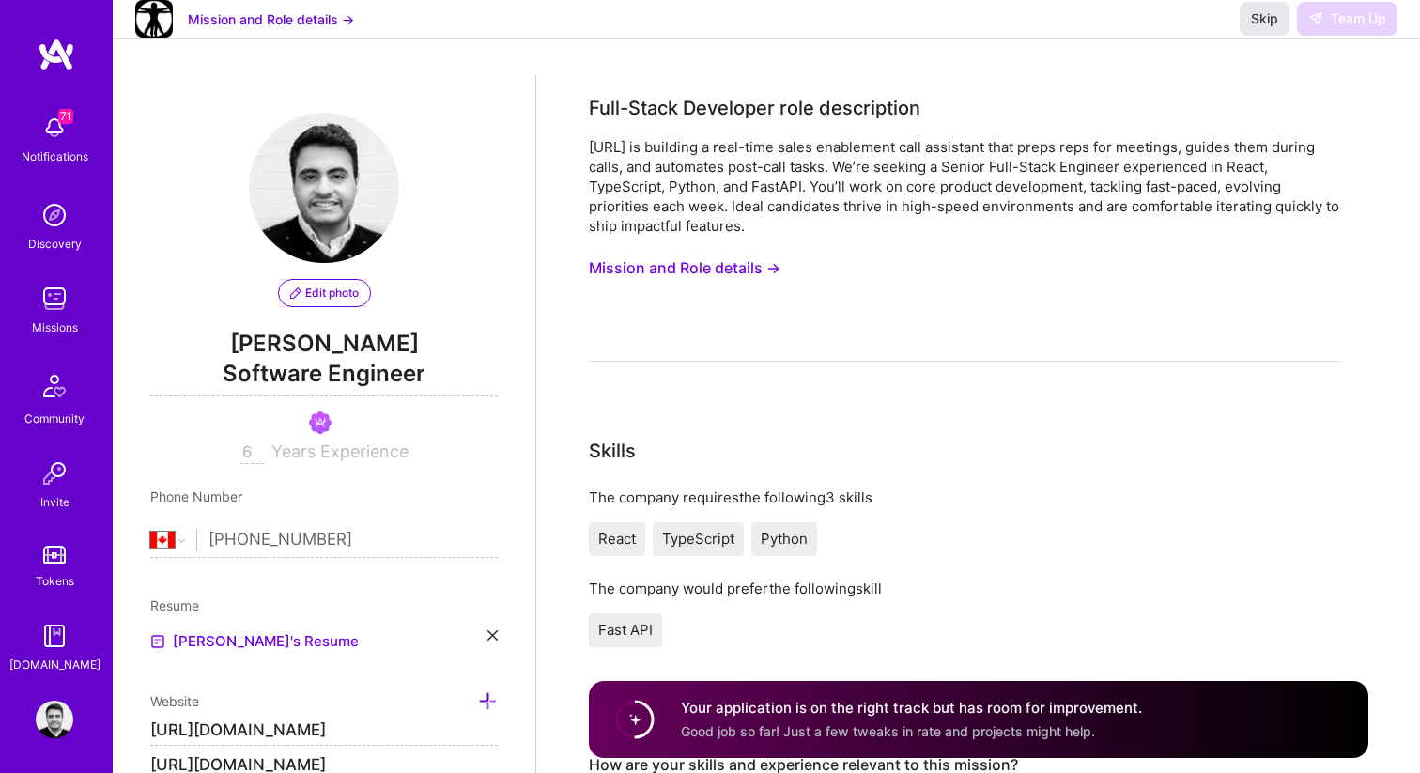
click at [1276, 28] on span "Skip" at bounding box center [1264, 18] width 27 height 19
click at [65, 302] on img at bounding box center [55, 299] width 38 height 38
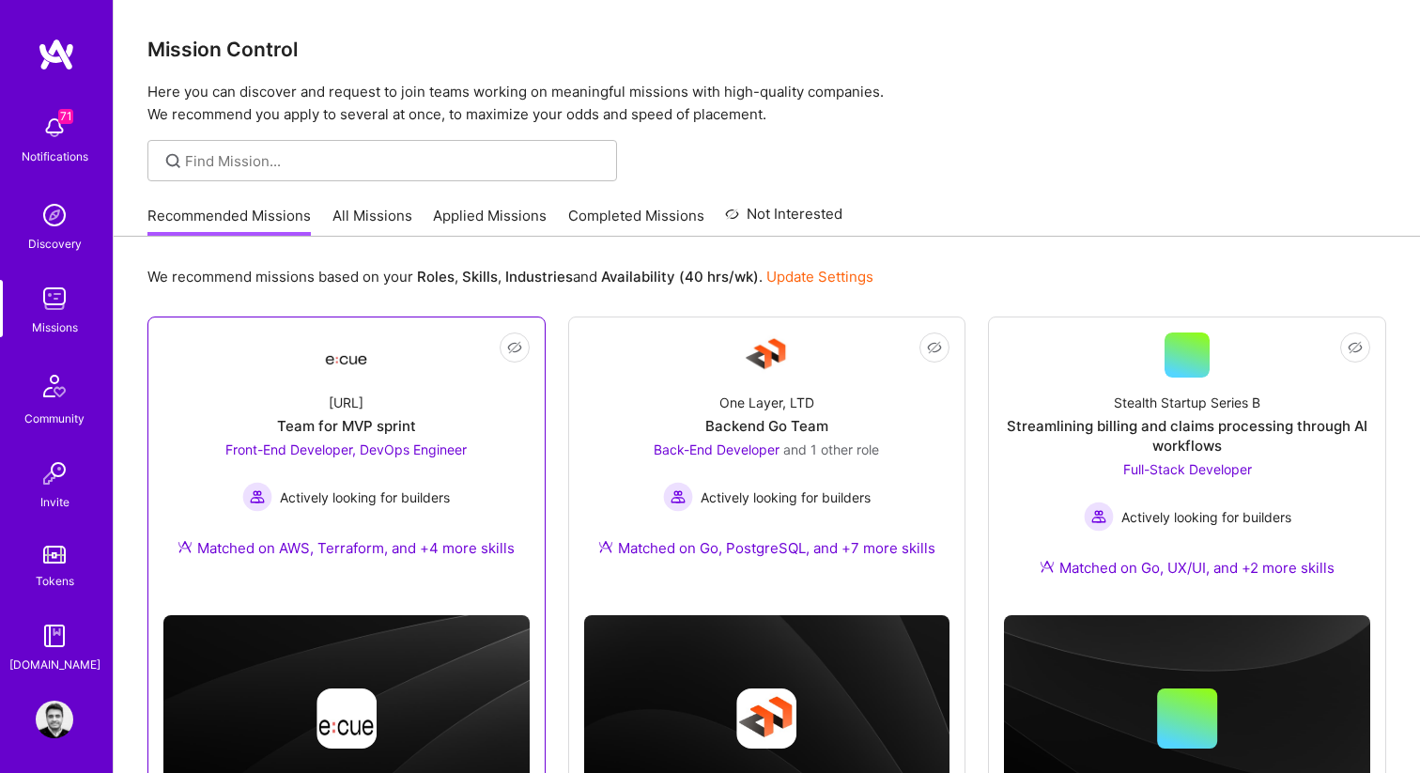
scroll to position [109, 0]
